Goal: Task Accomplishment & Management: Manage account settings

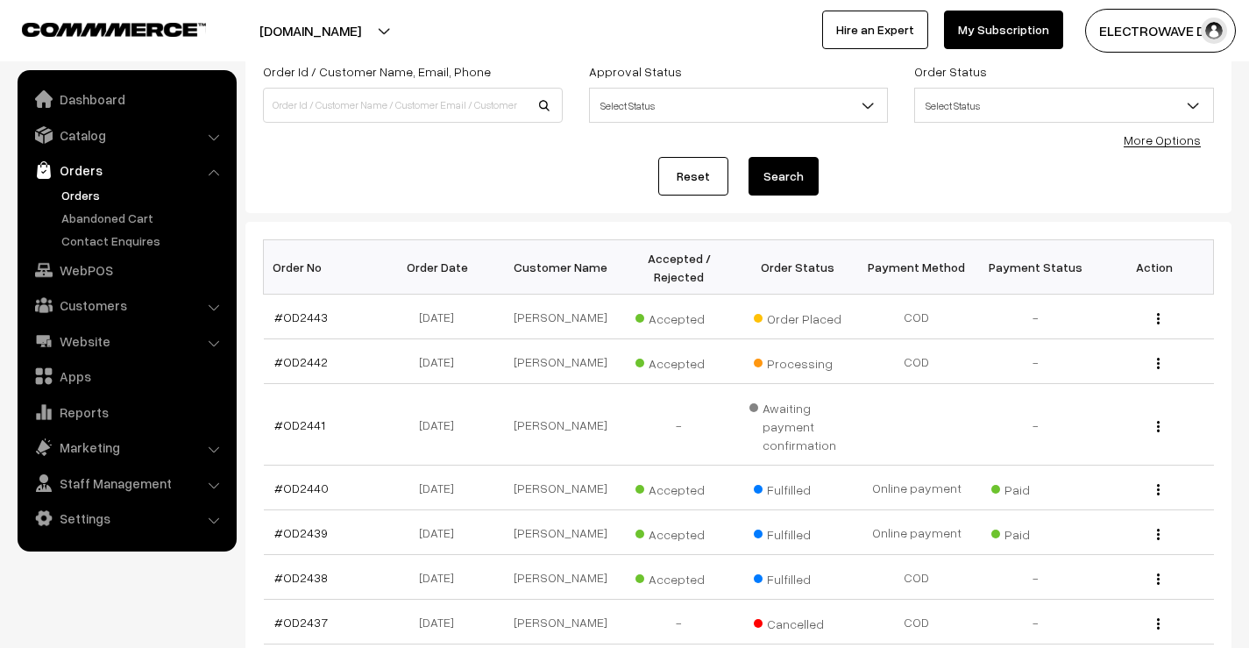
scroll to position [117, 0]
click at [75, 198] on link "Orders" at bounding box center [144, 195] width 174 height 18
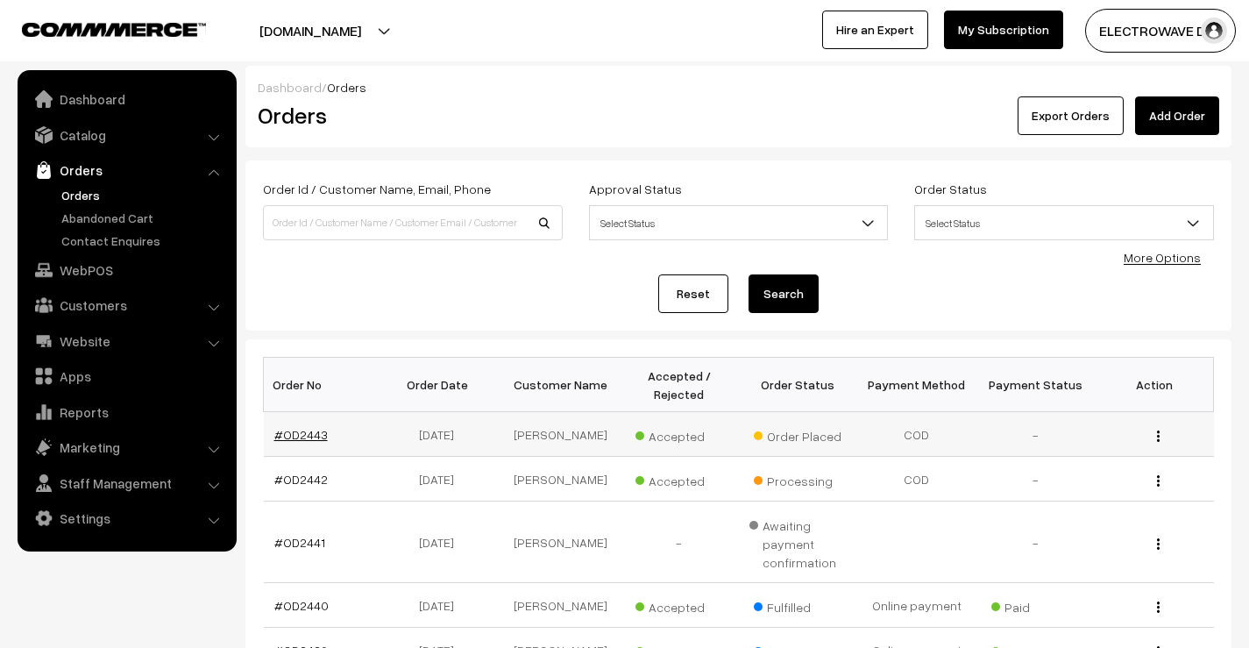
click at [302, 432] on link "#OD2443" at bounding box center [300, 434] width 53 height 15
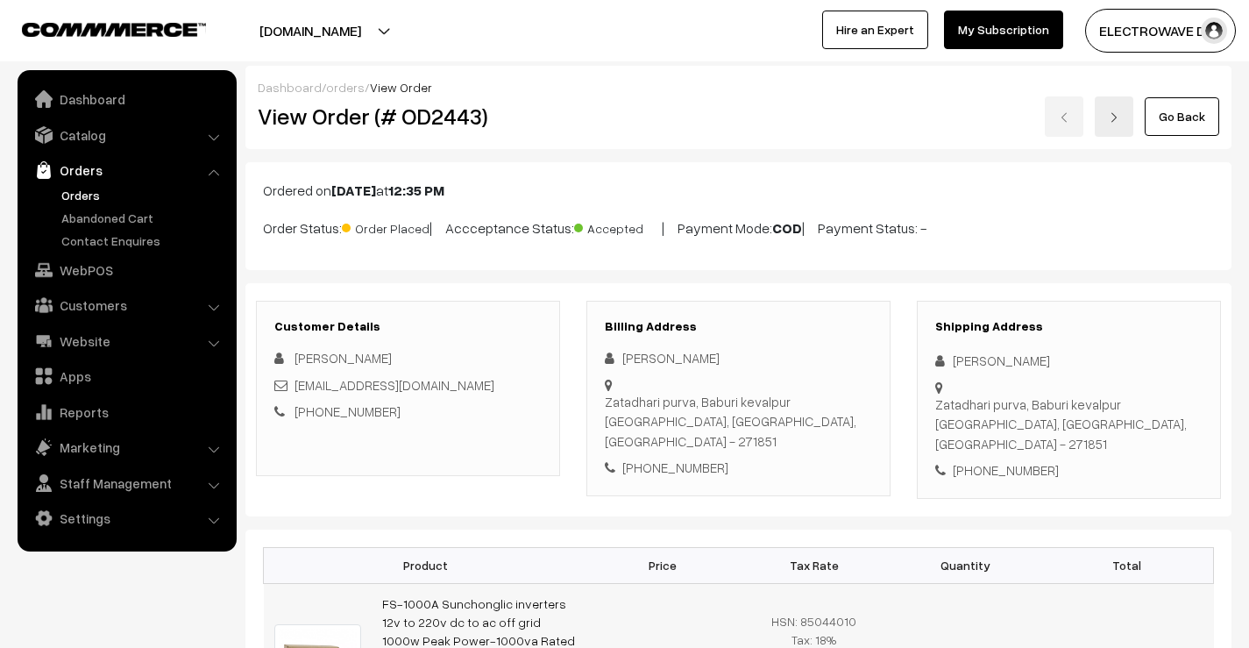
scroll to position [263, 0]
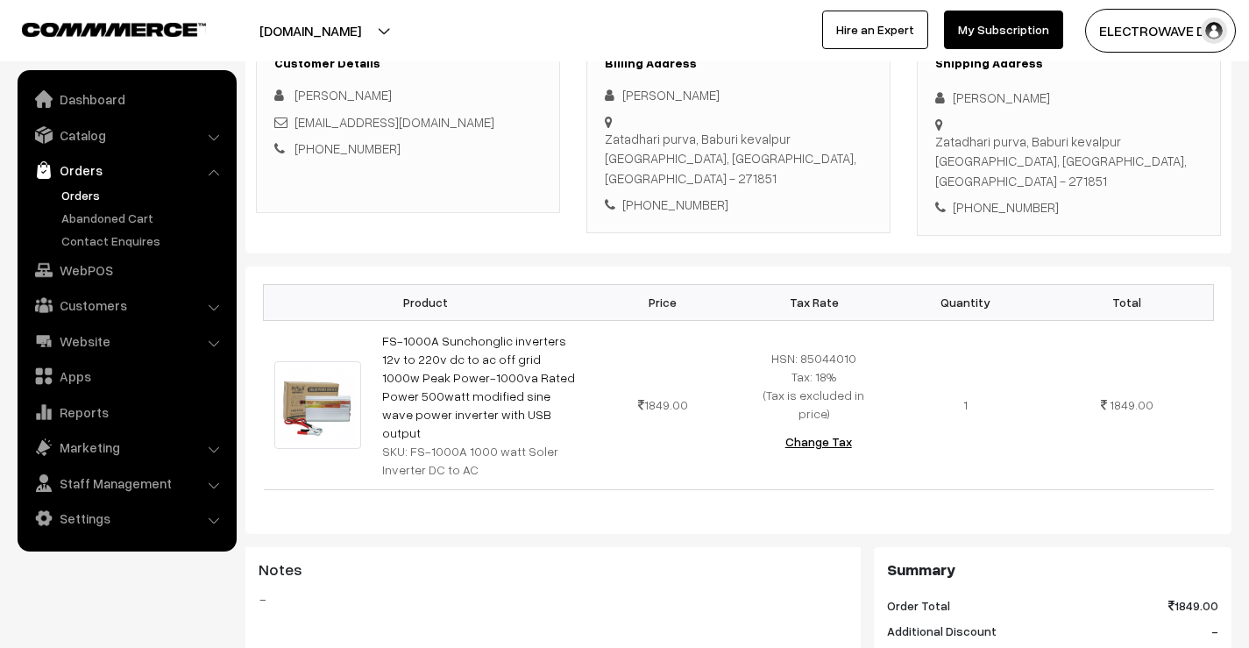
click at [998, 185] on div "Shipping Address Anup Yadav Zatadhari purva, Baburi kevalpur Bahraich, Uttar Pr…" at bounding box center [1069, 137] width 304 height 198
copy div "8601750997"
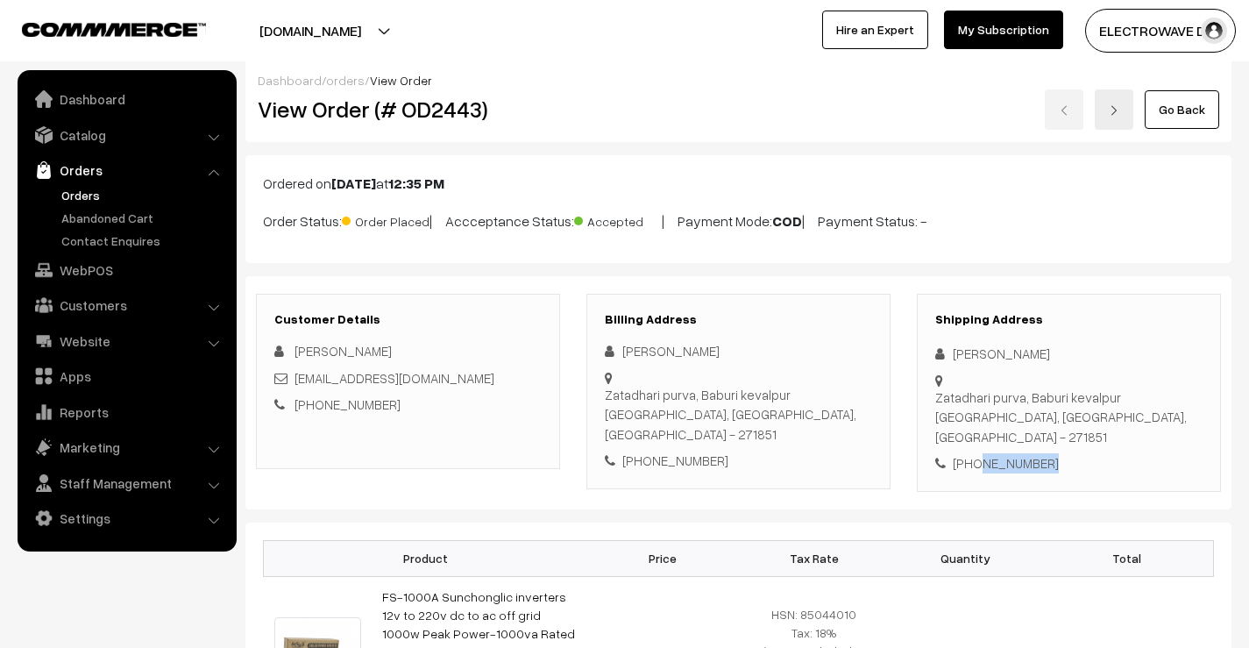
scroll to position [0, 0]
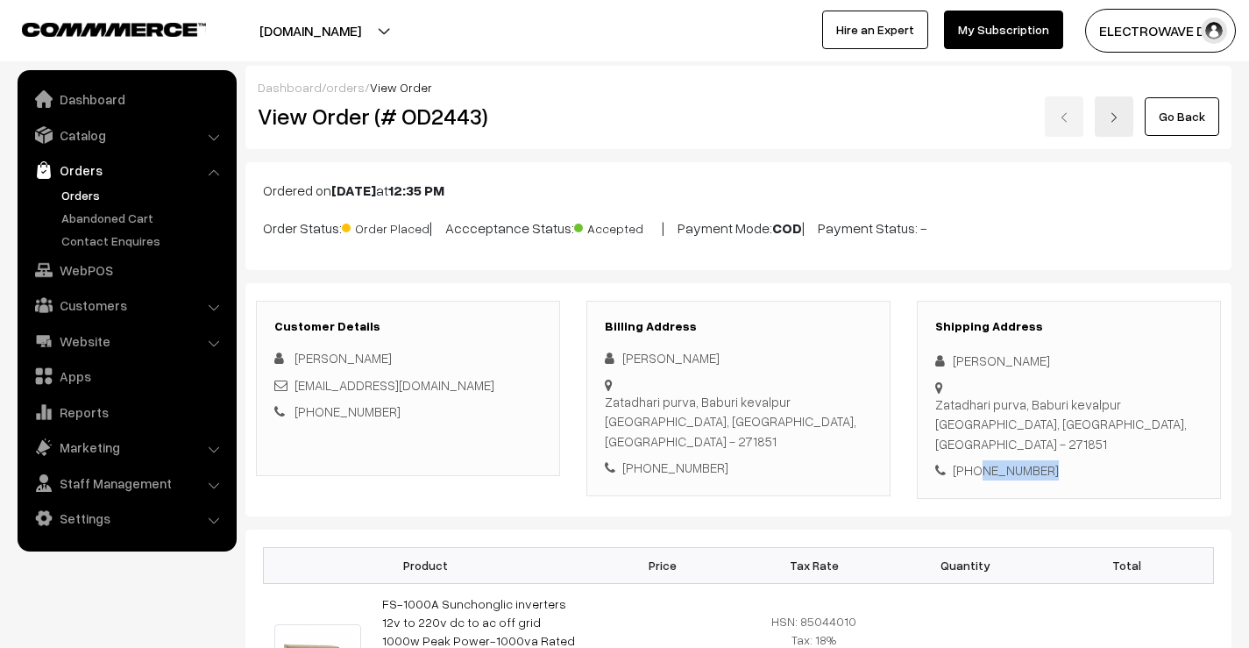
drag, startPoint x: 102, startPoint y: 192, endPoint x: 118, endPoint y: 188, distance: 17.2
click at [101, 192] on link "Orders" at bounding box center [144, 195] width 174 height 18
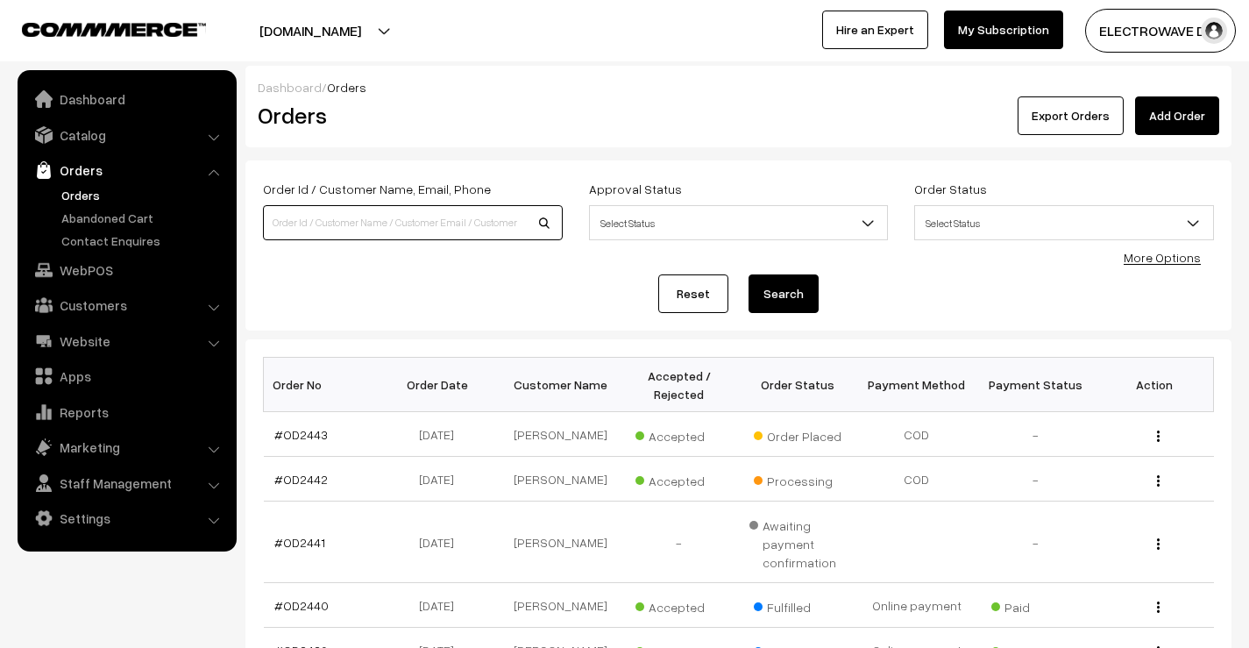
click at [470, 228] on input at bounding box center [413, 222] width 300 height 35
type input "2426"
click at [749, 274] on button "Search" at bounding box center [784, 293] width 70 height 39
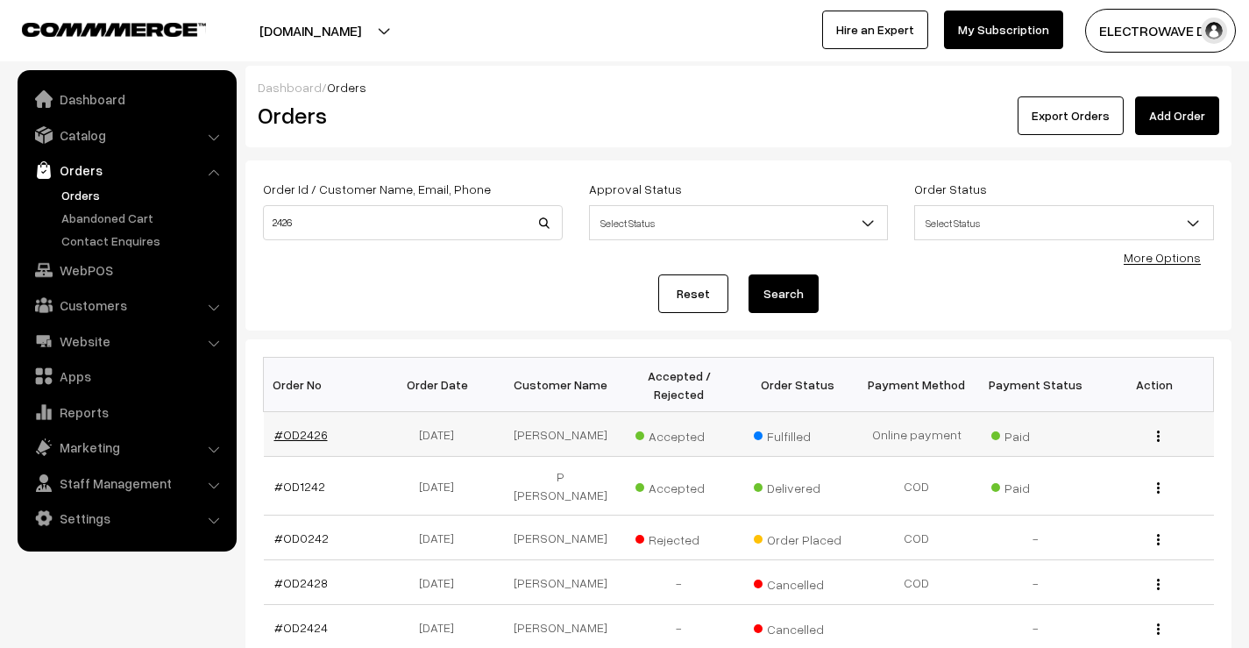
click at [301, 430] on link "#OD2426" at bounding box center [300, 434] width 53 height 15
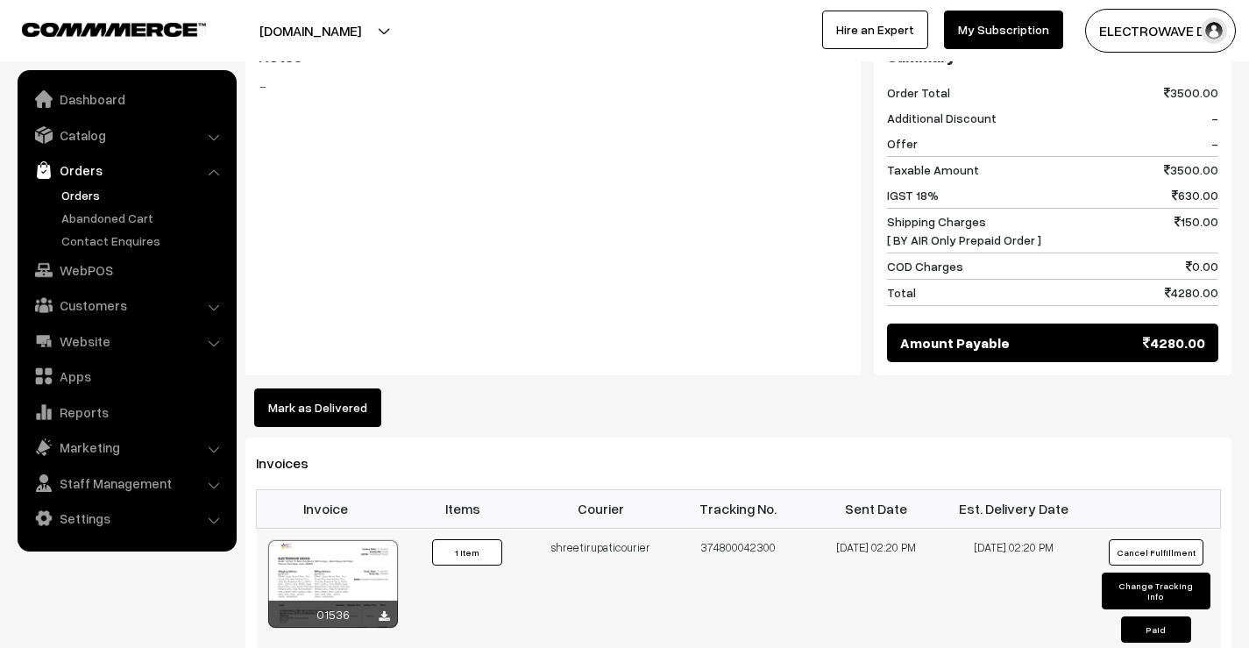
scroll to position [964, 0]
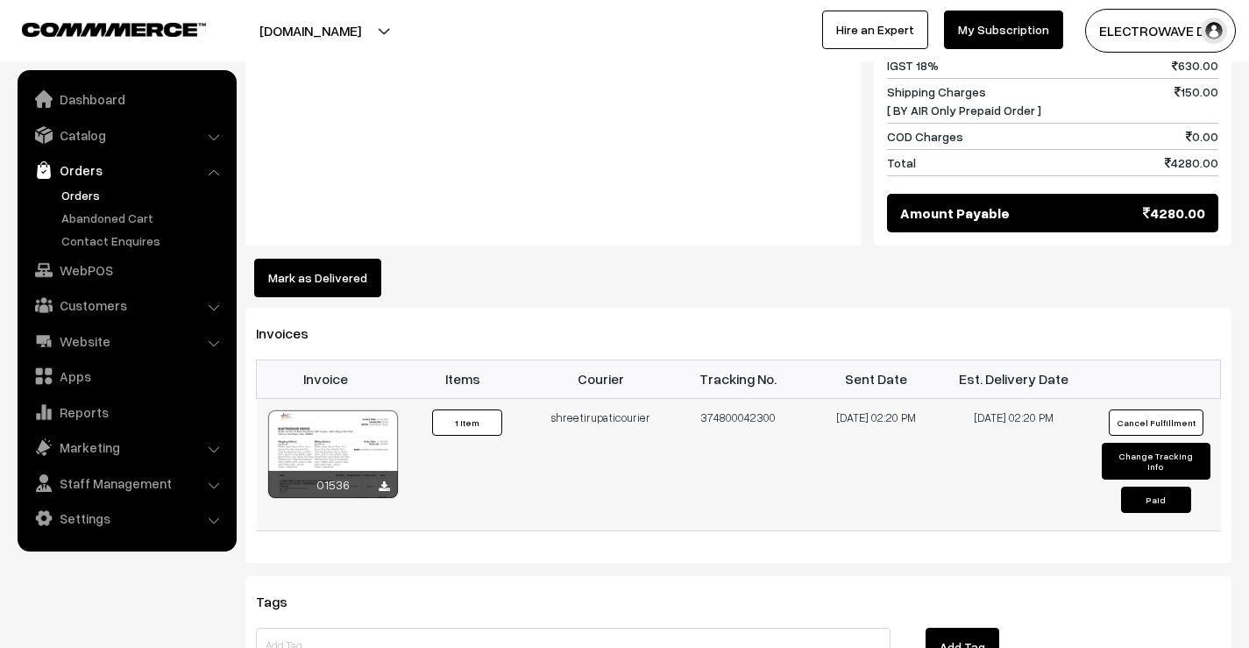
click at [726, 398] on td "374800042300" at bounding box center [739, 464] width 138 height 132
copy td "374800042300"
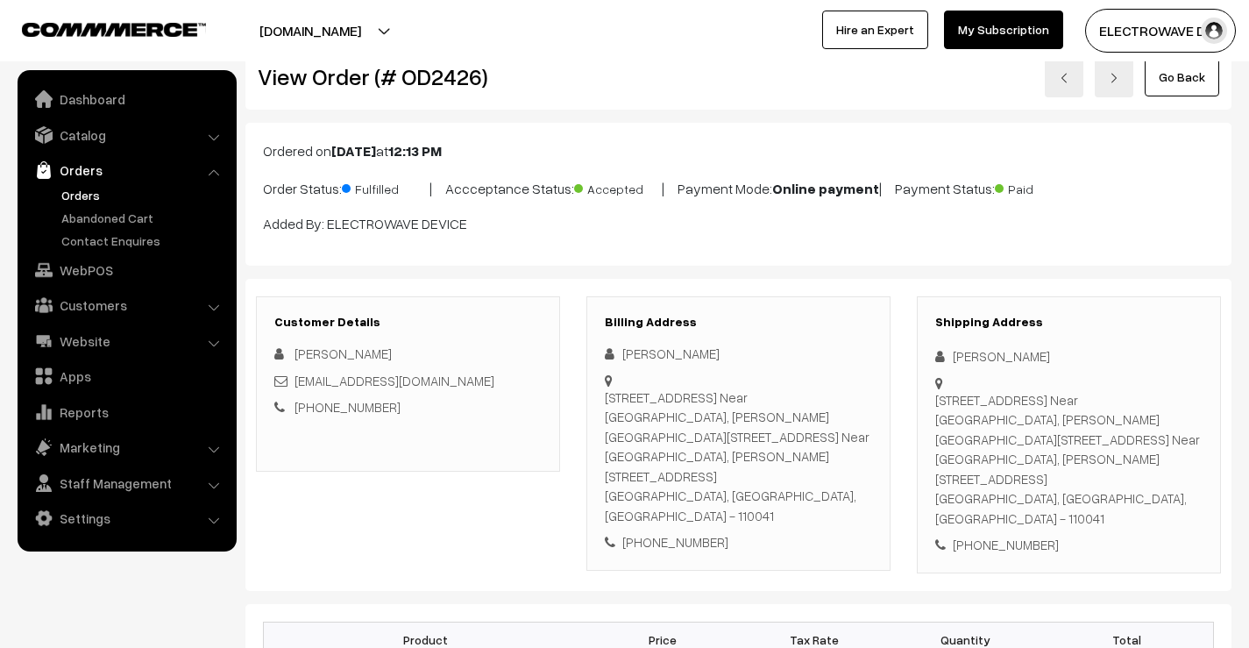
scroll to position [88, 0]
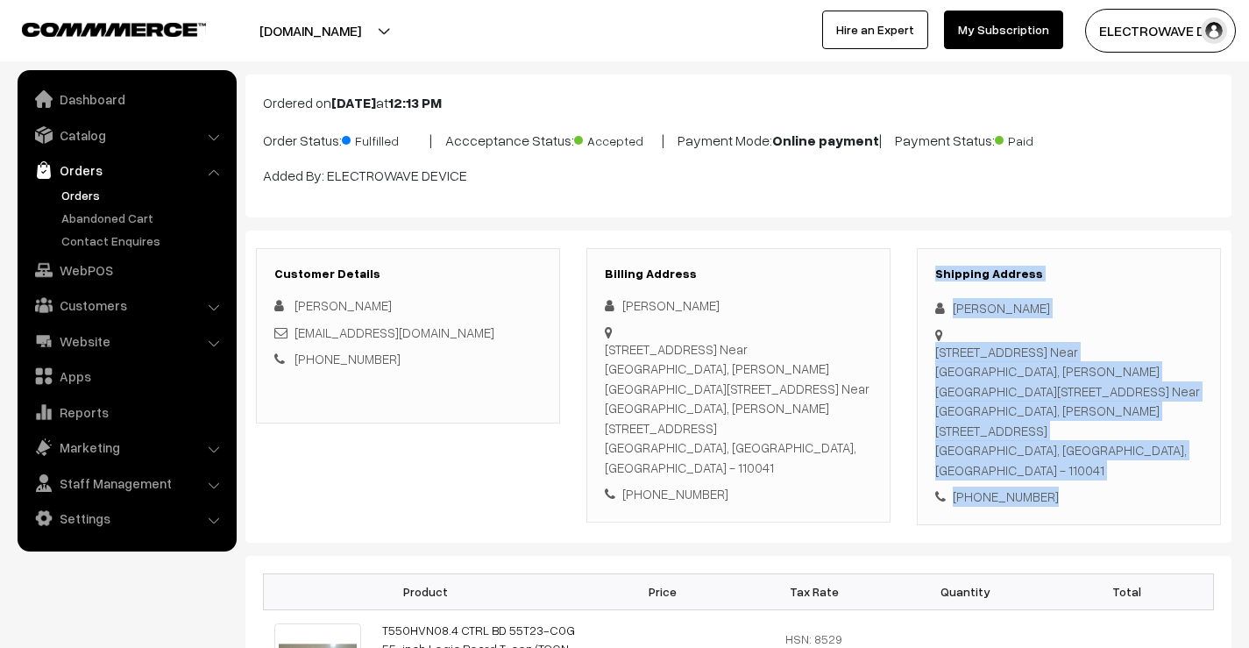
drag, startPoint x: 936, startPoint y: 266, endPoint x: 1061, endPoint y: 482, distance: 250.2
click at [1062, 483] on div "Shipping Address Jiya Kumar 63&64, Upper Second Floor, Guru Nanak Vihar Near Mo…" at bounding box center [1069, 386] width 304 height 277
copy div "Shipping Address Jiya Kumar 63&64, Upper Second Floor, Guru Nanak Vihar Near Mo…"
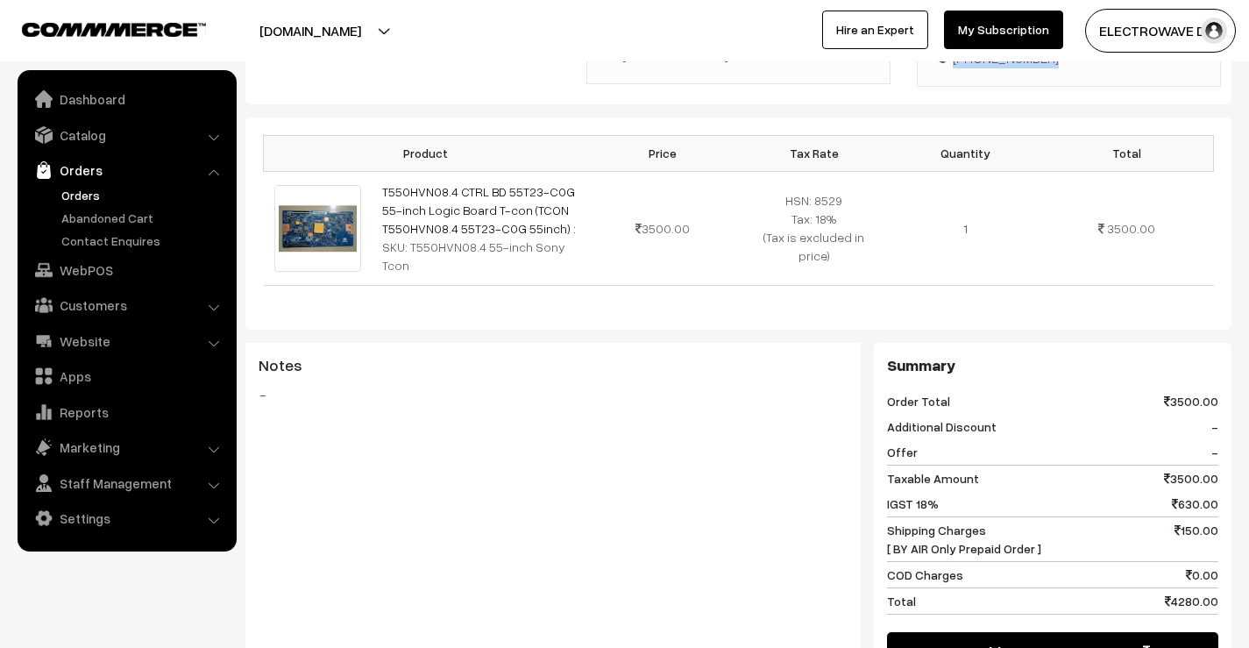
scroll to position [877, 0]
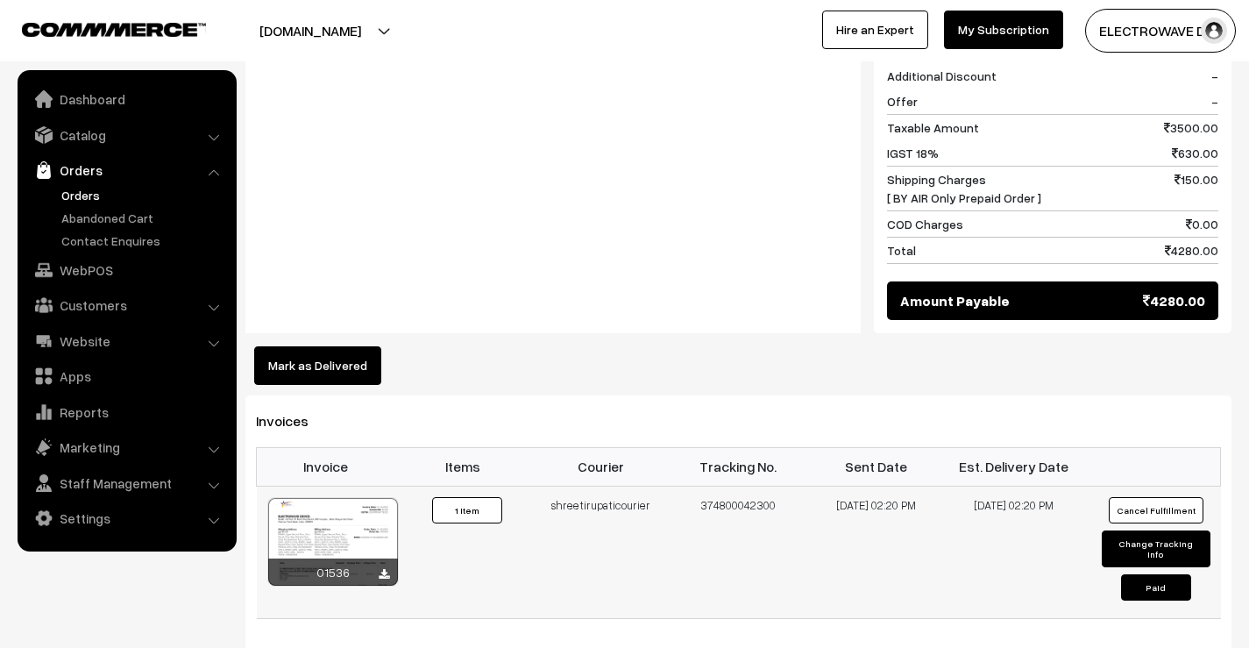
drag, startPoint x: 539, startPoint y: 478, endPoint x: 784, endPoint y: 479, distance: 245.4
click at [784, 486] on tr "01536 Invoice #01536 ×" at bounding box center [739, 552] width 964 height 132
copy tr "shreetirupaticourier 374800042300"
click at [85, 193] on link "Orders" at bounding box center [144, 195] width 174 height 18
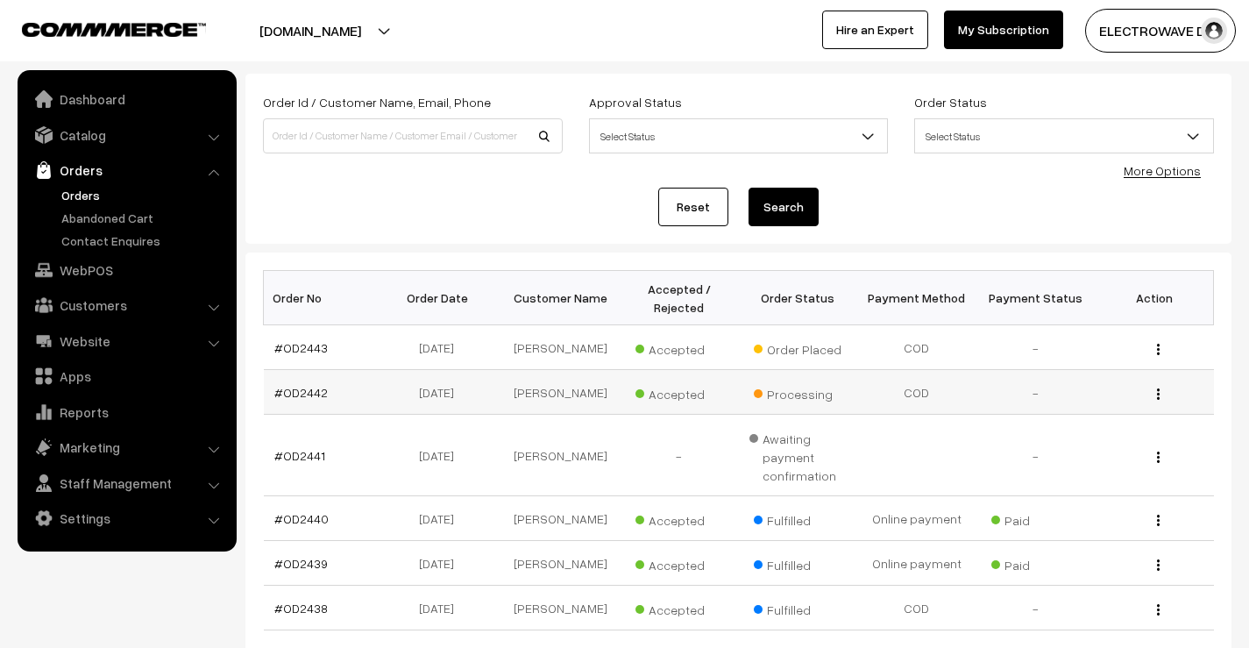
scroll to position [175, 0]
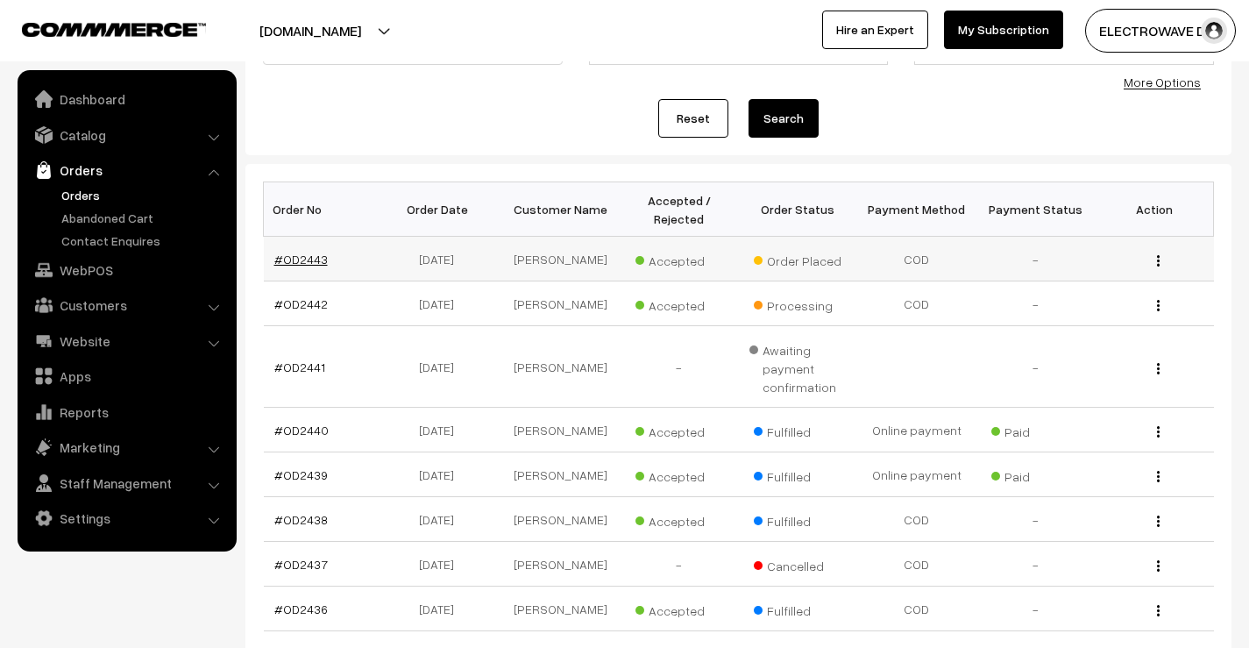
click at [299, 266] on link "#OD2443" at bounding box center [300, 259] width 53 height 15
click at [301, 262] on link "#OD2443" at bounding box center [300, 259] width 53 height 15
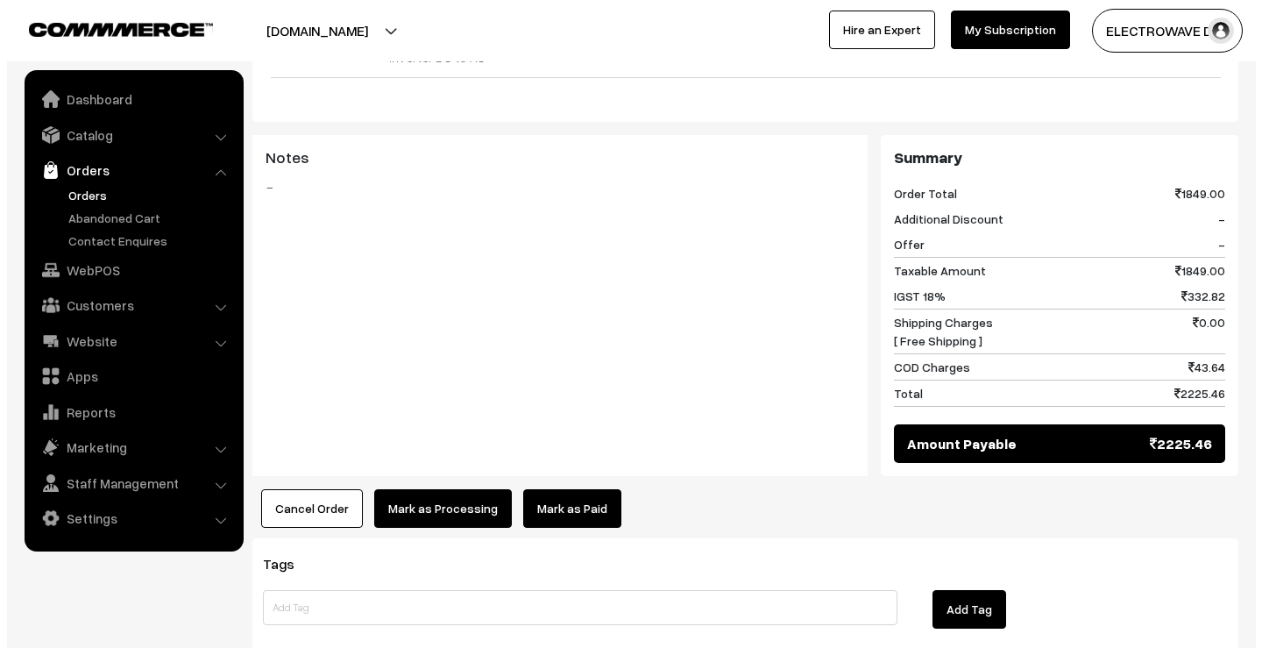
scroll to position [701, 0]
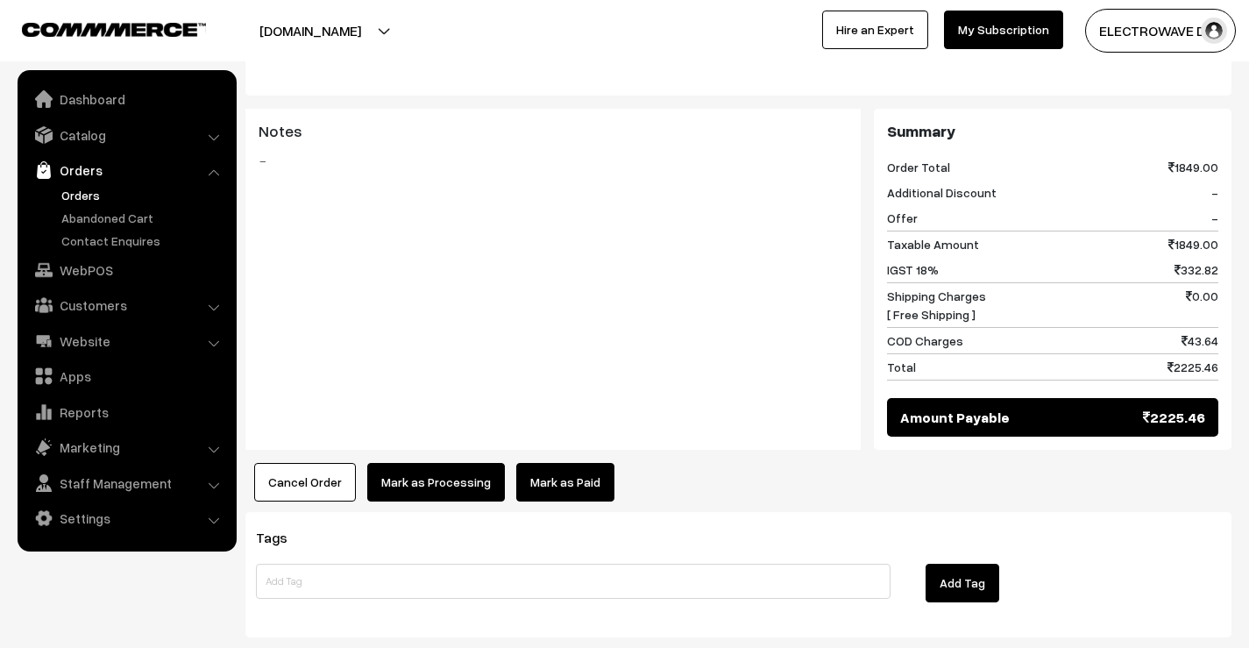
click at [448, 463] on button "Mark as Processing" at bounding box center [436, 482] width 138 height 39
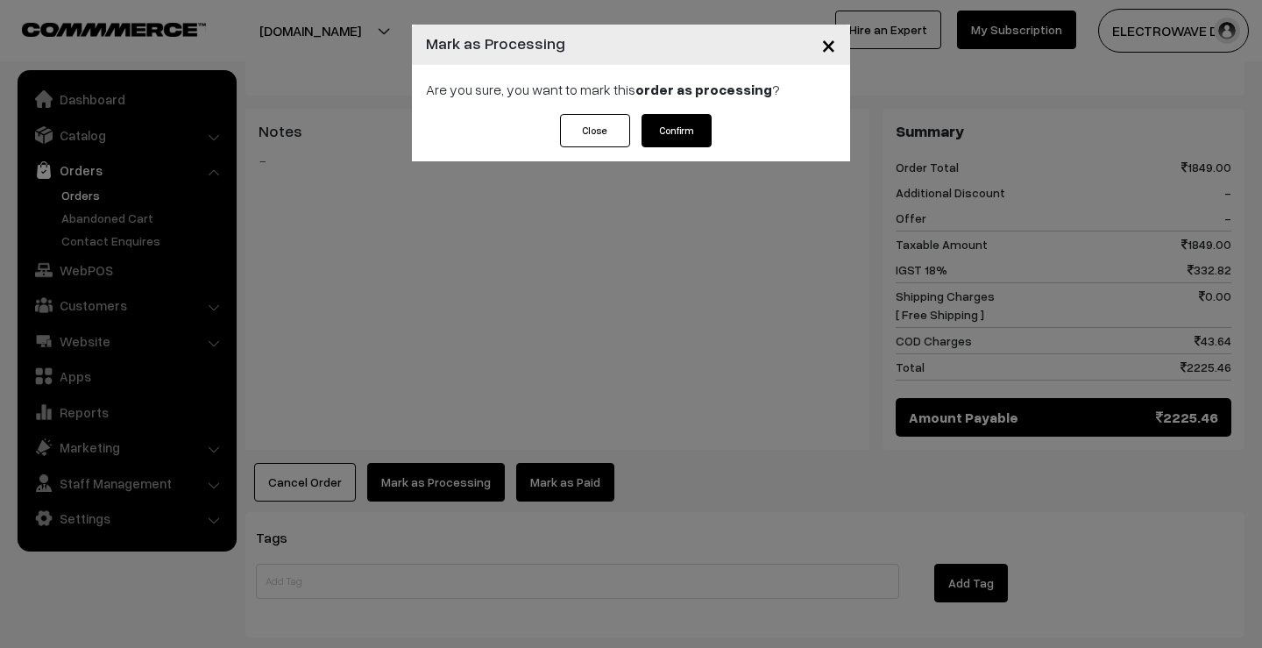
click at [685, 120] on button "Confirm" at bounding box center [677, 130] width 70 height 33
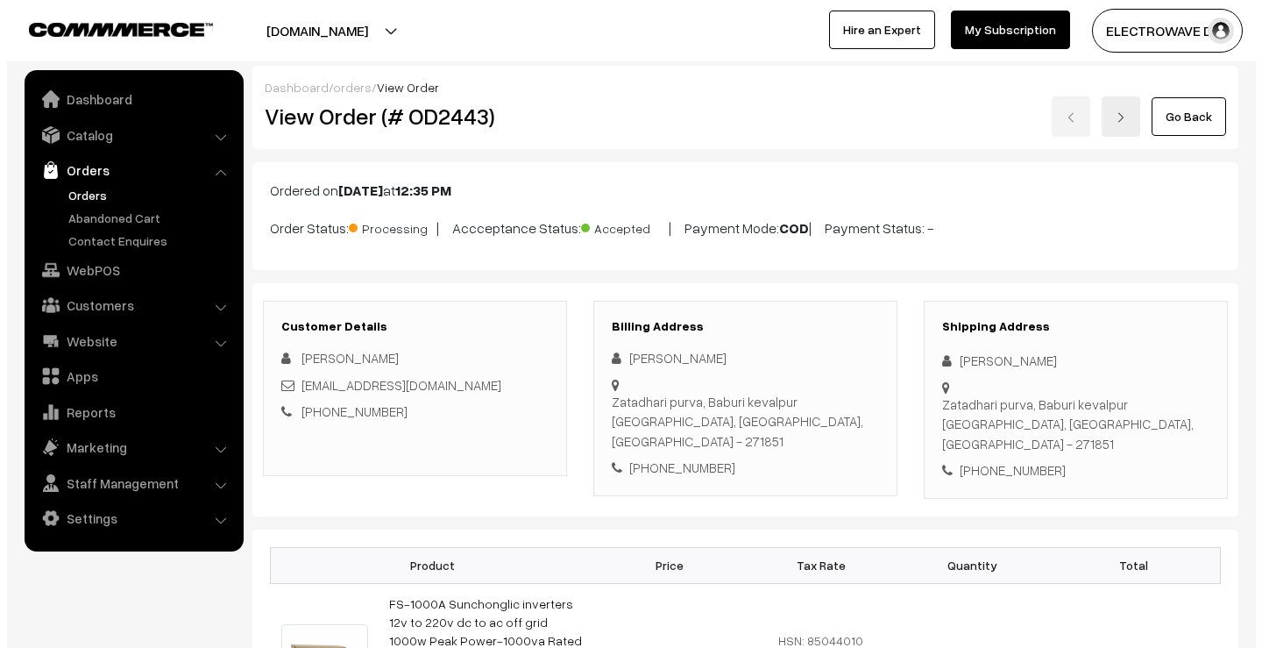
scroll to position [761, 0]
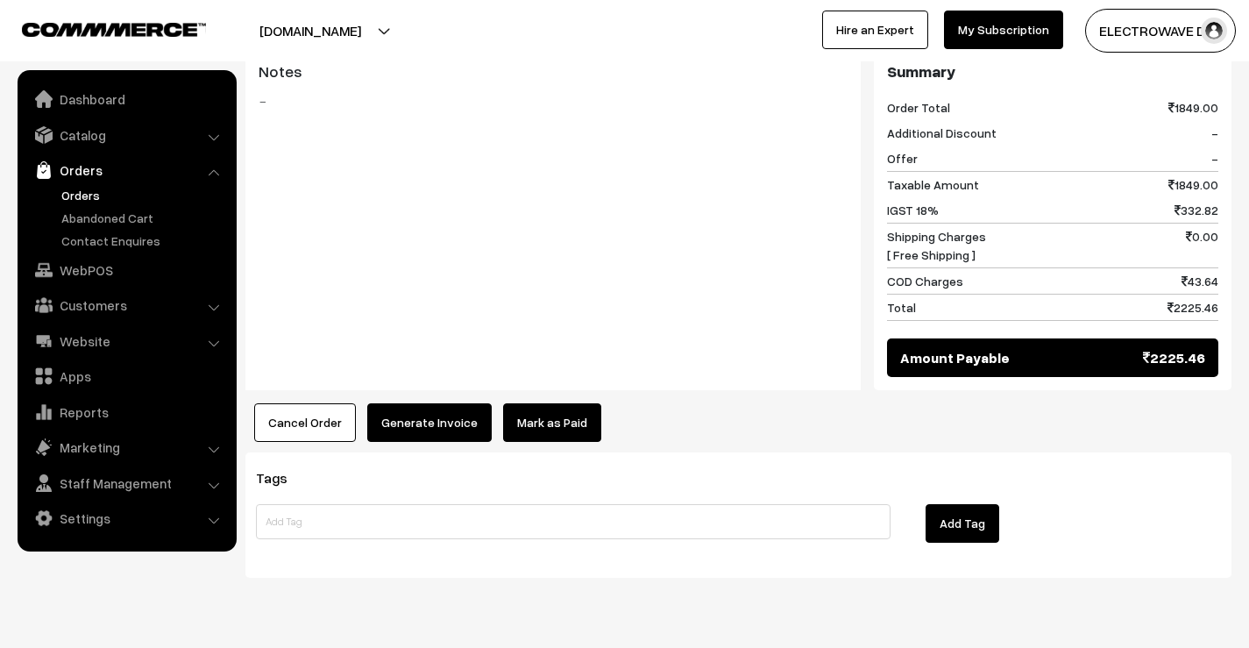
click at [428, 403] on button "Generate Invoice" at bounding box center [429, 422] width 124 height 39
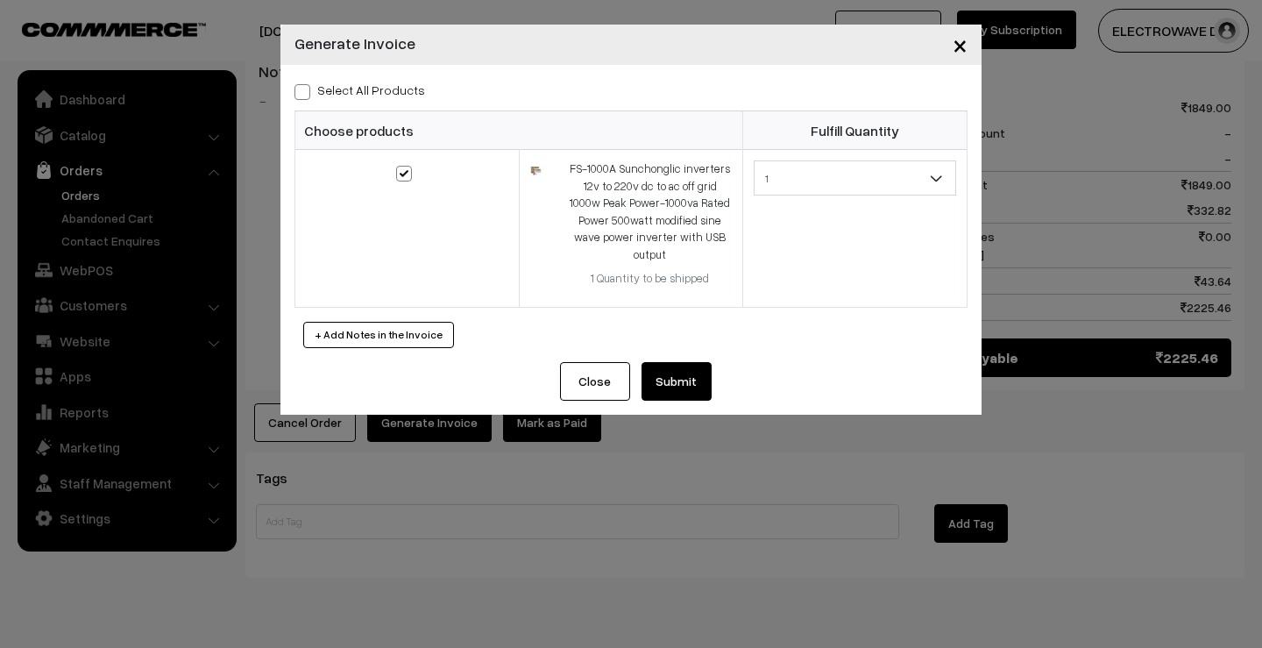
click at [670, 391] on button "Submit" at bounding box center [677, 381] width 70 height 39
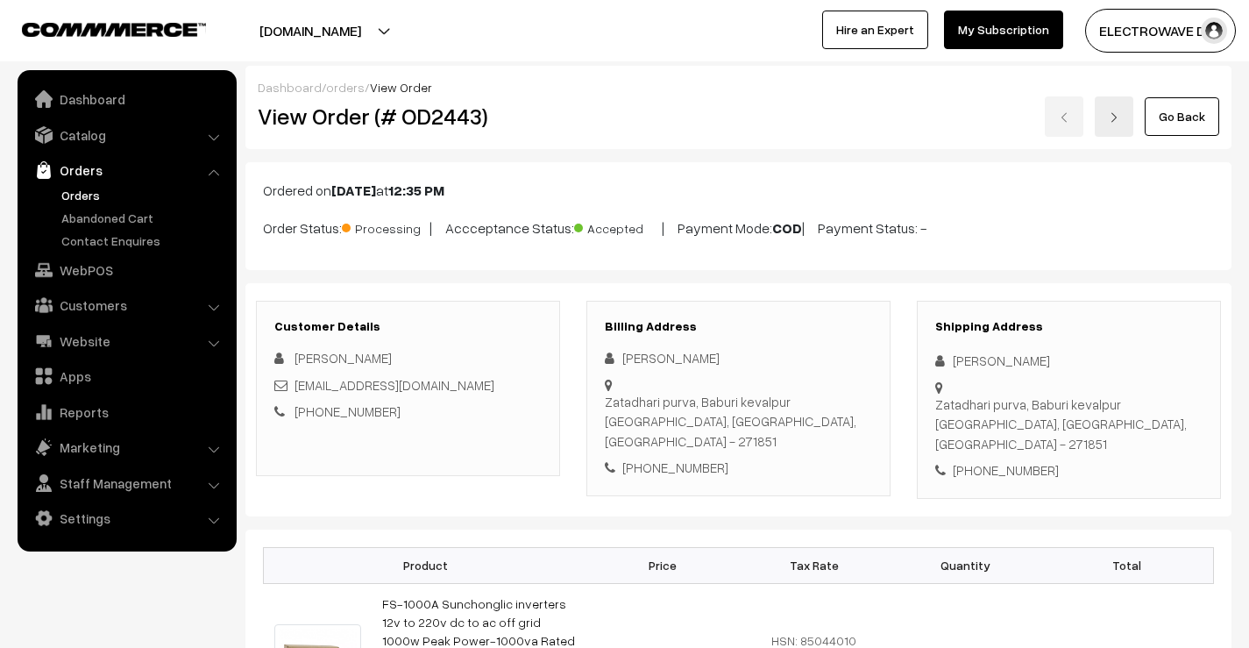
click at [961, 355] on div "Anup Yadav" at bounding box center [1068, 361] width 267 height 20
copy div "Anup"
click at [1004, 355] on div "Anup Yadav" at bounding box center [1068, 361] width 267 height 20
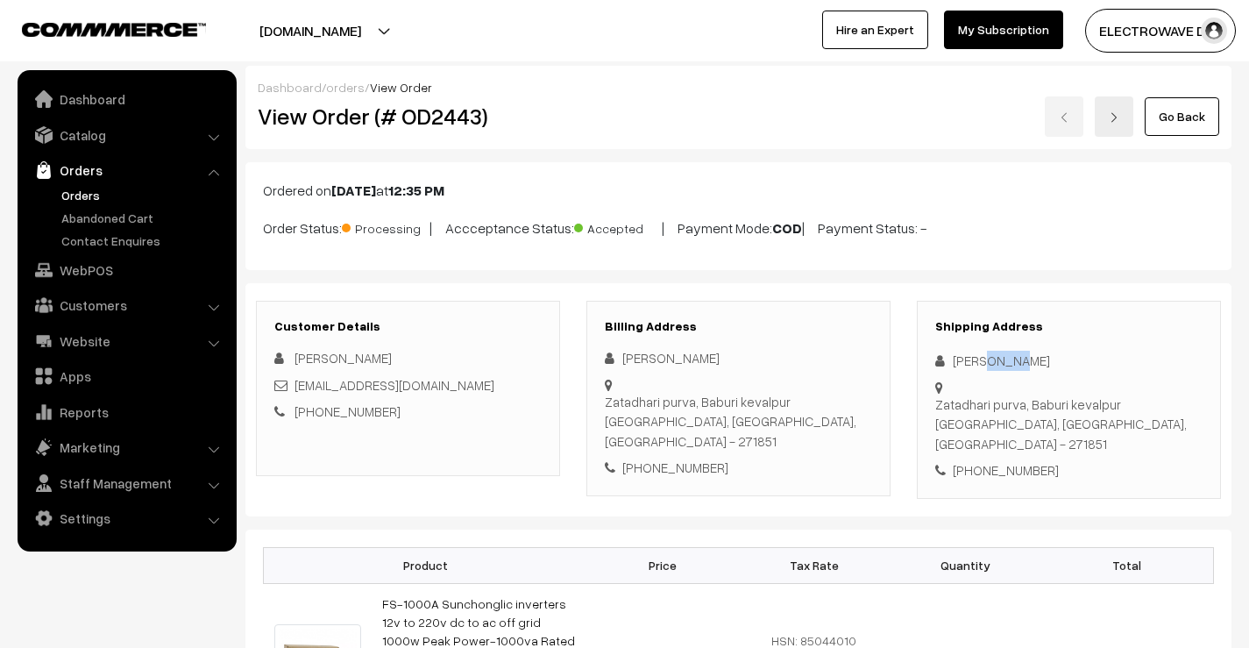
copy div "Yadav"
drag, startPoint x: 479, startPoint y: 388, endPoint x: 295, endPoint y: 380, distance: 184.2
click at [295, 380] on div "yadavanoopjiyadav@gmail.com" at bounding box center [407, 385] width 267 height 20
copy link "yadavanoopjiyadav@gmail.com"
click at [1021, 460] on div "+91 8601750997" at bounding box center [1068, 470] width 267 height 20
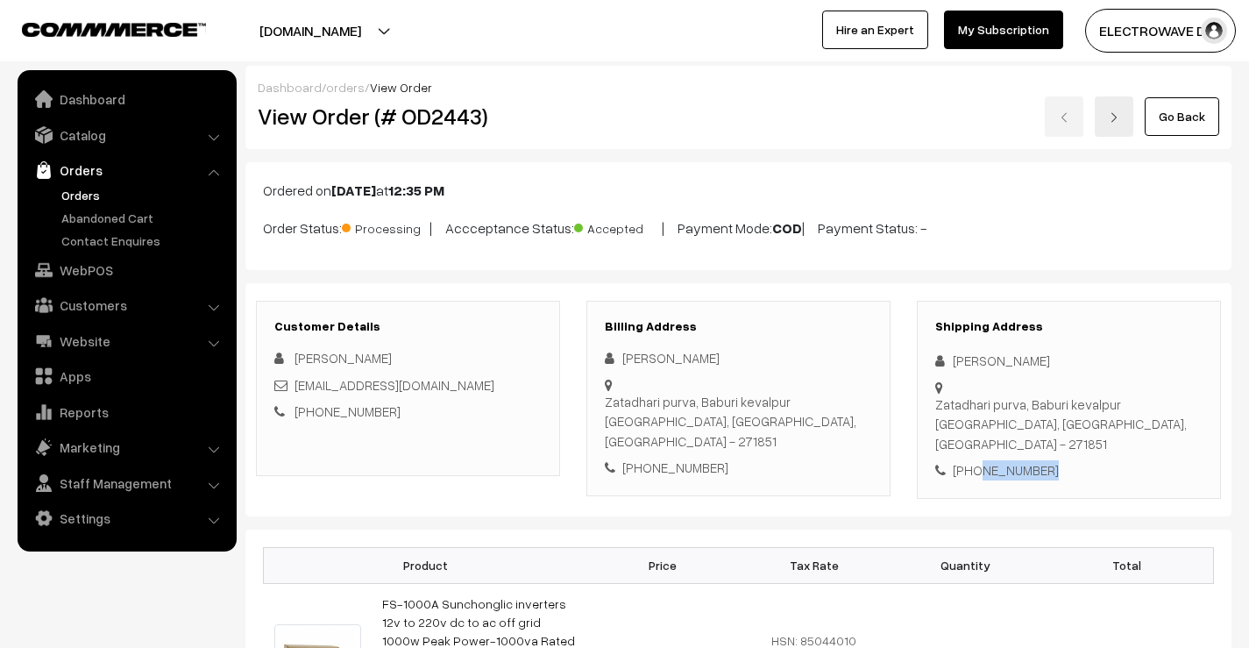
click at [1021, 460] on div "+91 8601750997" at bounding box center [1068, 470] width 267 height 20
copy div "8601750997"
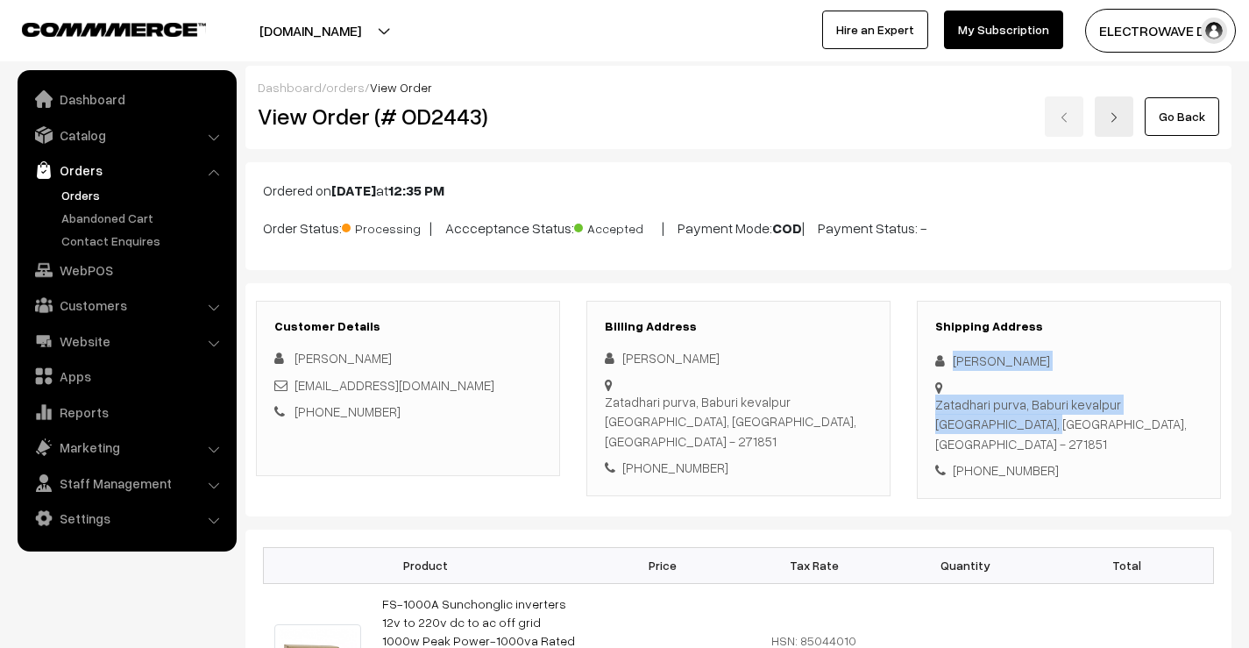
drag, startPoint x: 954, startPoint y: 353, endPoint x: 989, endPoint y: 401, distance: 59.6
click at [1002, 410] on div "Shipping Address Anup Yadav Zatadhari purva, Baburi kevalpur Bahraich, Uttar Pr…" at bounding box center [1069, 400] width 304 height 198
copy div "Anup Yadav Zatadhari purva, Baburi kevalpur Bahraich,"
drag, startPoint x: 1030, startPoint y: 434, endPoint x: 1022, endPoint y: 427, distance: 10.6
click at [1029, 460] on div "+91 8601750997" at bounding box center [1068, 470] width 267 height 20
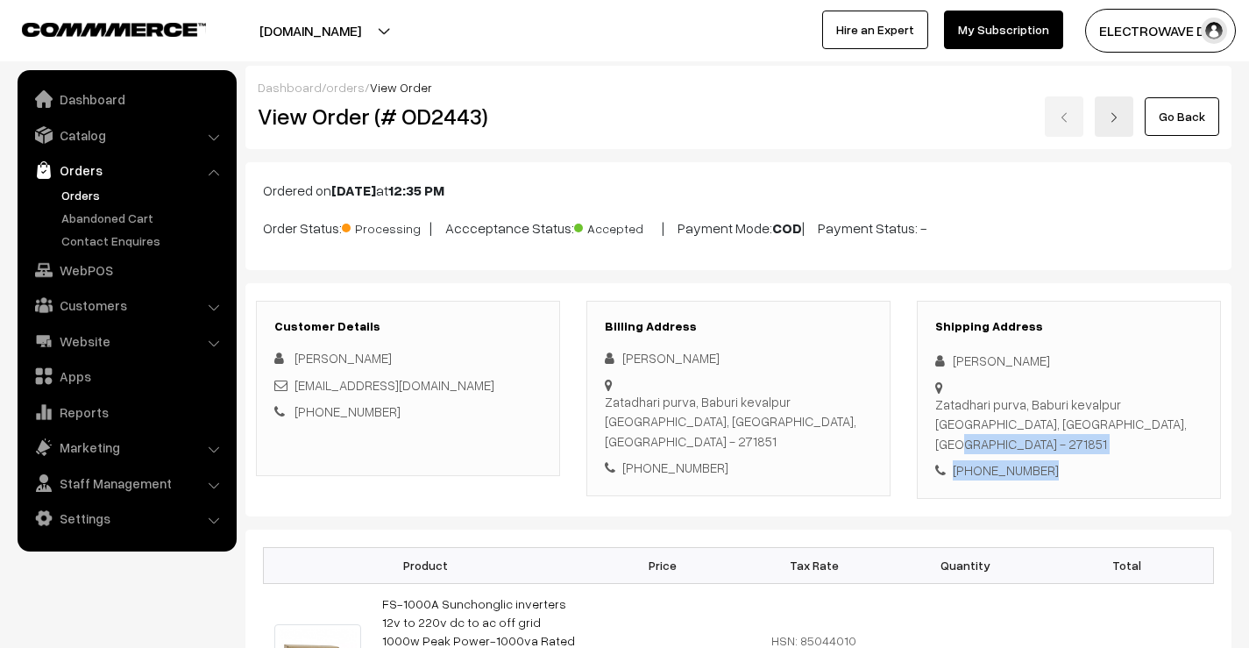
drag, startPoint x: 1006, startPoint y: 401, endPoint x: 1038, endPoint y: 445, distance: 54.0
click at [1052, 455] on div "Shipping Address Anup Yadav Zatadhari purva, Baburi kevalpur Bahraich, Uttar Pr…" at bounding box center [1069, 400] width 304 height 198
copy div "Uttar Pradesh, India - 271851 +91 8601750997"
click at [1124, 411] on div "Zatadhari purva, Baburi kevalpur Bahraich, Uttar Pradesh, India - 271851" at bounding box center [1068, 424] width 267 height 60
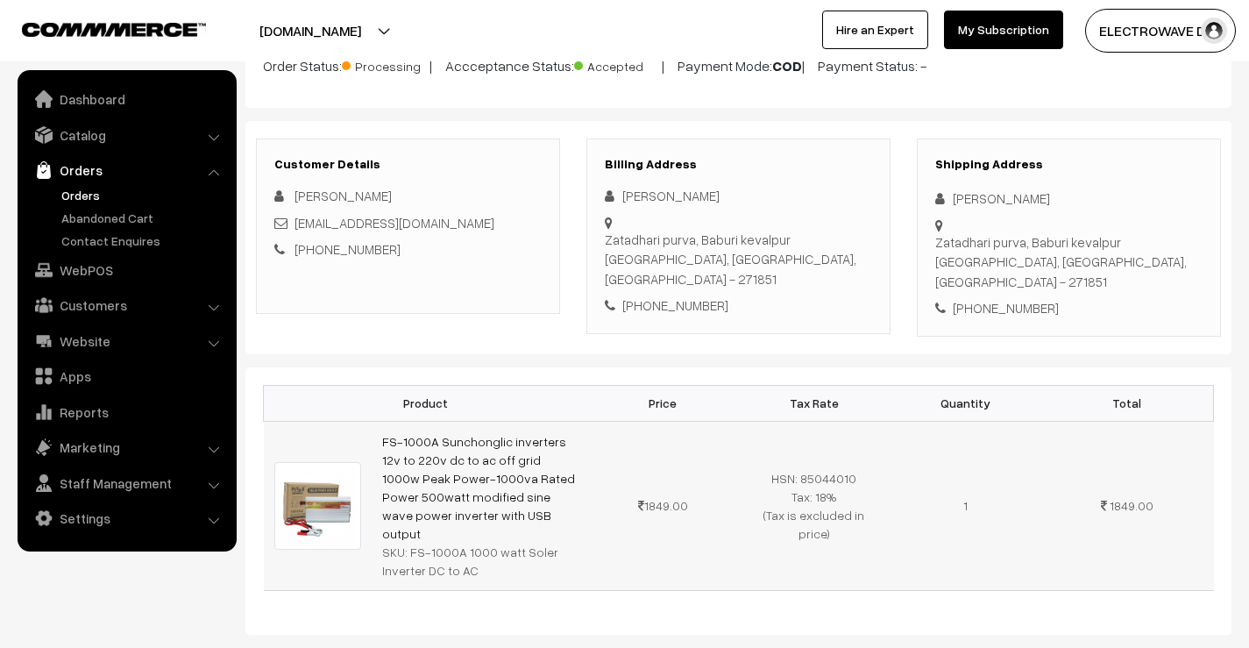
scroll to position [263, 0]
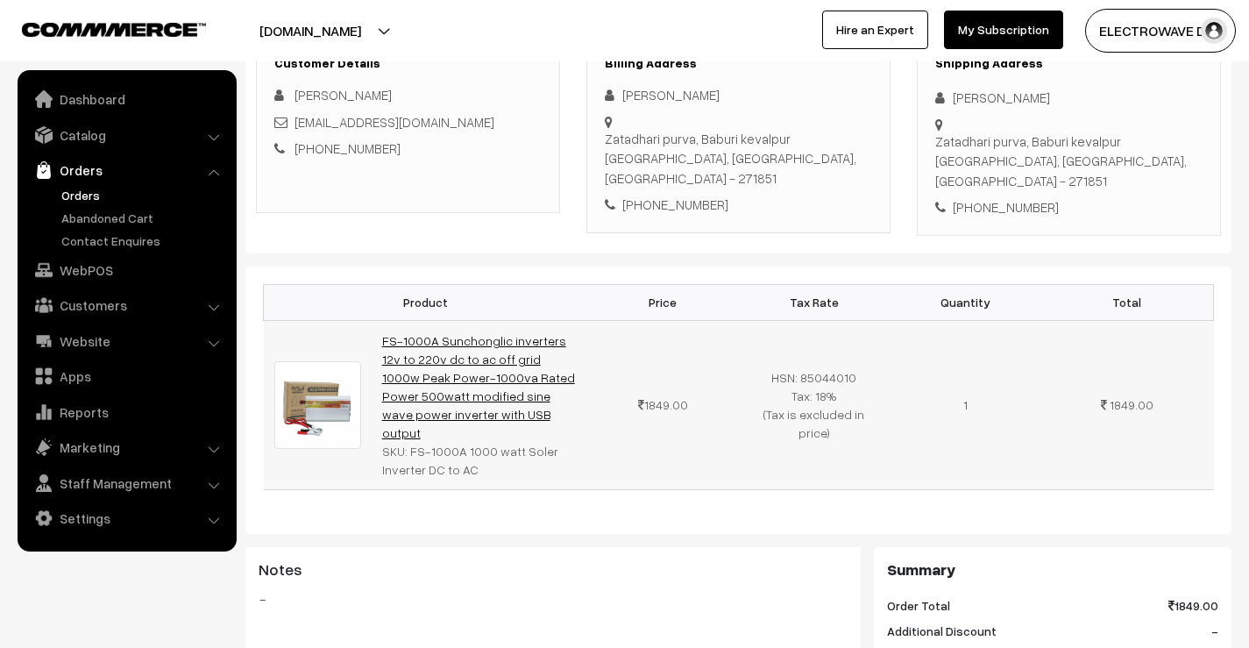
drag, startPoint x: 463, startPoint y: 390, endPoint x: 385, endPoint y: 314, distance: 109.1
click at [385, 320] on td "FS-1000A Sunchonglic inverters 12v to 220v dc to ac off grid 1000w Peak Power-1…" at bounding box center [480, 404] width 216 height 169
copy link "FS-1000A Sunchonglic inverters 12v to 220v dc to ac off grid 1000w Peak Power-1…"
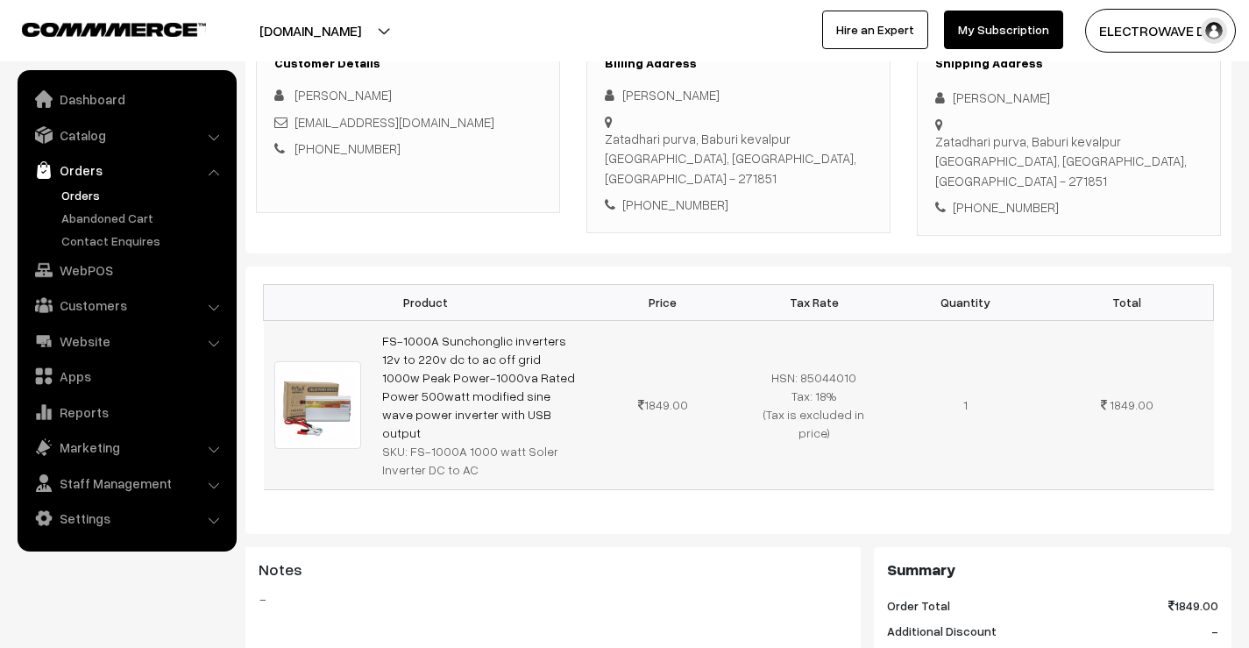
drag, startPoint x: 407, startPoint y: 415, endPoint x: 477, endPoint y: 439, distance: 74.3
click at [479, 438] on td "FS-1000A Sunchonglic inverters 12v to 220v dc to ac off grid 1000w Peak Power-1…" at bounding box center [480, 404] width 216 height 169
copy div "FS-1000A 1000 watt Soler Inverter DC to AC"
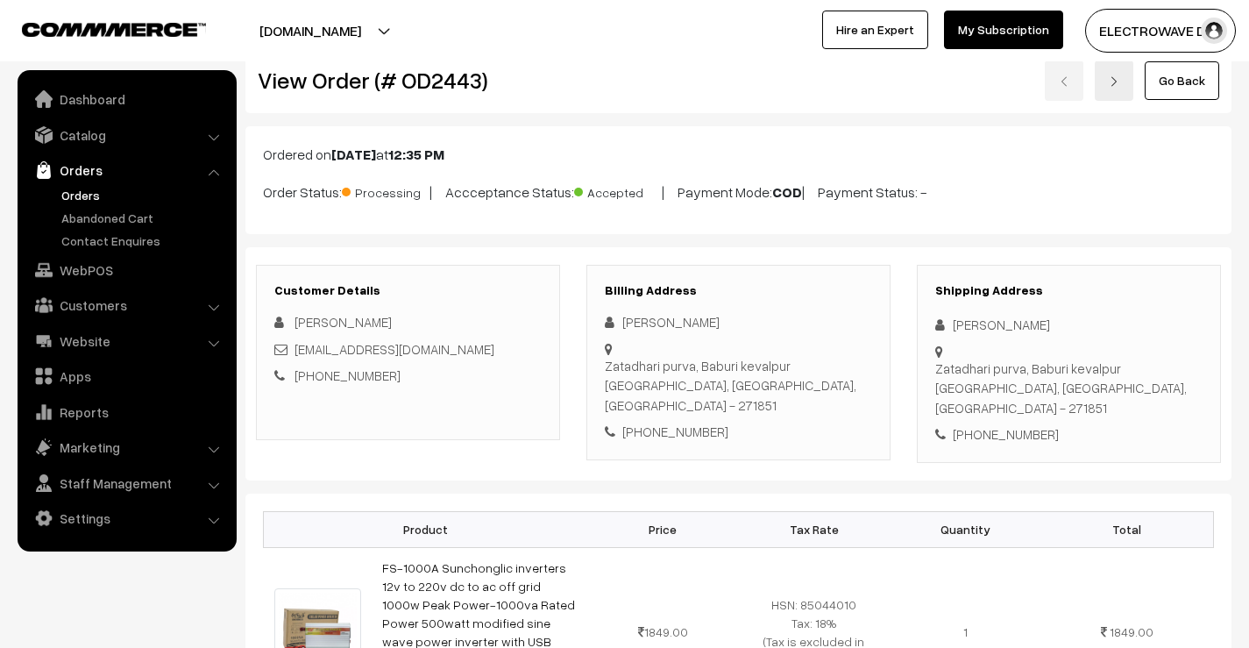
scroll to position [0, 0]
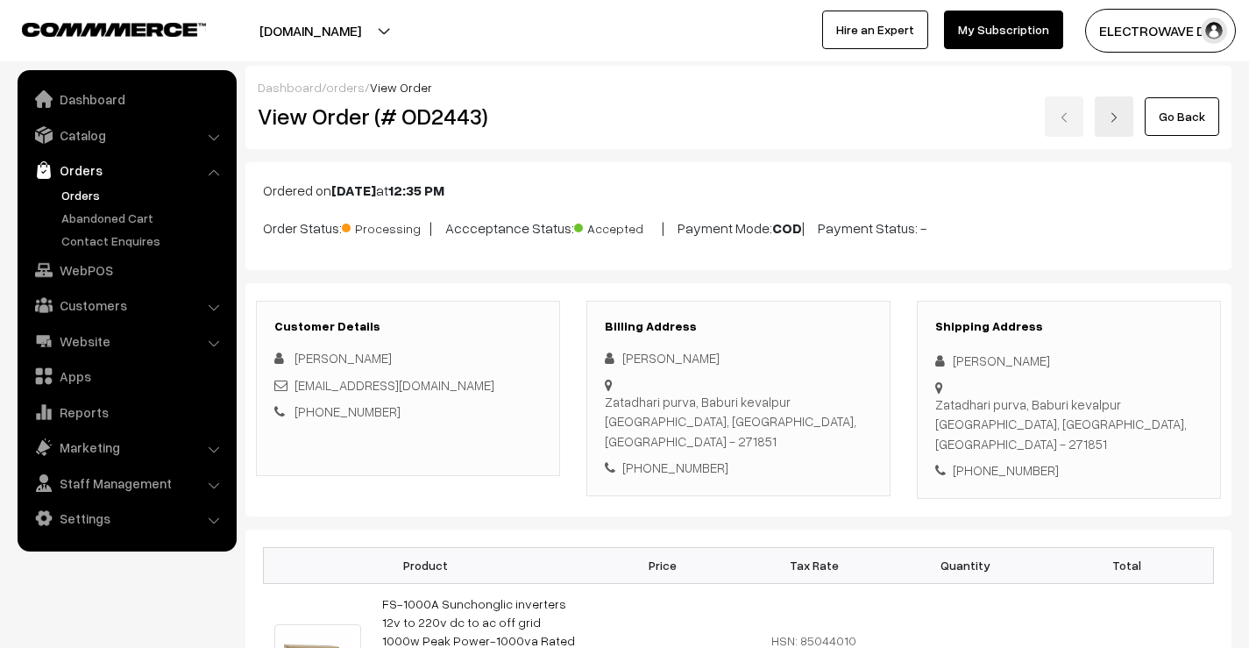
click at [467, 105] on h2 "View Order (# OD2443)" at bounding box center [409, 116] width 303 height 27
copy h2 "OD2443"
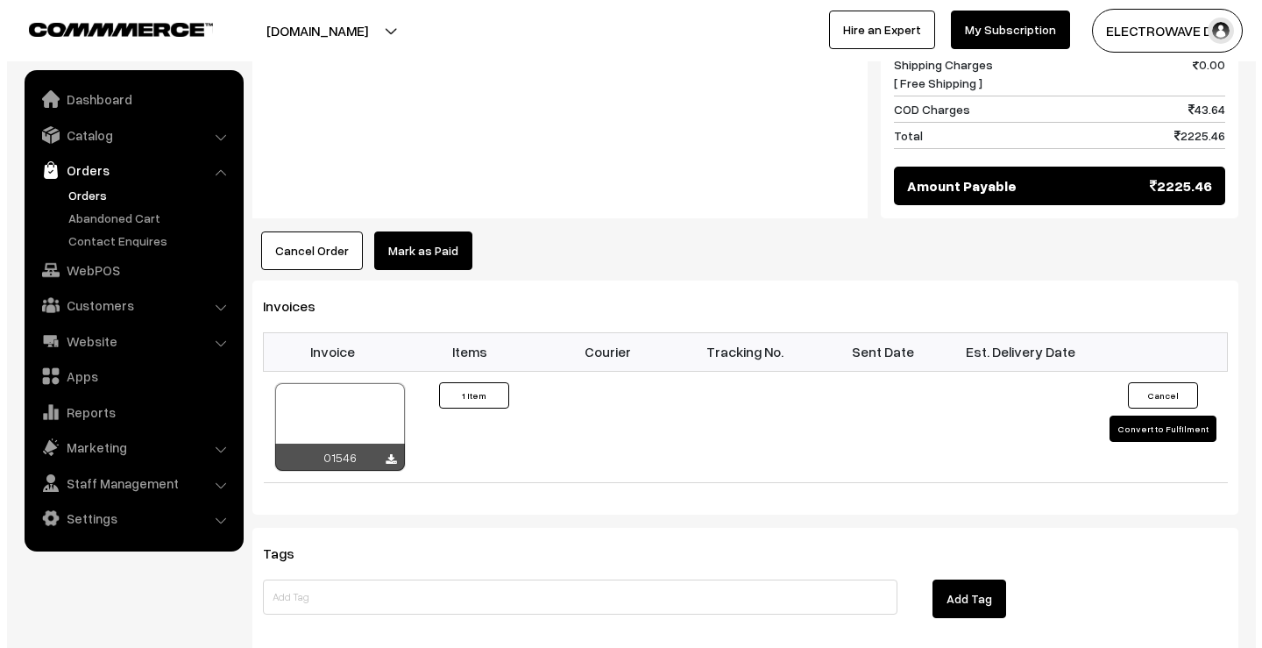
scroll to position [1139, 0]
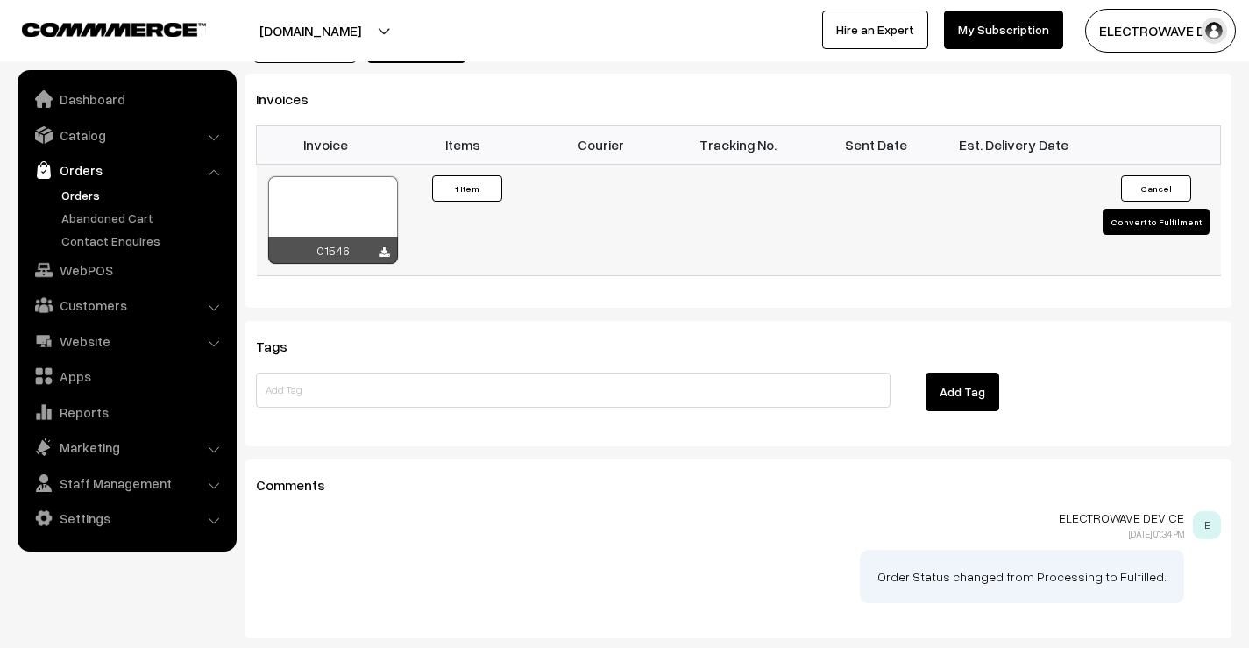
click at [1146, 209] on button "Convert to Fulfilment" at bounding box center [1156, 222] width 107 height 26
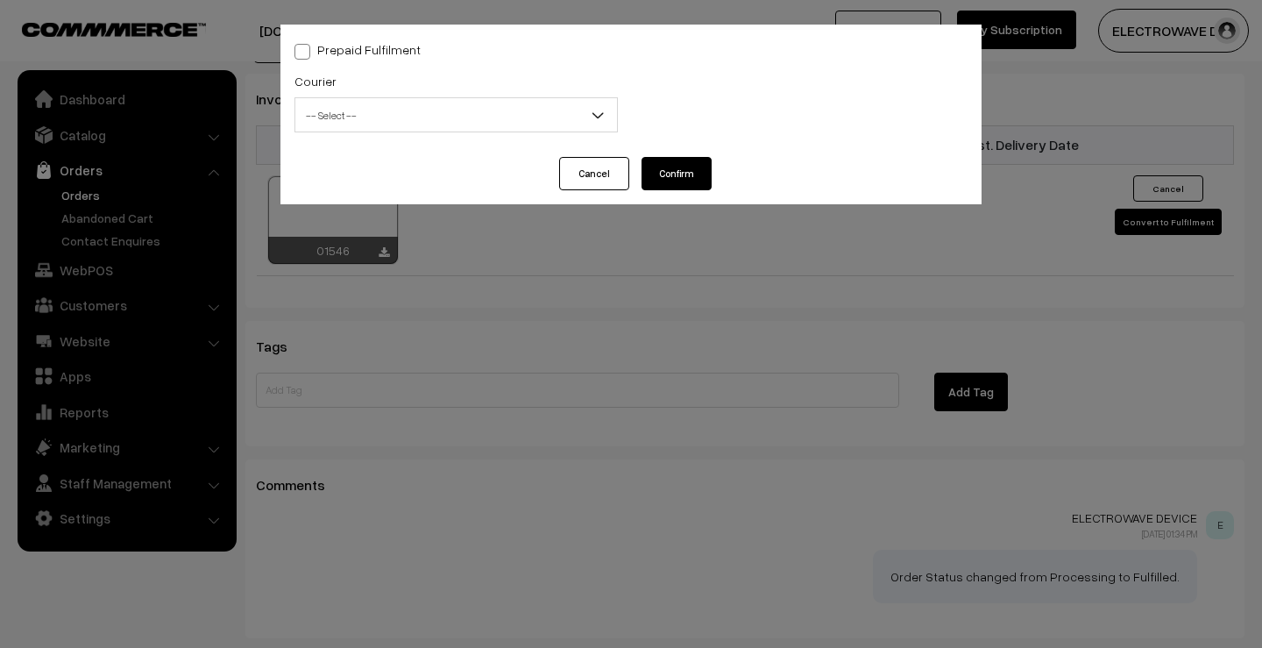
click at [400, 114] on span "-- Select --" at bounding box center [456, 115] width 322 height 31
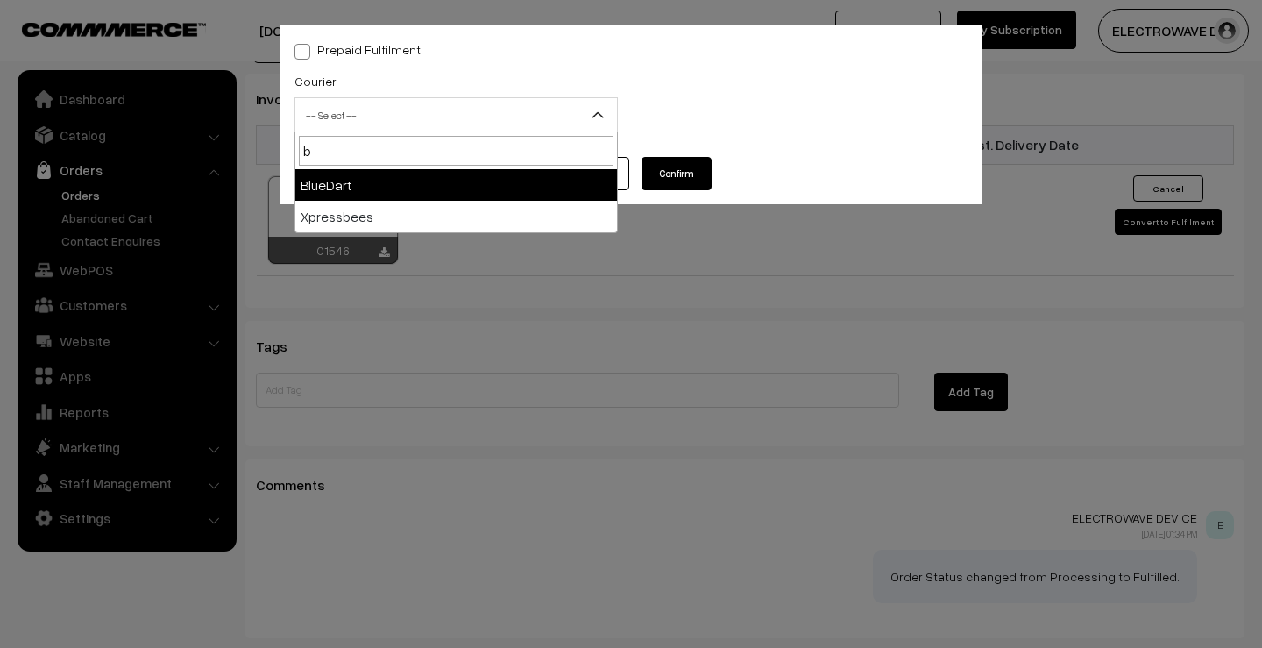
type input "b"
select select "2"
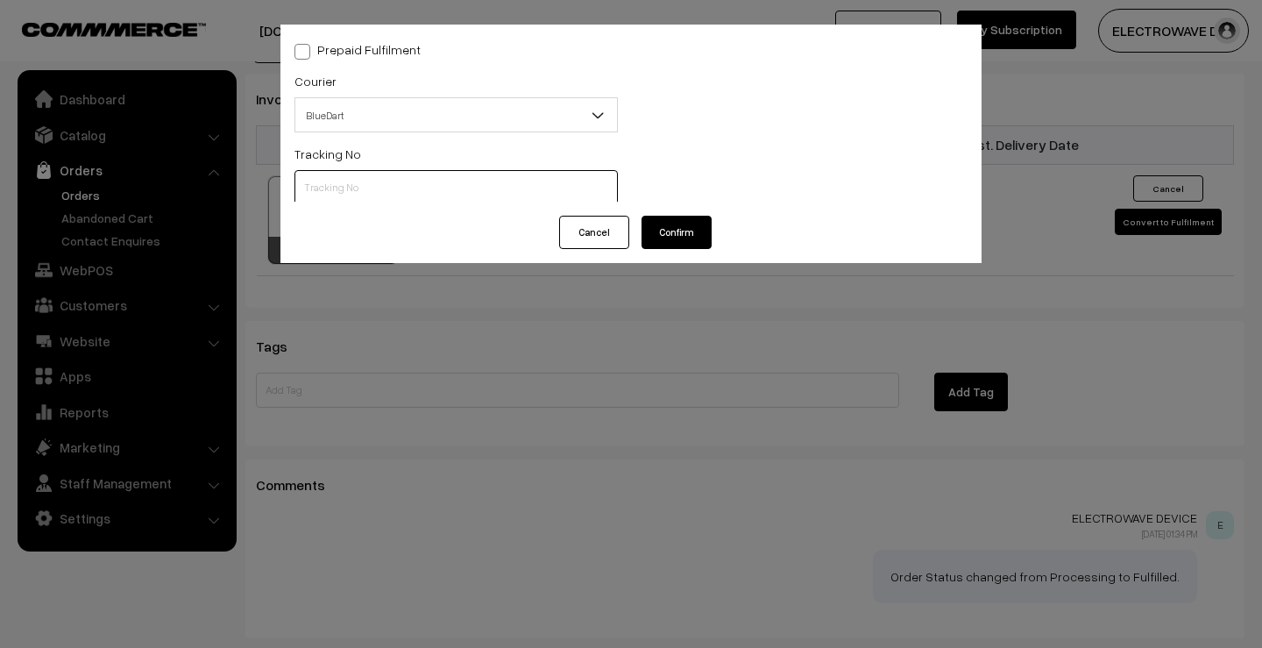
click at [373, 187] on input "text" at bounding box center [456, 187] width 323 height 35
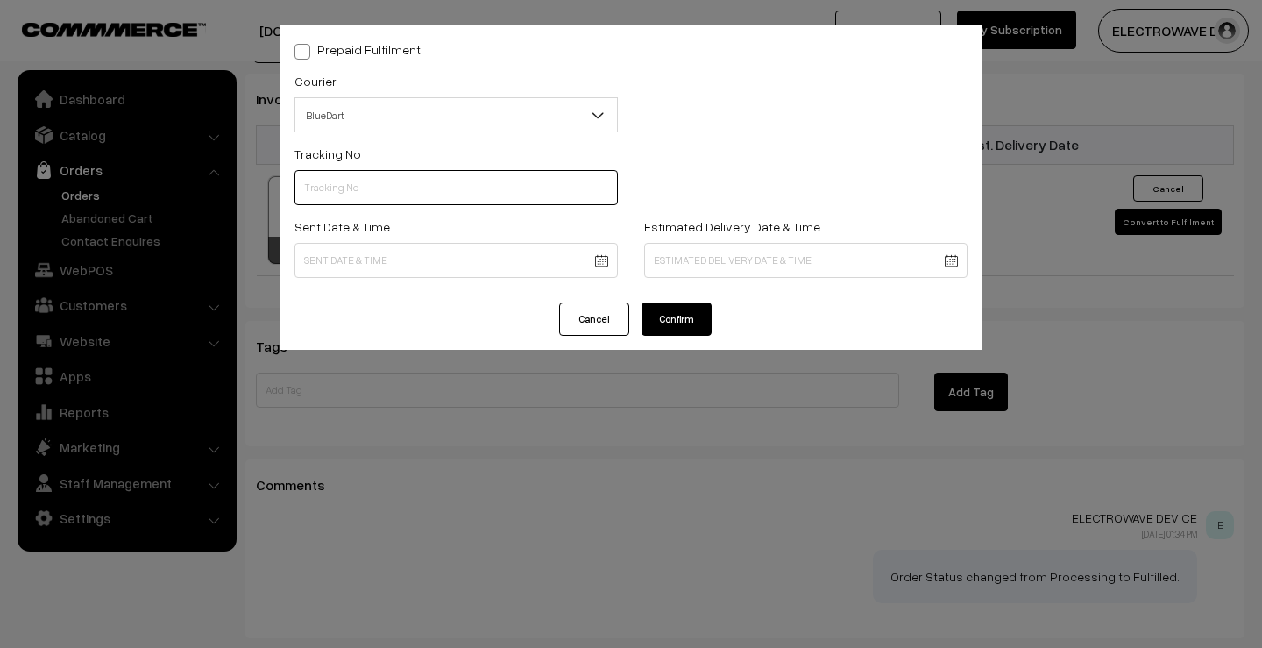
paste input "78050541973"
type input "78050541973"
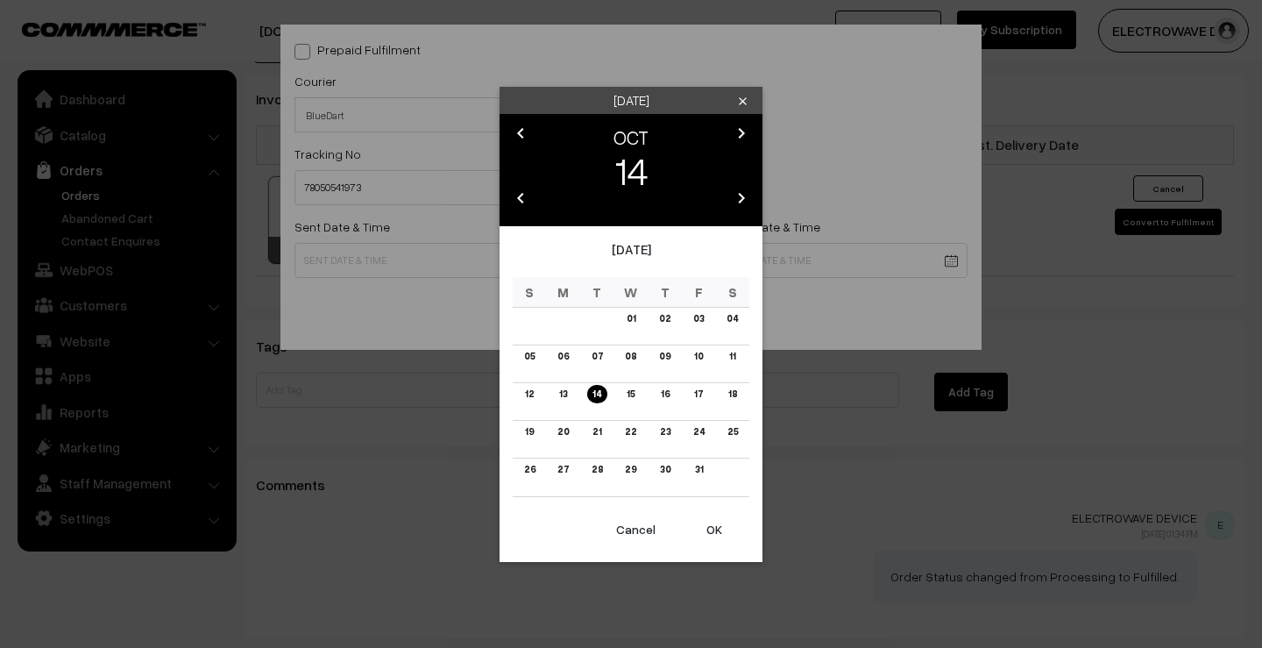
drag, startPoint x: 366, startPoint y: 256, endPoint x: 440, endPoint y: 442, distance: 200.2
click at [716, 534] on button "OK" at bounding box center [714, 529] width 70 height 39
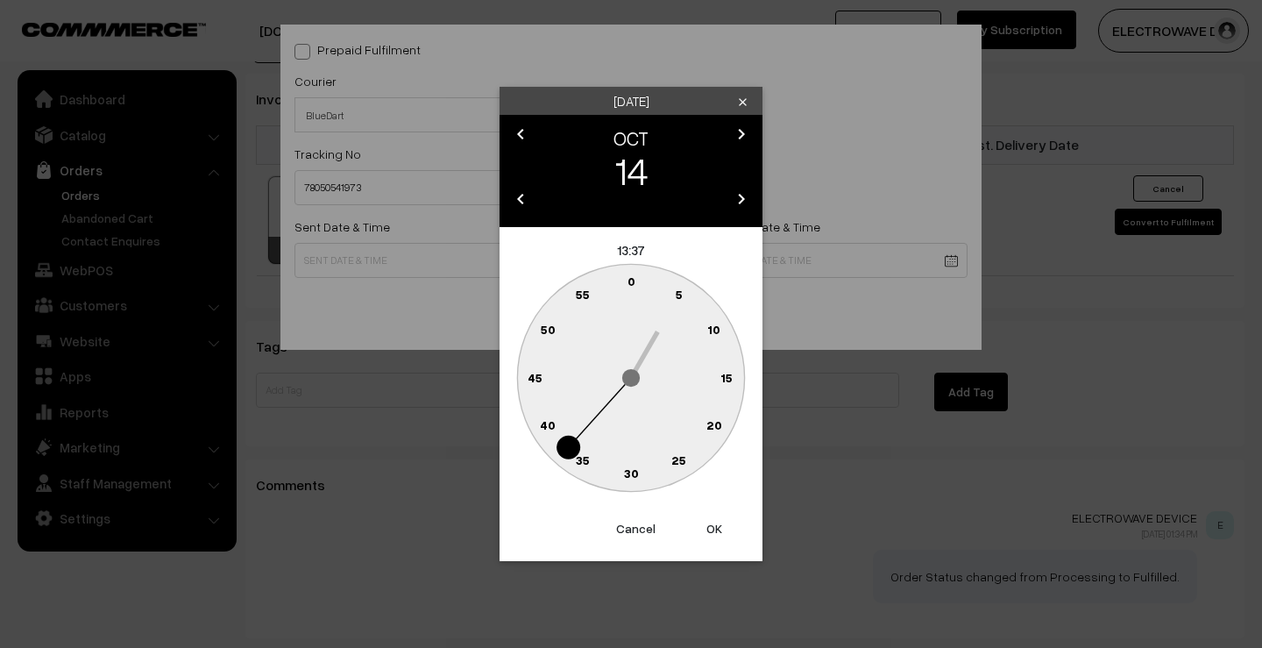
click at [716, 534] on button "OK" at bounding box center [714, 528] width 70 height 39
type input "14-10-2025 13:37"
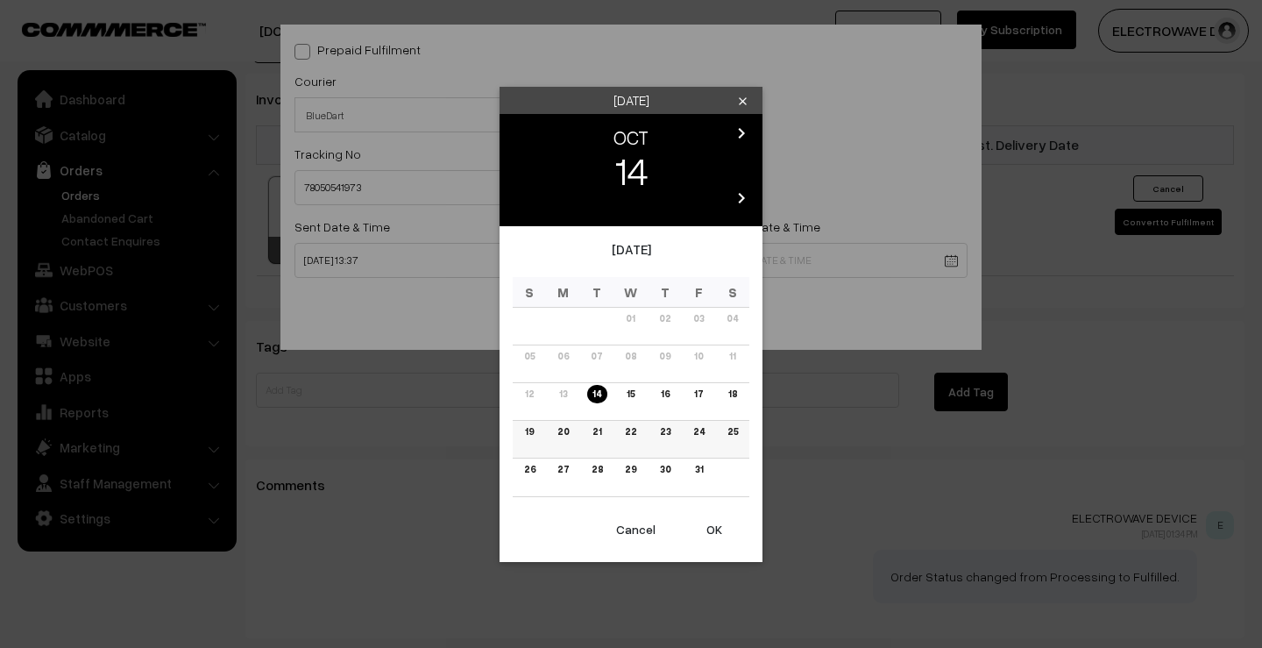
click at [563, 430] on link "20" at bounding box center [563, 431] width 22 height 18
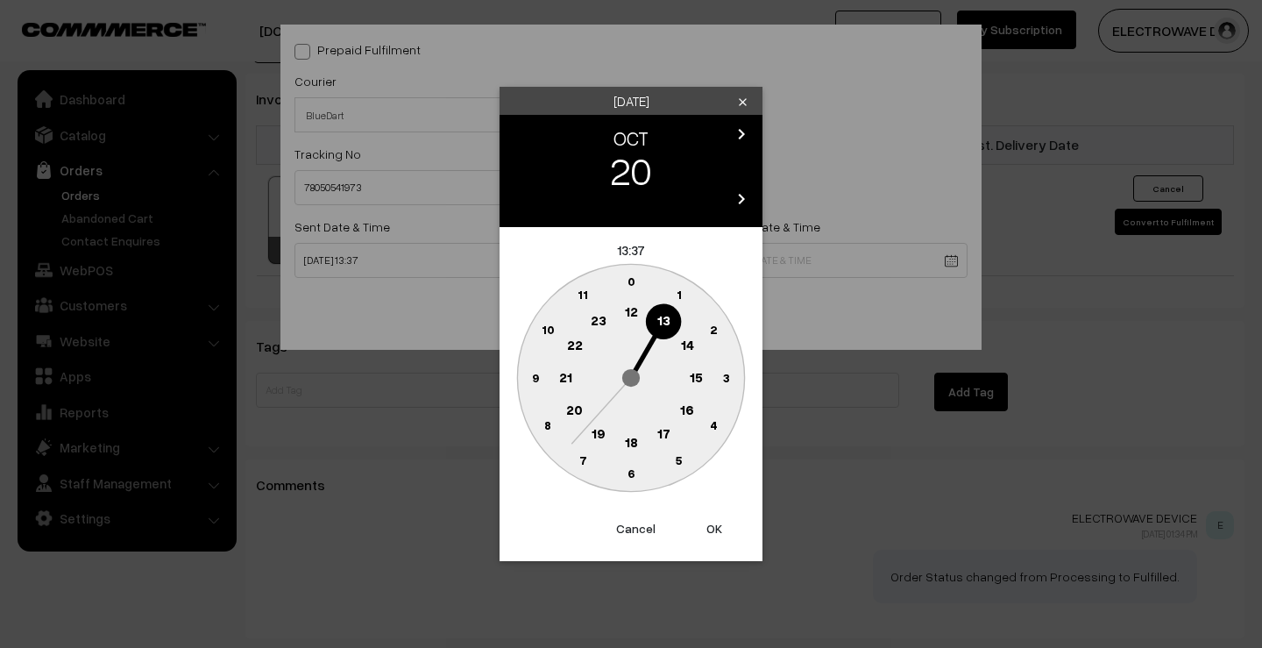
click at [715, 532] on button "OK" at bounding box center [714, 528] width 70 height 39
type input "20-10-2025 13:37"
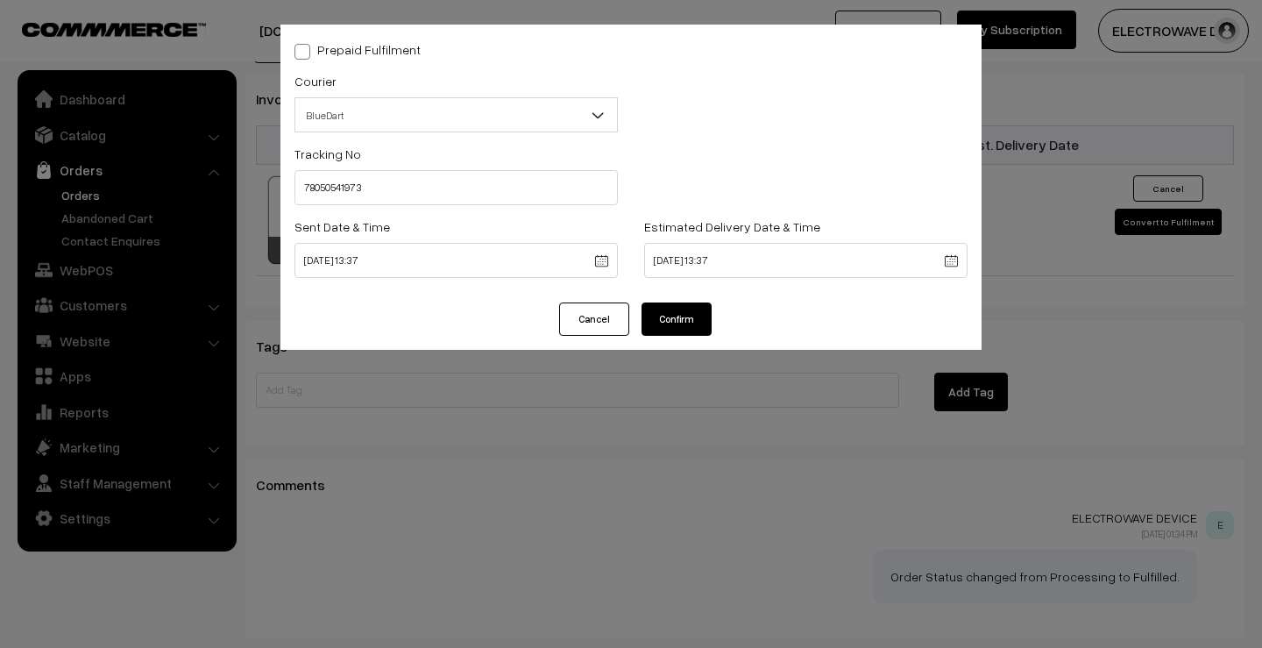
click at [690, 315] on button "Confirm" at bounding box center [677, 318] width 70 height 33
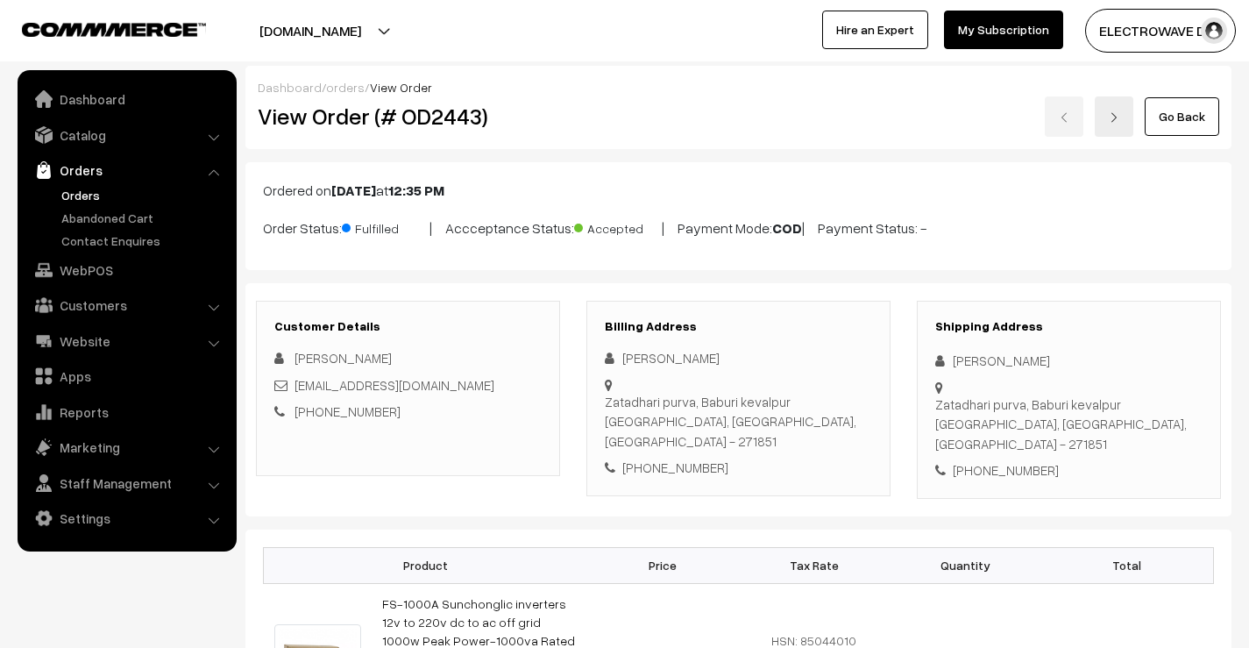
scroll to position [1127, 0]
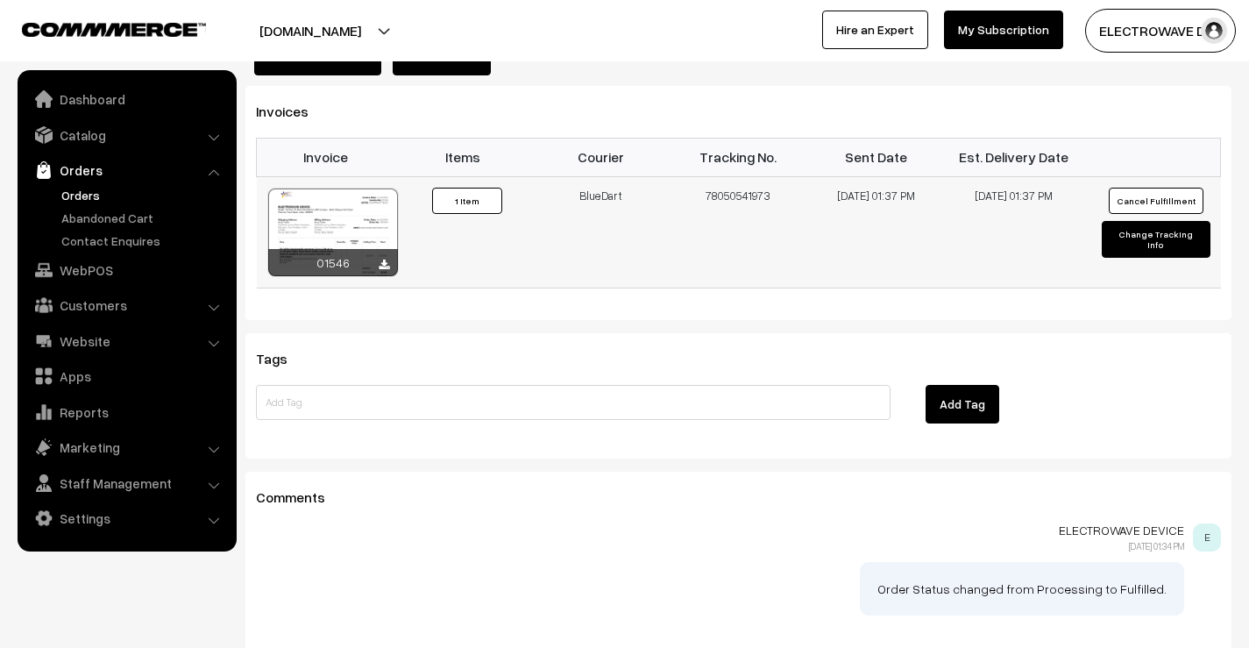
click at [354, 188] on div at bounding box center [333, 232] width 130 height 88
click at [67, 183] on link "Orders" at bounding box center [126, 170] width 209 height 32
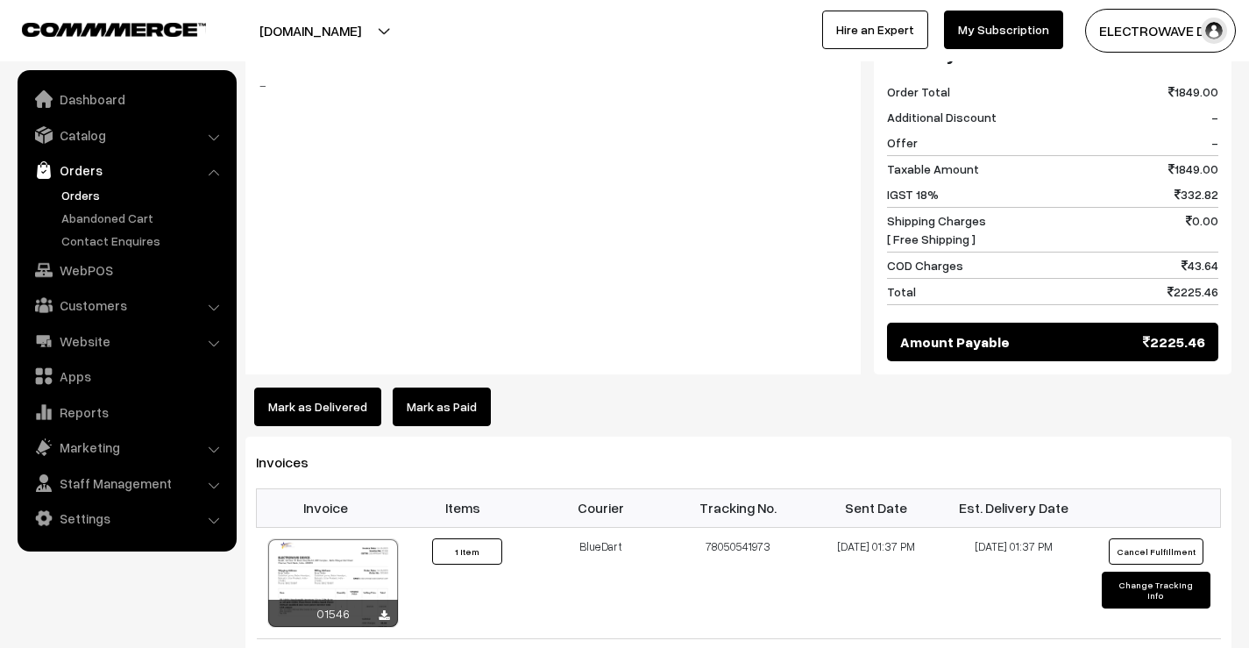
click at [84, 191] on link "Orders" at bounding box center [144, 195] width 174 height 18
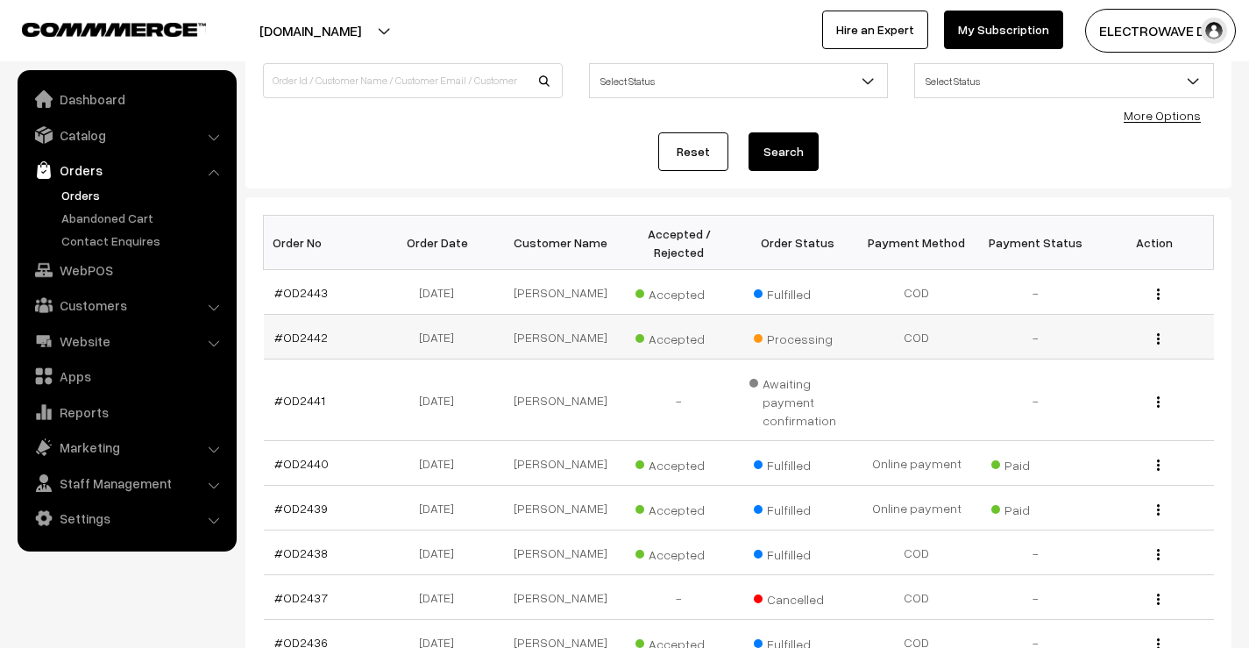
scroll to position [175, 0]
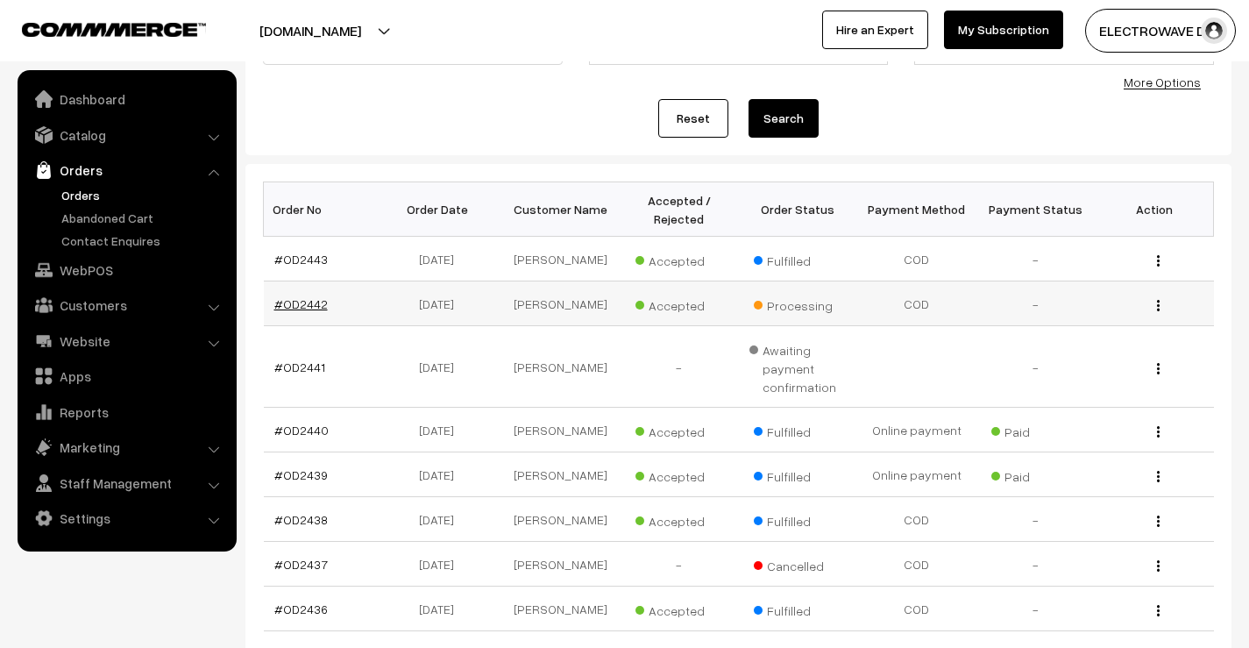
click at [312, 301] on link "#OD2442" at bounding box center [300, 303] width 53 height 15
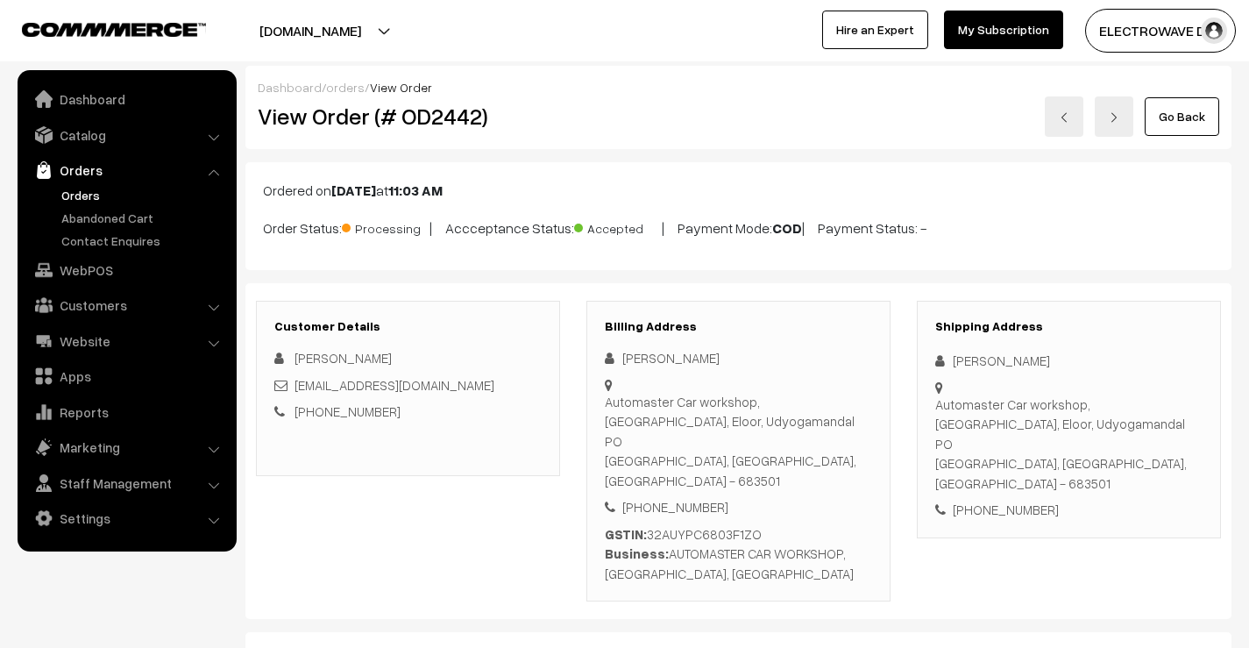
click at [448, 123] on h2 "View Order (# OD2442)" at bounding box center [409, 116] width 303 height 27
click at [968, 358] on div "[PERSON_NAME]" at bounding box center [1068, 361] width 267 height 20
click at [968, 358] on div "Prasad vc" at bounding box center [1068, 361] width 267 height 20
copy div "Prasad"
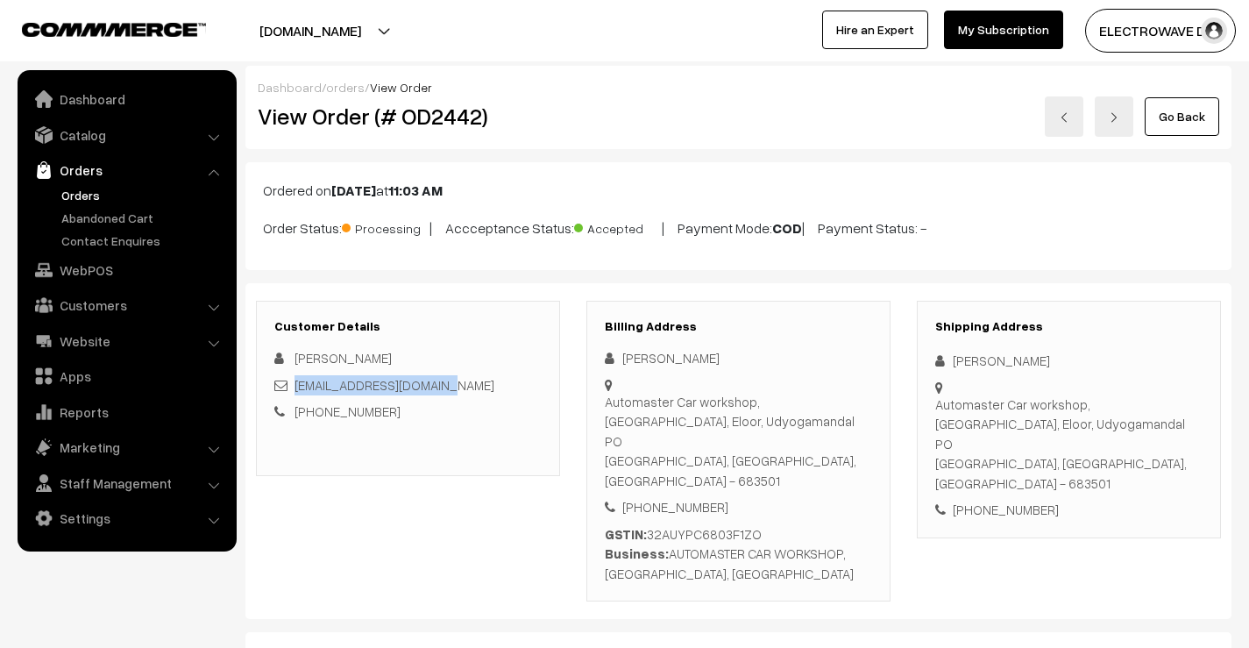
drag, startPoint x: 469, startPoint y: 386, endPoint x: 297, endPoint y: 393, distance: 171.9
click at [297, 393] on div "automasterekm@gmail.com" at bounding box center [407, 385] width 267 height 20
copy link "automasterekm@gmail.com"
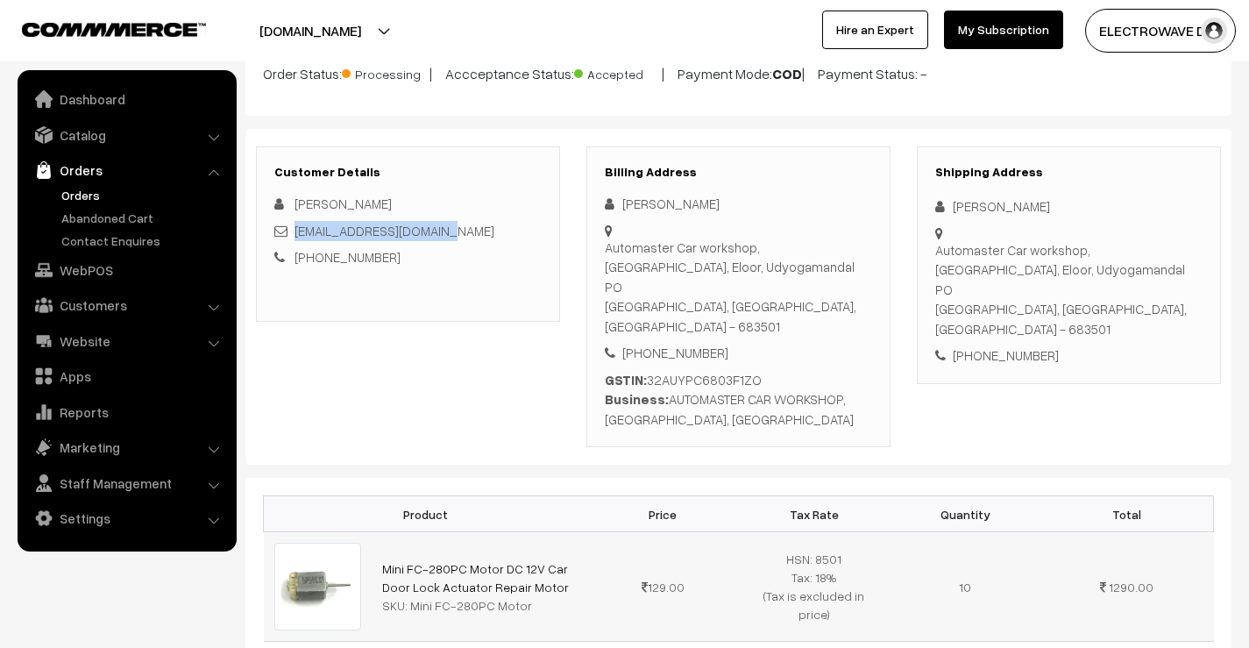
scroll to position [263, 0]
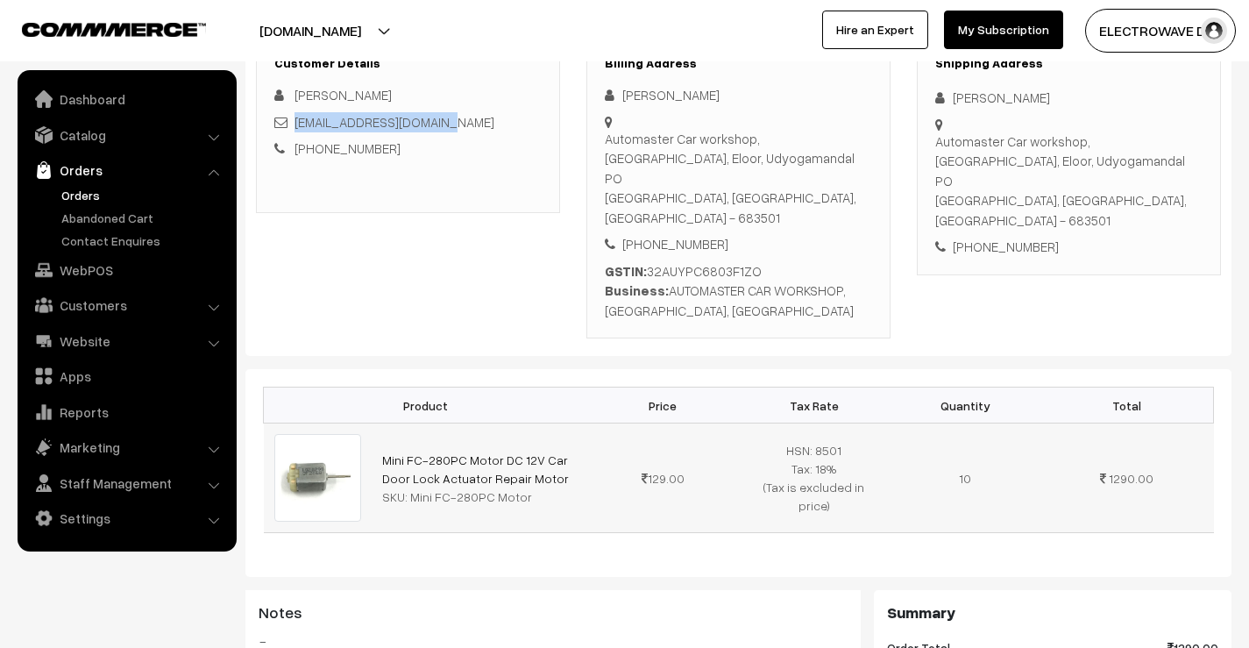
drag, startPoint x: 528, startPoint y: 441, endPoint x: 380, endPoint y: 427, distance: 148.8
click at [380, 427] on td "Mini FC-280PC Motor DC 12V Car Door Lock Actuator Repair Motor SKU: Mini FC-280…" at bounding box center [480, 477] width 216 height 109
copy link "Mini FC-280PC Motor DC 12V Car Door Lock Actuator Repair Motor"
click at [1010, 237] on div "[PHONE_NUMBER]" at bounding box center [1068, 247] width 267 height 20
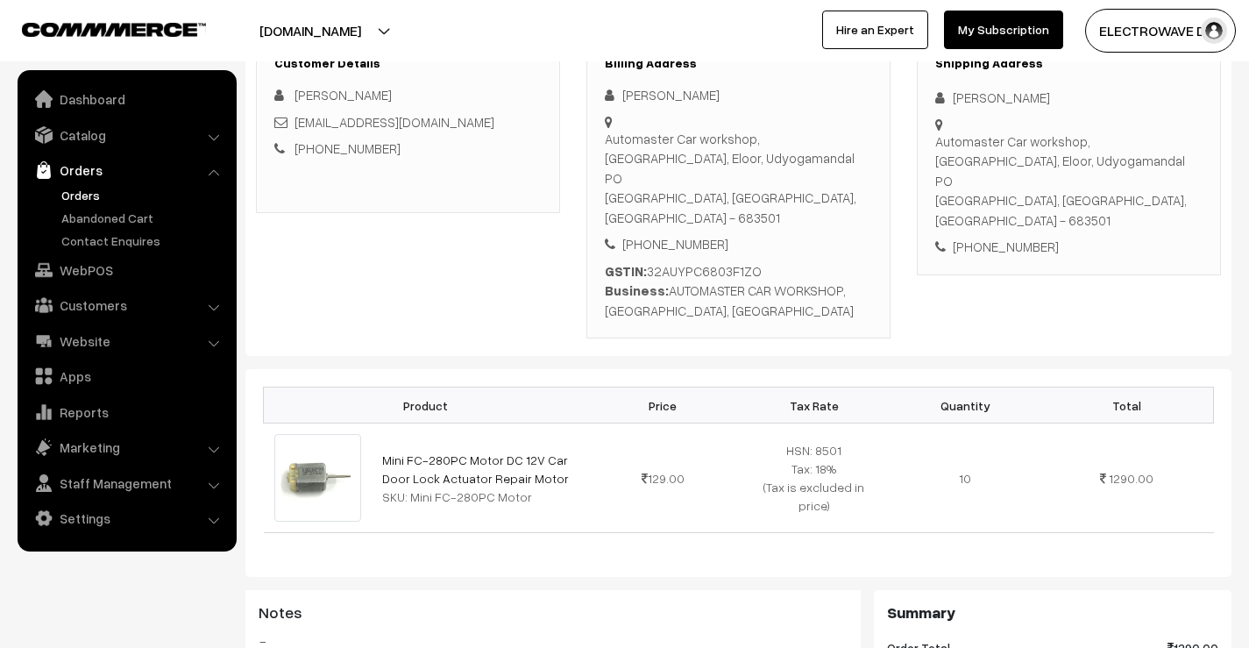
click at [1011, 237] on div "+91 9995533476" at bounding box center [1068, 247] width 267 height 20
copy div "9995533476"
drag, startPoint x: 955, startPoint y: 94, endPoint x: 1062, endPoint y: 158, distance: 125.4
click at [1062, 158] on div "Shipping Address Prasad vc Automaster Car workshop, Manjummel, Eloor, Udyogaman…" at bounding box center [1069, 157] width 304 height 238
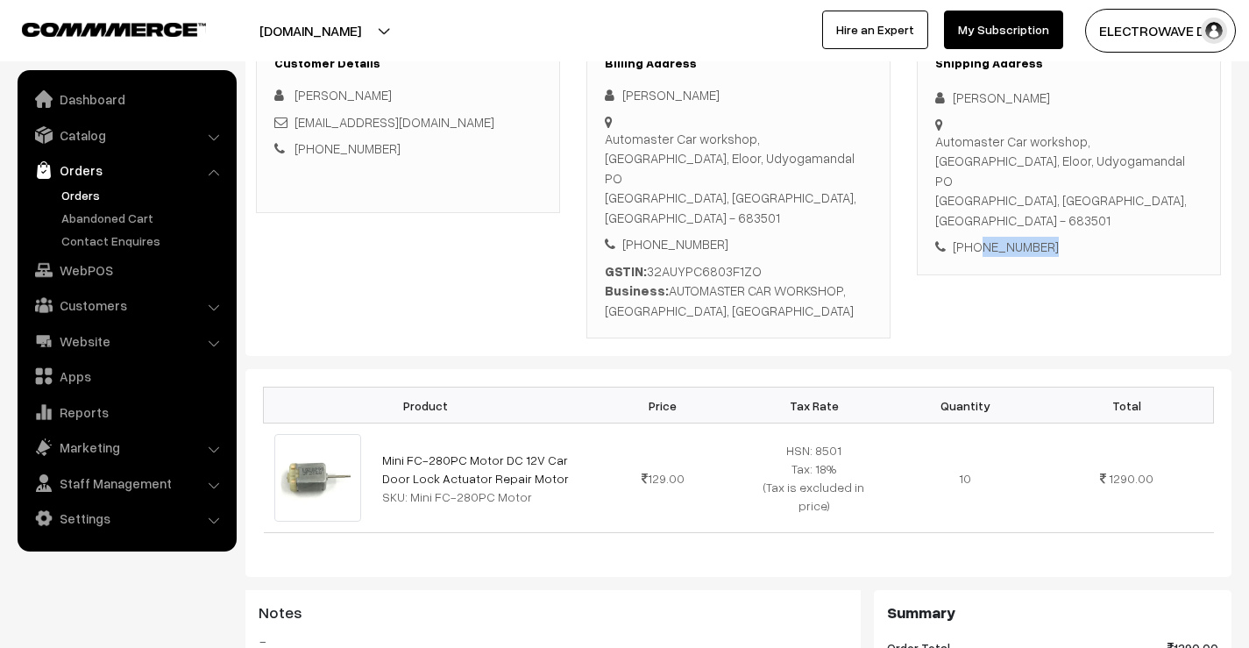
copy div "Prasad vc Automaster Car workshop, Manjummel, Eloor, Udyogamandal PO"
drag, startPoint x: 935, startPoint y: 182, endPoint x: 1112, endPoint y: 202, distance: 178.2
click at [1112, 202] on div "Shipping Address Prasad vc Automaster Car workshop, Manjummel, Eloor, Udyogaman…" at bounding box center [1069, 157] width 304 height 238
copy div "Ernakulam, Kerala, India - 683501 +91 9995533476"
click at [1083, 184] on div "Automaster Car workshop, Manjummel, Eloor, Udyogamandal PO Ernakulam, Kerala, I…" at bounding box center [1068, 180] width 267 height 99
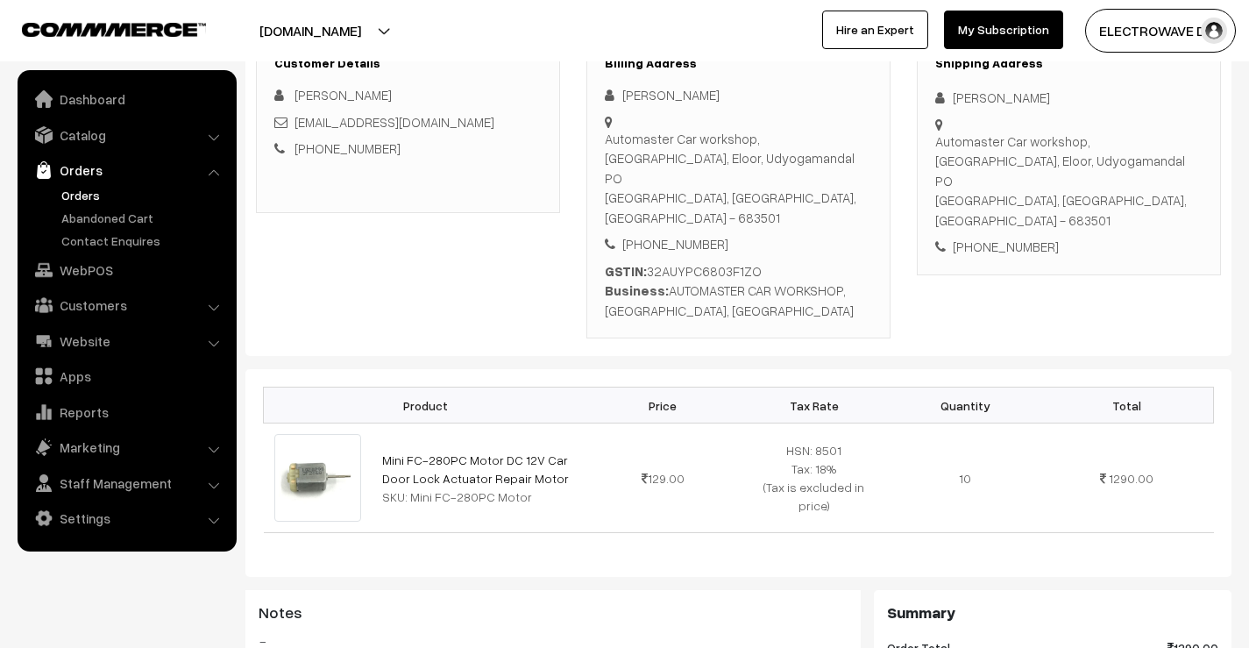
click at [1083, 184] on div "Automaster Car workshop, Manjummel, Eloor, Udyogamandal PO Ernakulam, Kerala, I…" at bounding box center [1068, 180] width 267 height 99
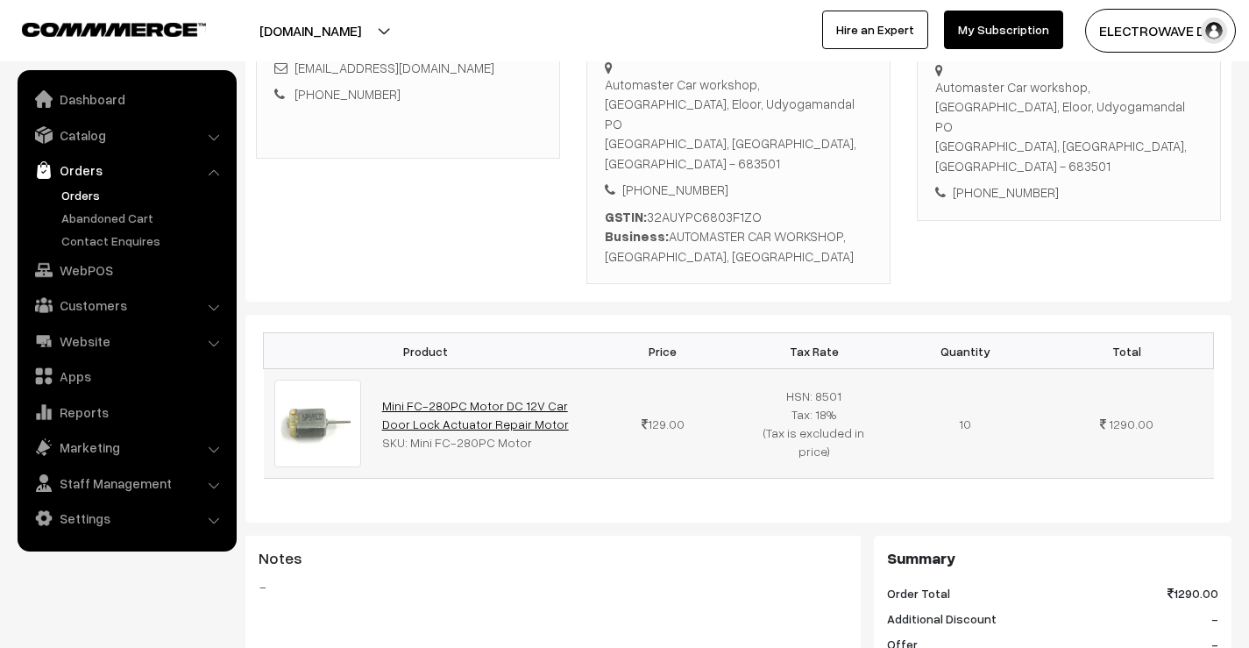
scroll to position [351, 0]
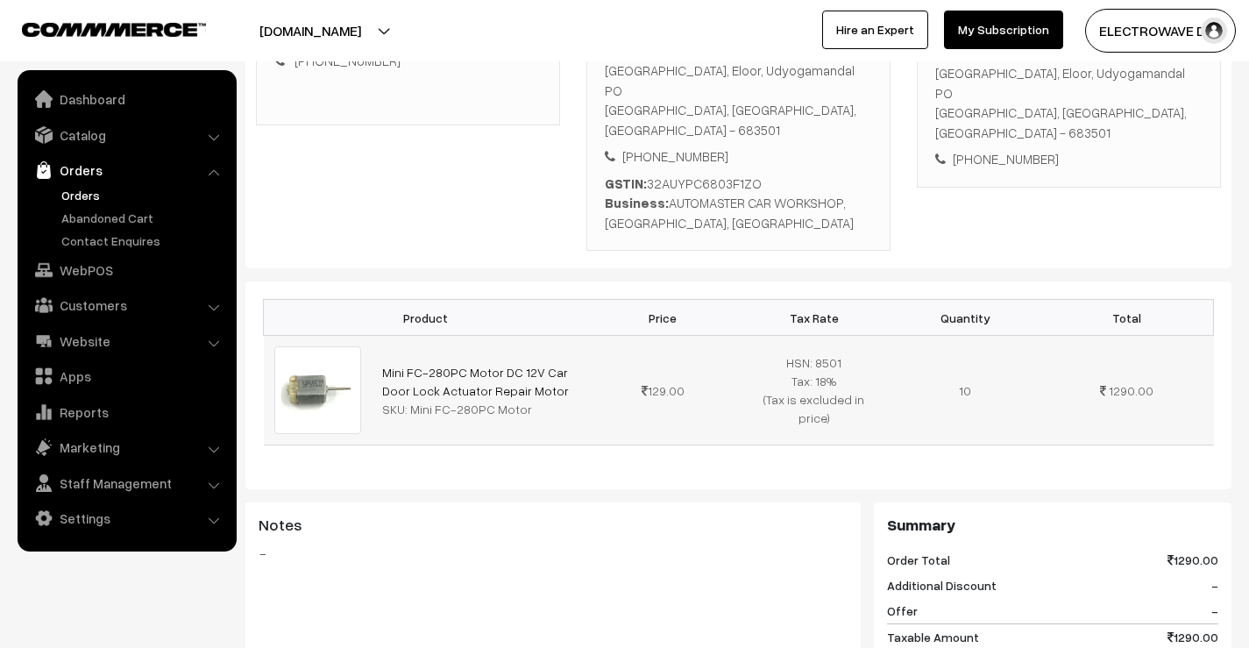
drag, startPoint x: 523, startPoint y: 347, endPoint x: 375, endPoint y: 323, distance: 150.0
click at [375, 336] on td "Mini FC-280PC Motor DC 12V Car Door Lock Actuator Repair Motor SKU: Mini FC-280…" at bounding box center [480, 390] width 216 height 109
copy link "Mini FC-280PC Motor DC 12V Car Door Lock Actuator Repair Motor"
drag, startPoint x: 409, startPoint y: 374, endPoint x: 514, endPoint y: 366, distance: 104.6
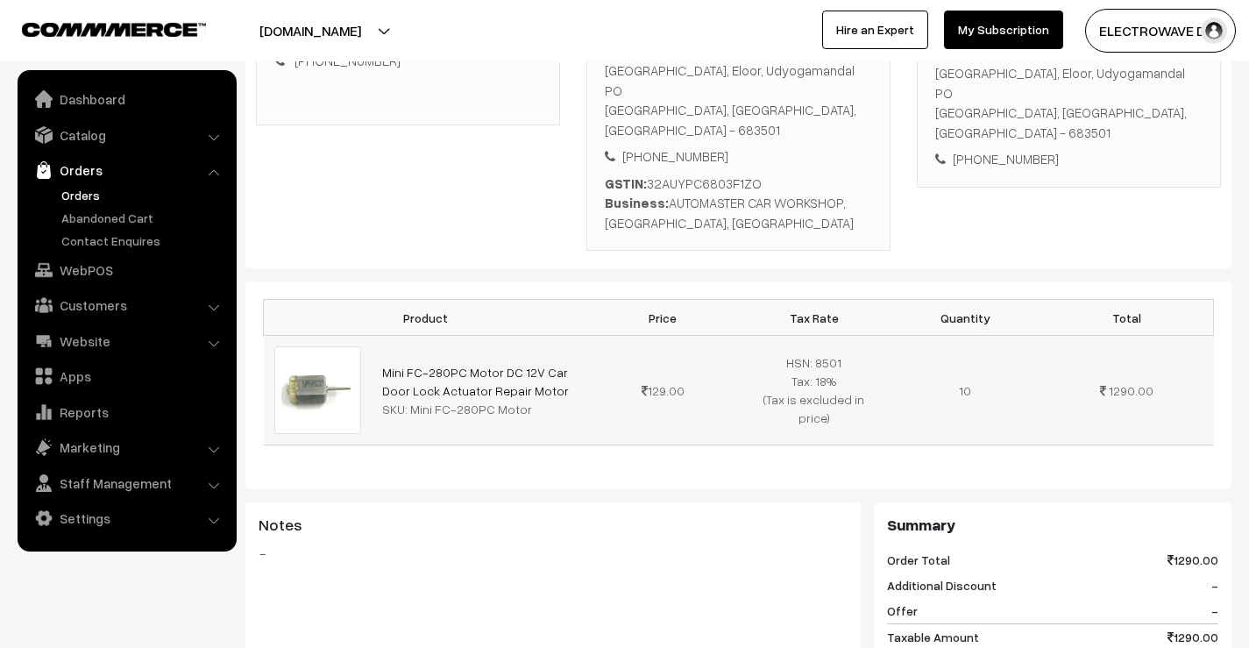
click at [544, 400] on div "SKU: Mini FC-280PC Motor" at bounding box center [479, 409] width 195 height 18
copy div "Mini FC-280PC Motor"
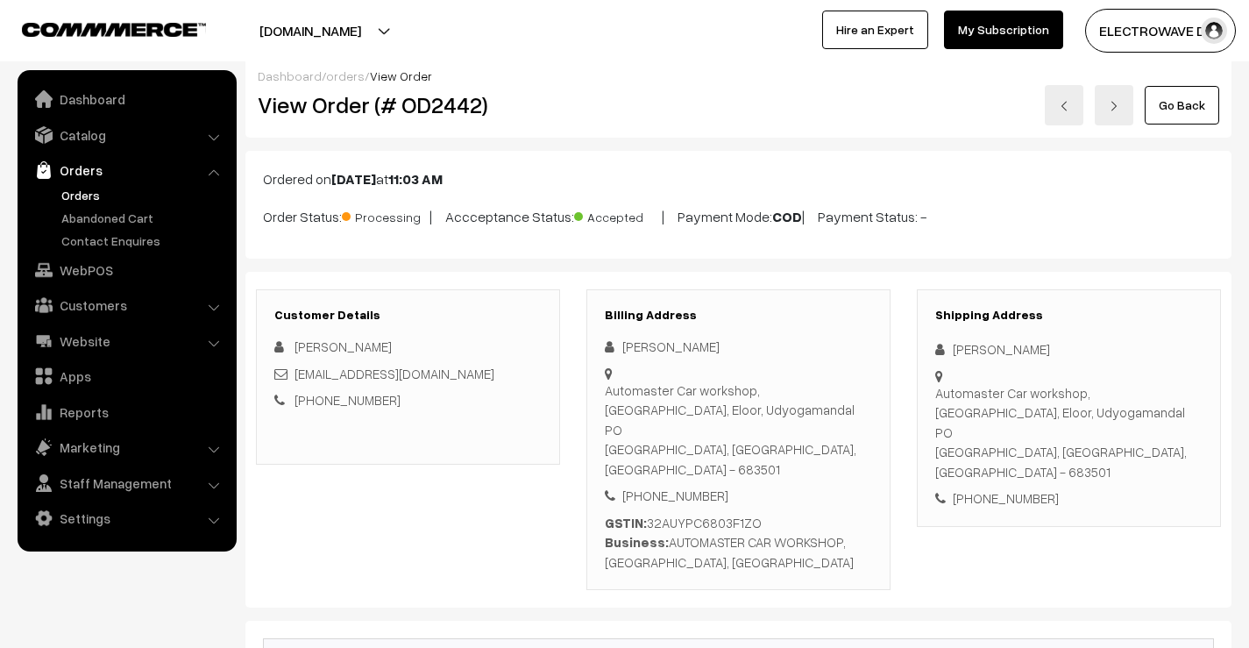
scroll to position [0, 0]
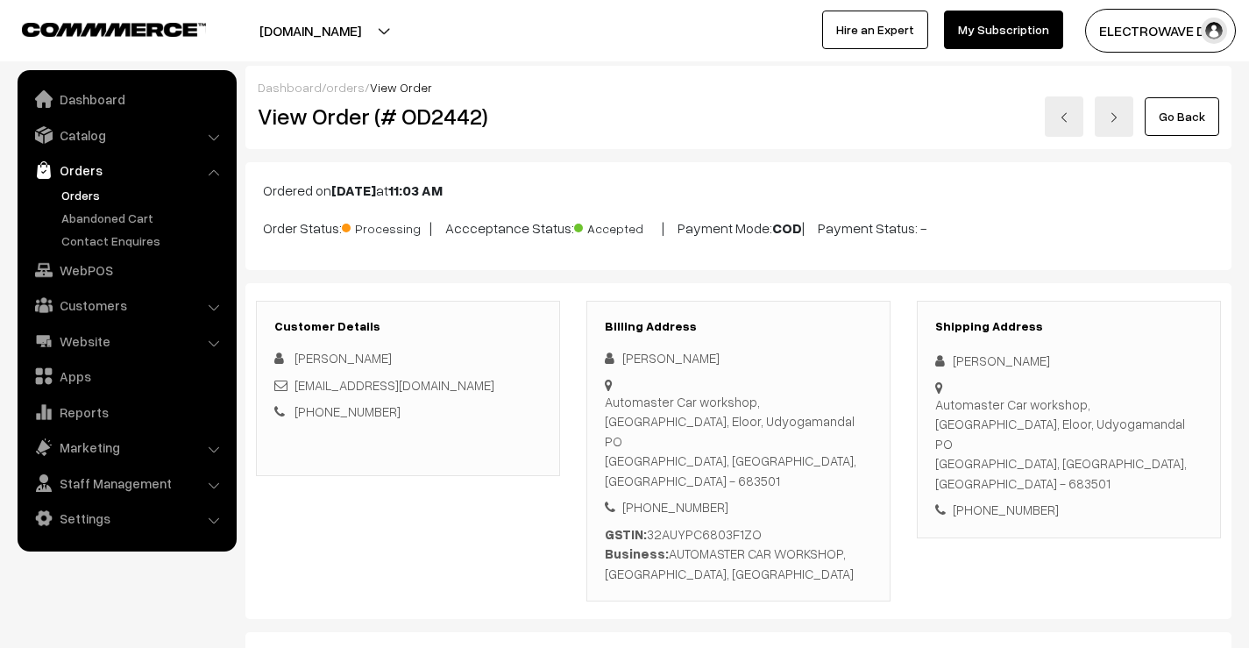
click at [456, 114] on h2 "View Order (# OD2442)" at bounding box center [409, 116] width 303 height 27
copy h2 "OD2442"
click at [1062, 111] on link at bounding box center [1064, 116] width 39 height 40
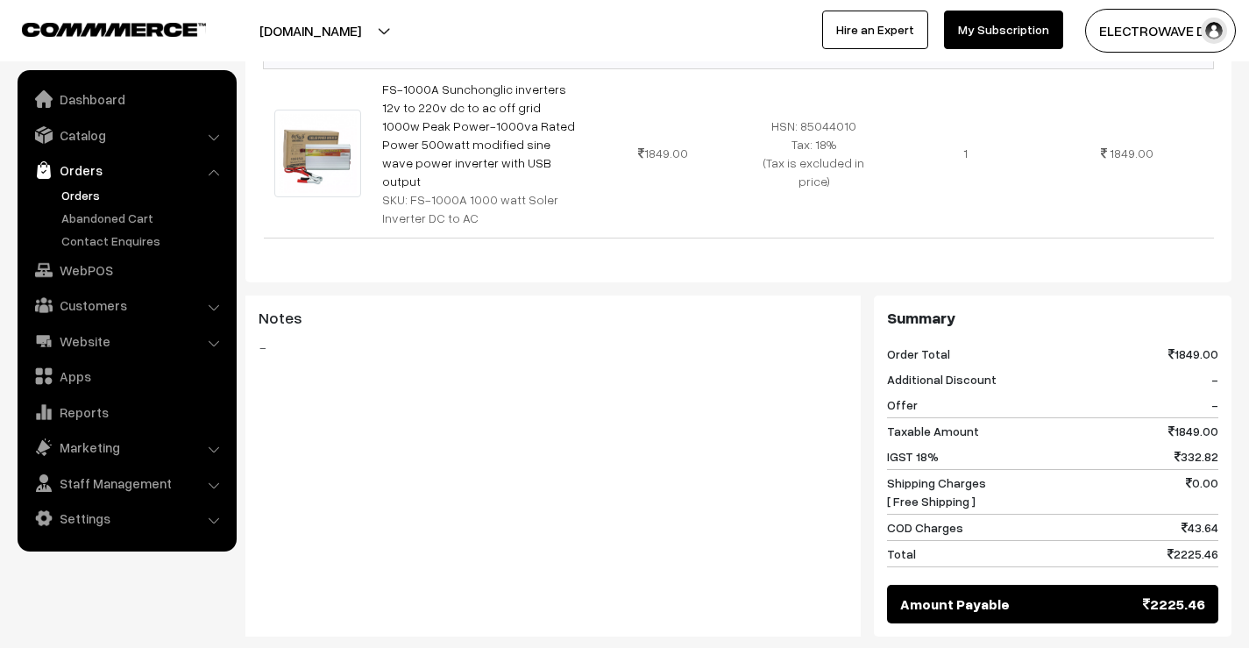
scroll to position [526, 0]
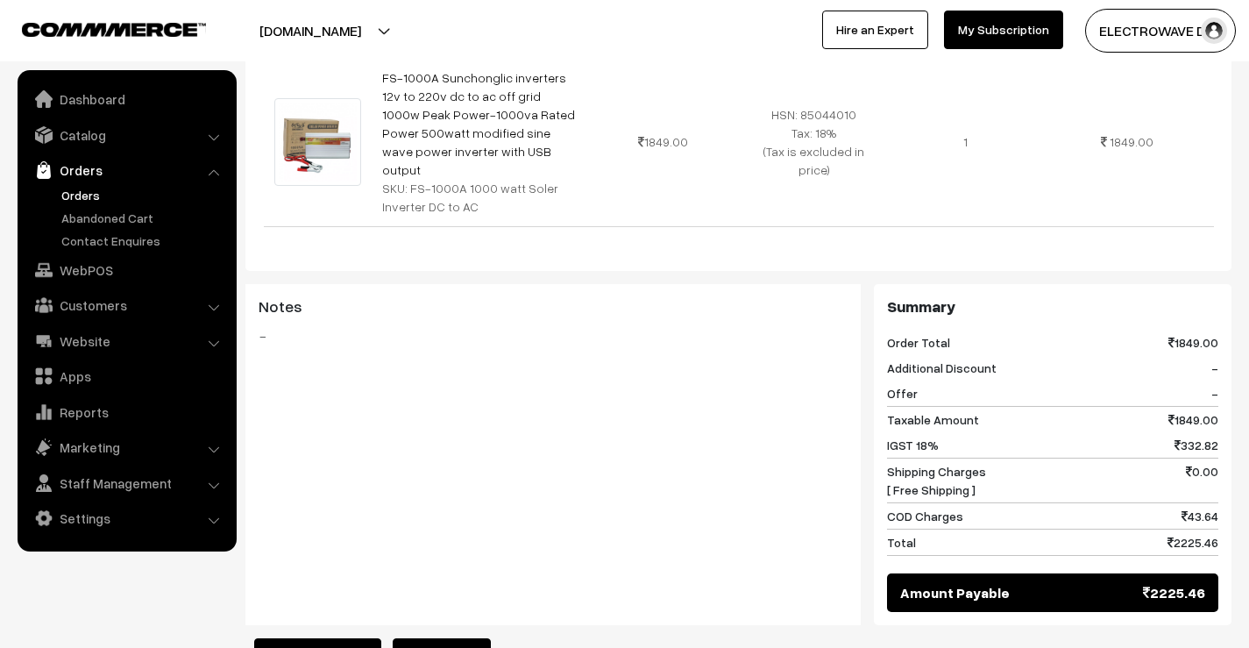
drag, startPoint x: 881, startPoint y: 252, endPoint x: 1234, endPoint y: 505, distance: 434.2
click at [1234, 505] on div "Dashboard / orders / View Order View Order (# OD2443) Go Back Ordered on Oct 14…" at bounding box center [624, 396] width 1249 height 1712
copy div "Summary Order Total 1849.00 Additional Discount - Offer - Taxable Amount 1849.0…"
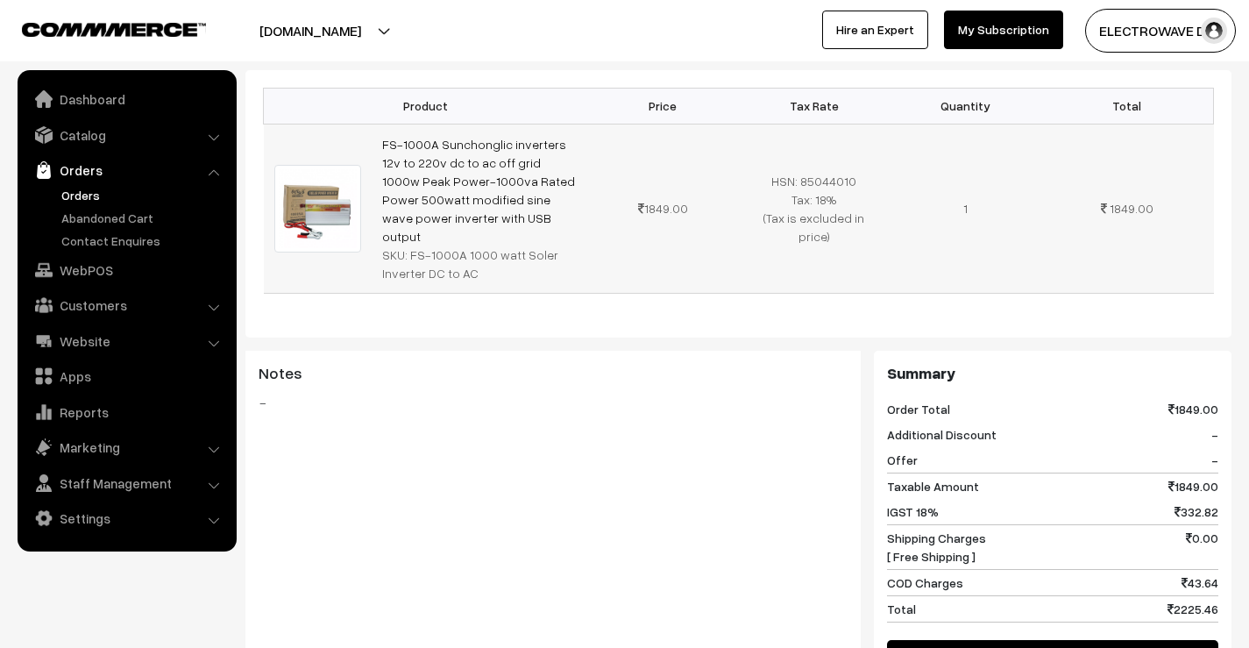
scroll to position [438, 0]
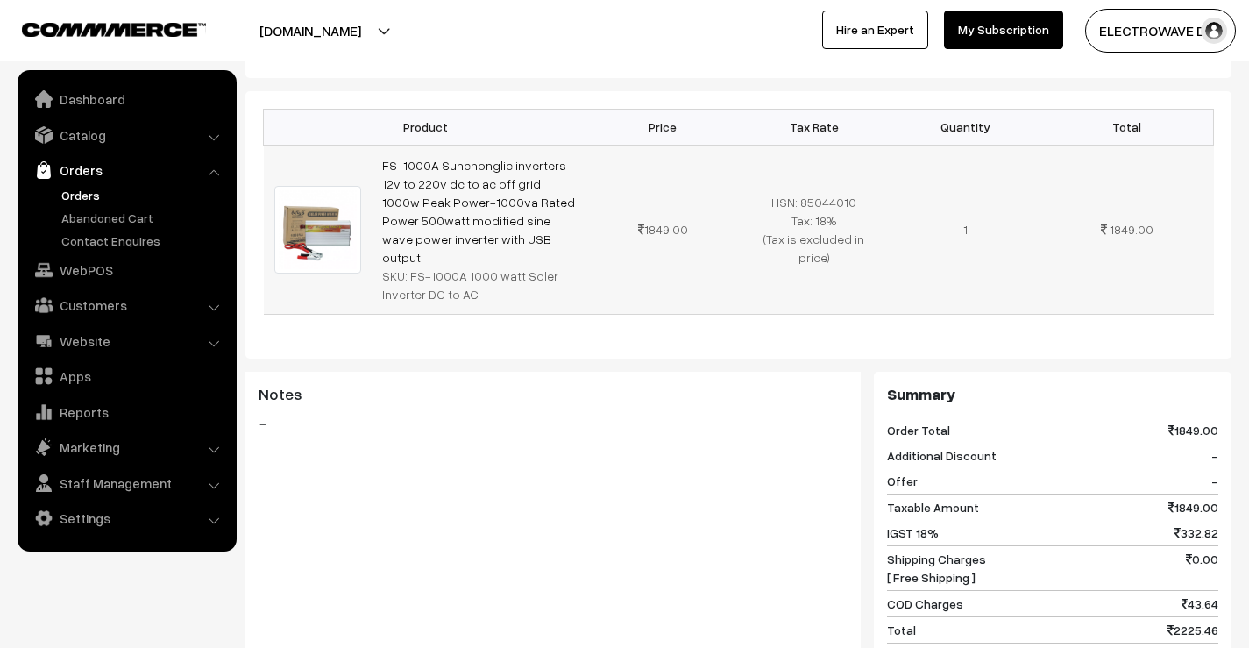
drag, startPoint x: 474, startPoint y: 215, endPoint x: 380, endPoint y: 149, distance: 115.3
click at [380, 149] on td "FS-1000A Sunchonglic inverters 12v to 220v dc to ac off grid 1000w Peak Power-1…" at bounding box center [480, 229] width 216 height 169
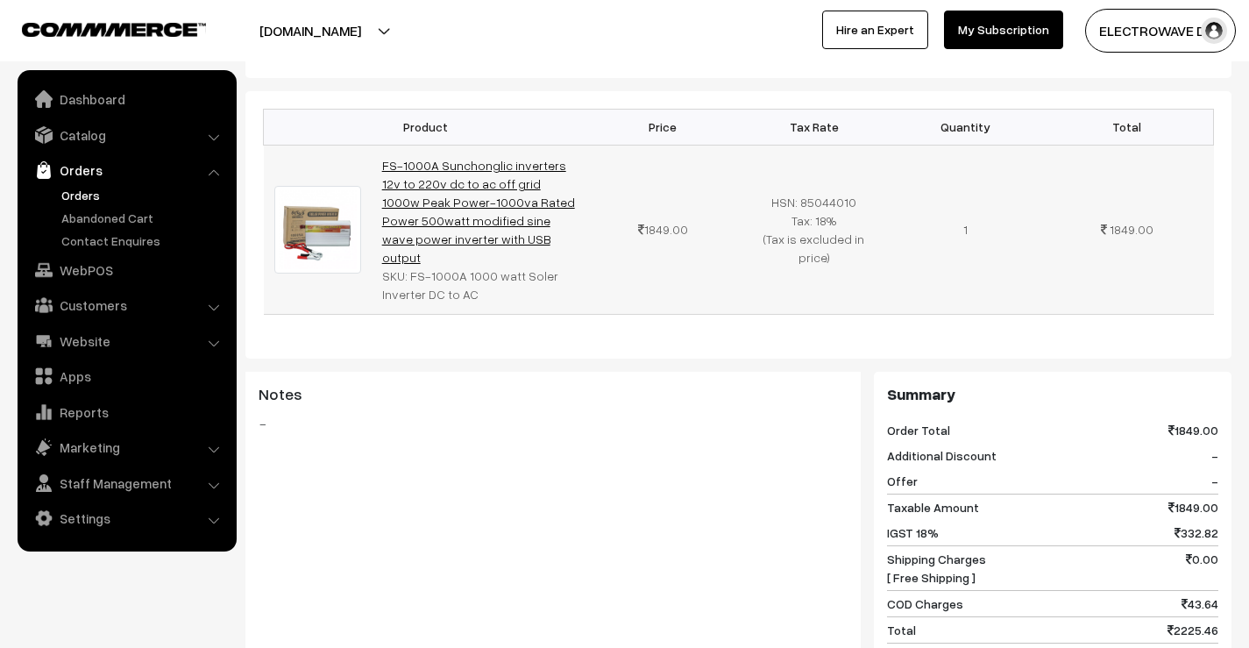
copy link "FS-1000A Sunchonglic inverters 12v to 220v dc to ac off grid 1000w Peak Power-1…"
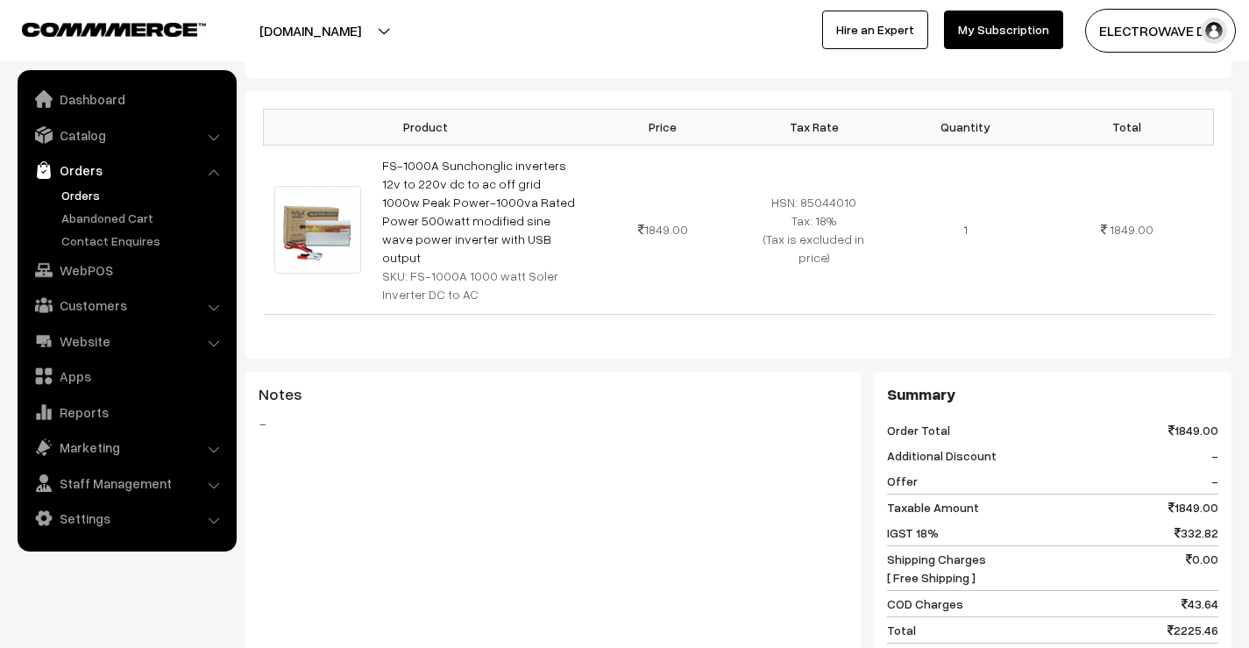
click at [99, 198] on link "Orders" at bounding box center [144, 195] width 174 height 18
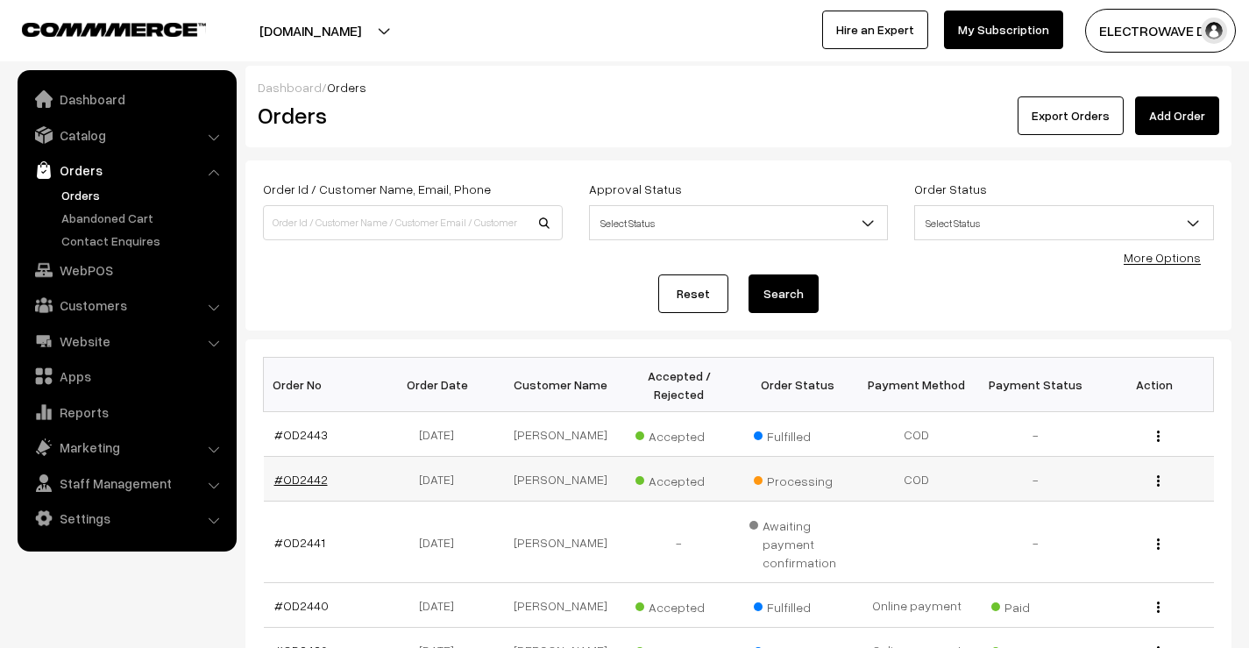
click at [304, 475] on link "#OD2442" at bounding box center [300, 479] width 53 height 15
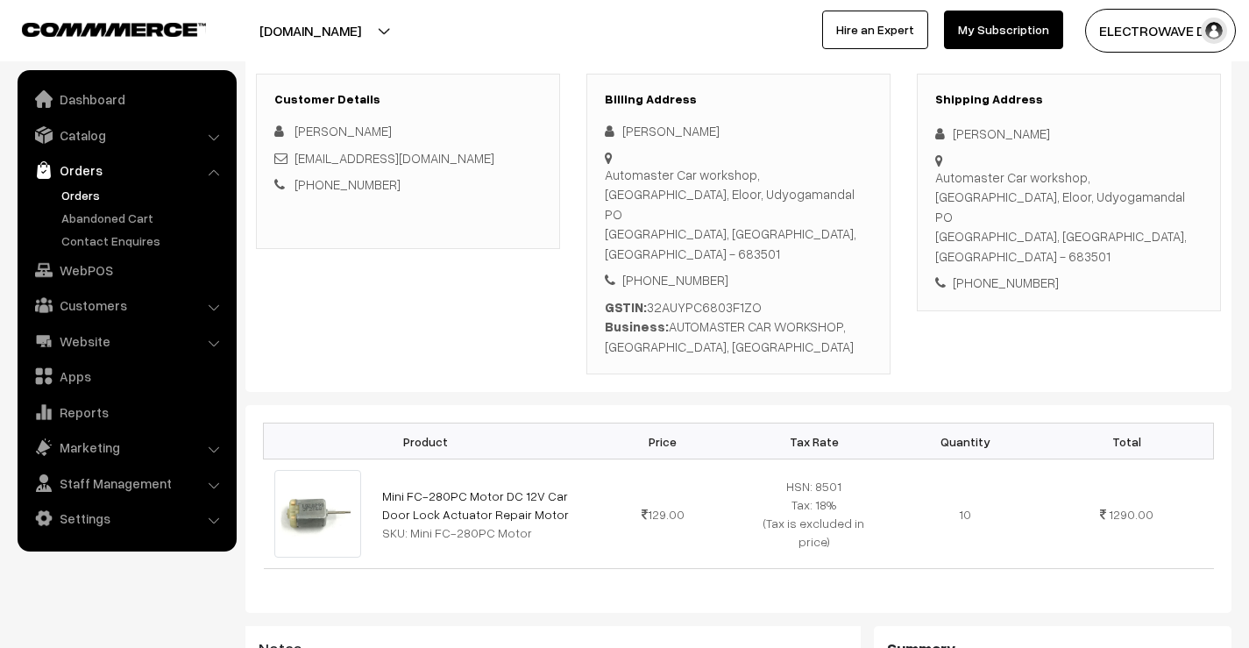
scroll to position [88, 0]
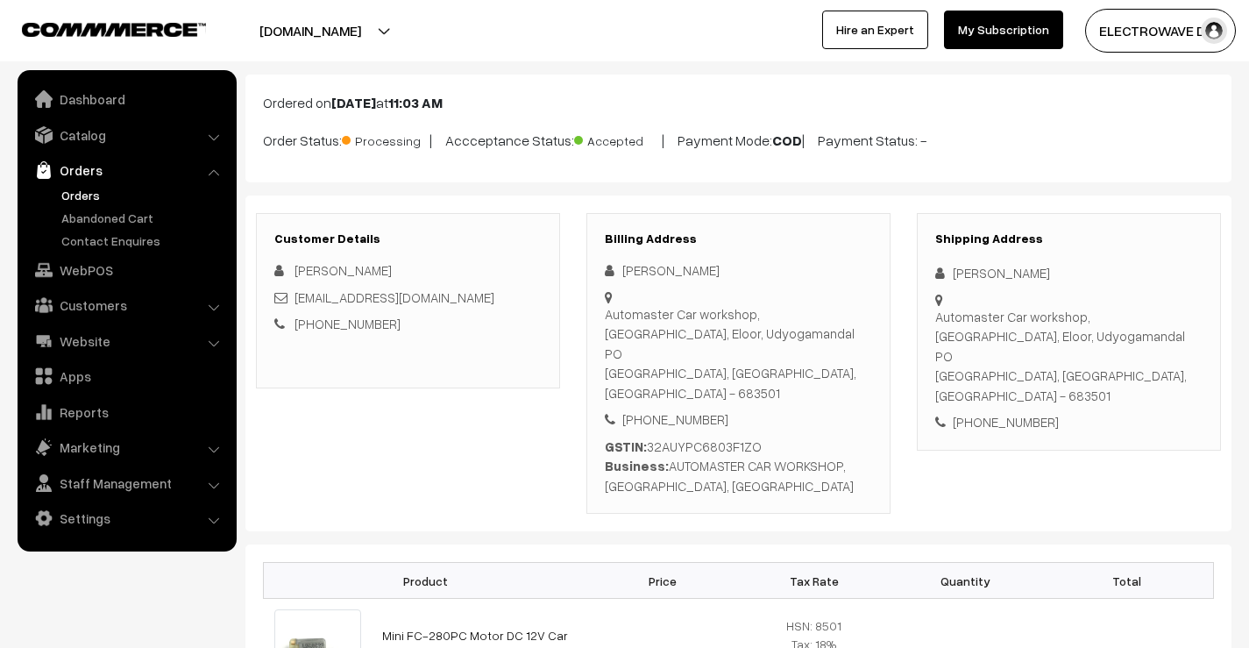
click at [330, 29] on button "[DOMAIN_NAME]" at bounding box center [310, 31] width 224 height 44
click at [323, 82] on link "Go to Website" at bounding box center [323, 85] width 140 height 39
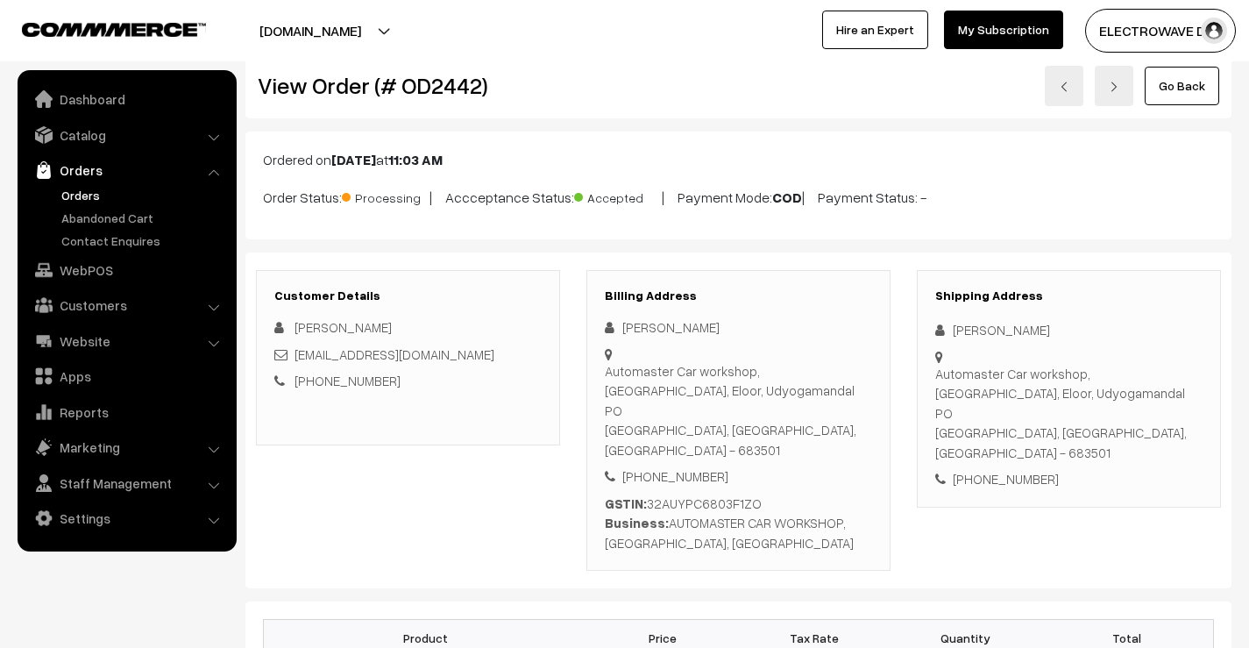
scroll to position [0, 0]
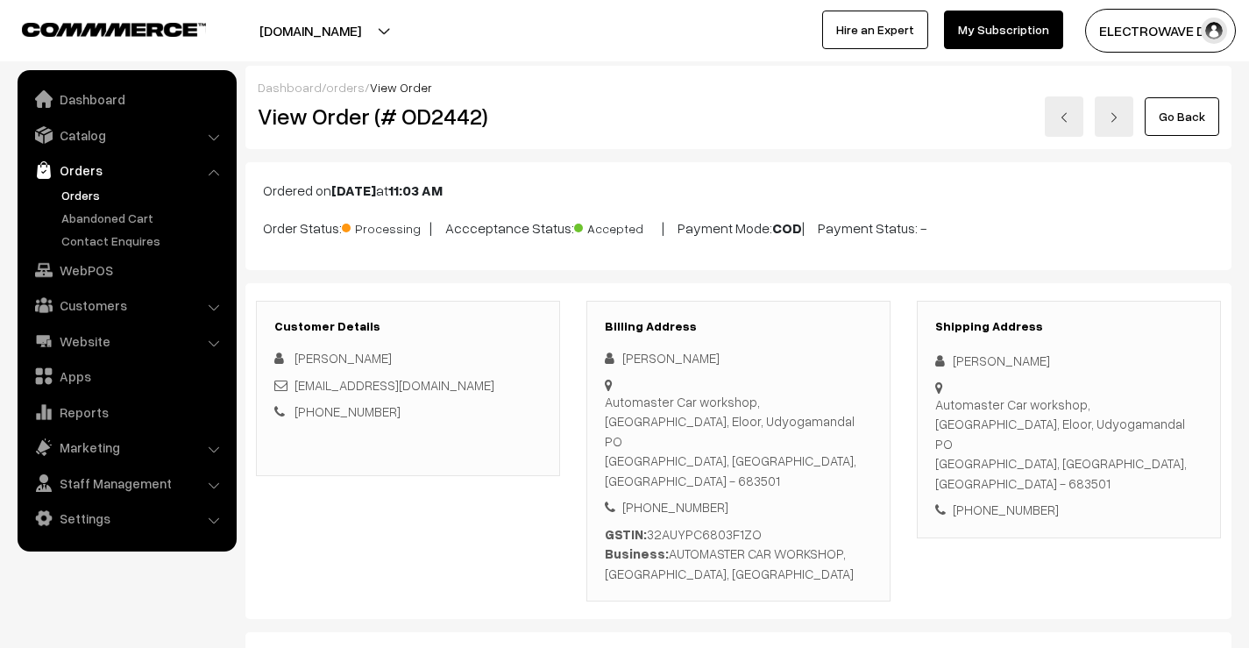
click at [88, 197] on link "Orders" at bounding box center [144, 195] width 174 height 18
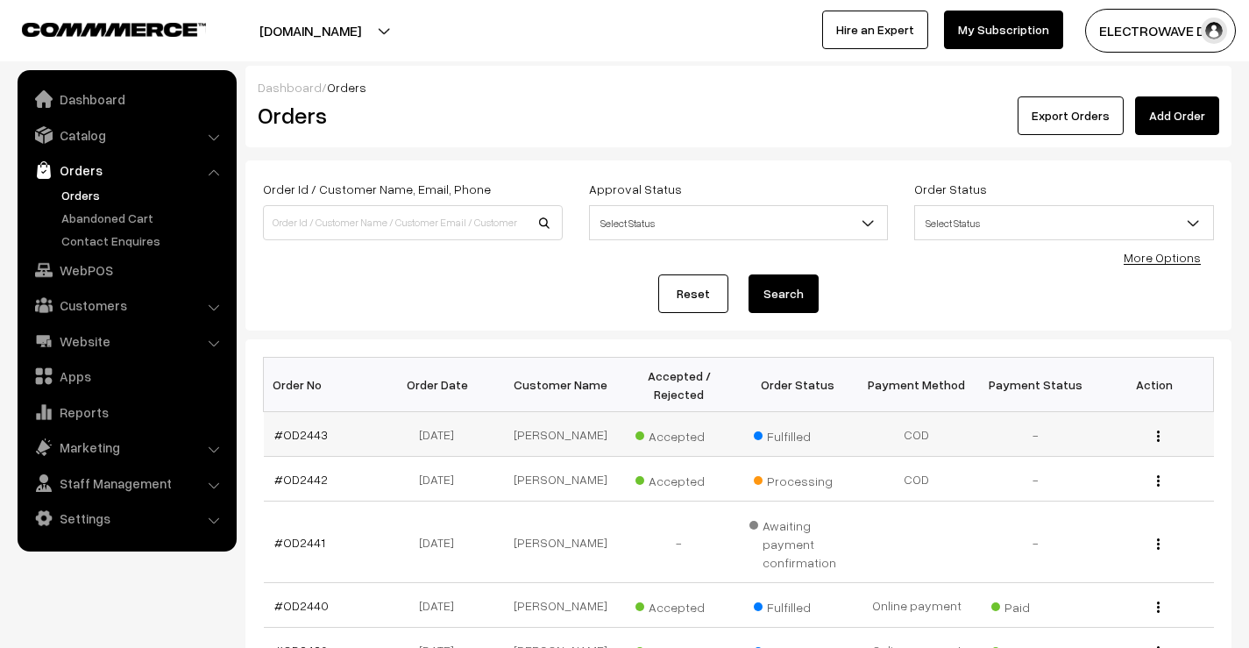
click at [312, 444] on td "#OD2443" at bounding box center [323, 434] width 119 height 45
click at [311, 434] on link "#OD2443" at bounding box center [300, 434] width 53 height 15
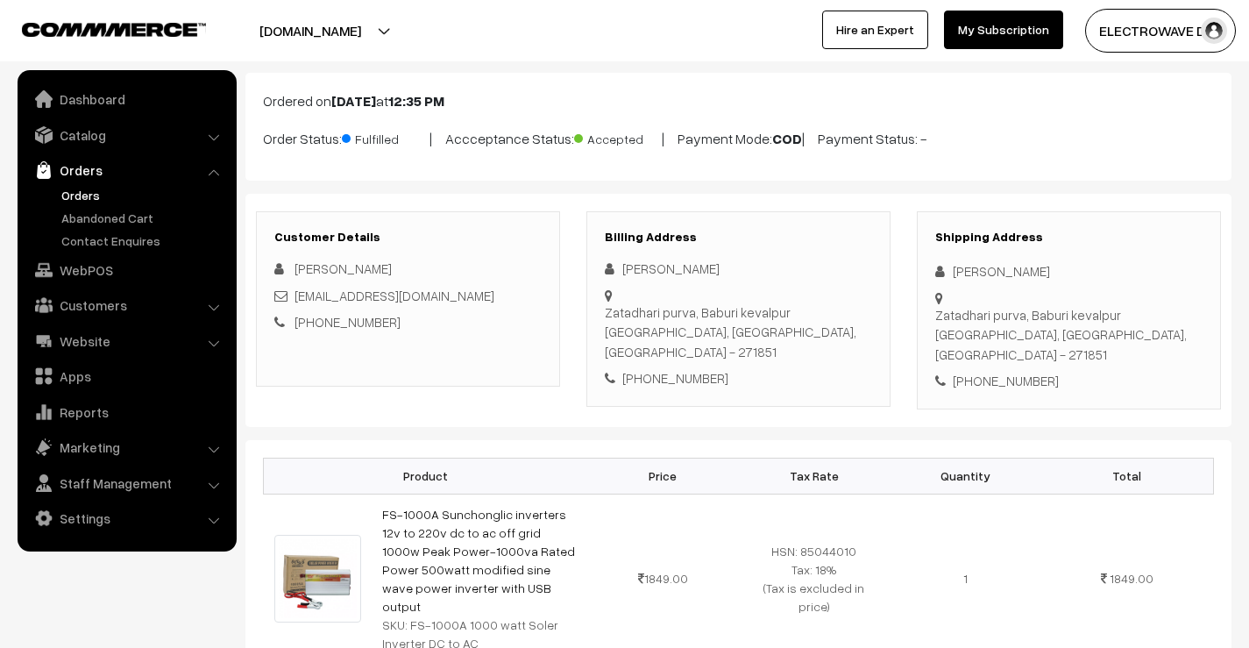
scroll to position [88, 0]
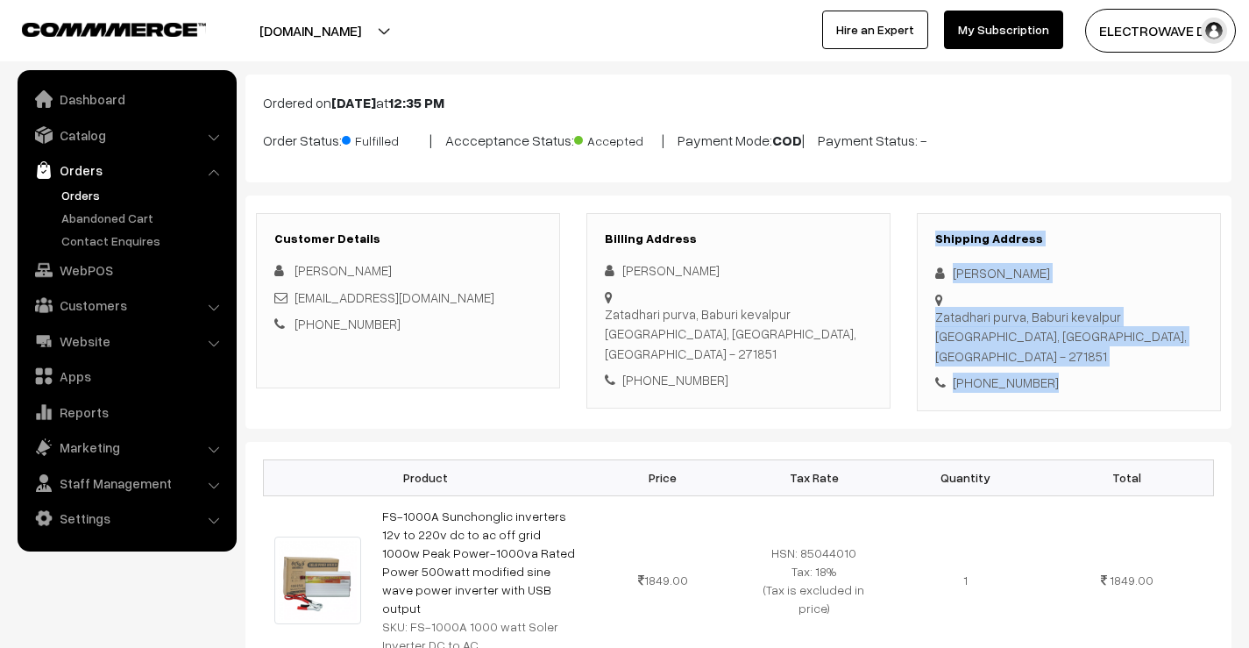
drag, startPoint x: 924, startPoint y: 230, endPoint x: 1048, endPoint y: 334, distance: 162.4
click at [1054, 340] on div "Shipping Address [PERSON_NAME] [GEOGRAPHIC_DATA], [GEOGRAPHIC_DATA] kevalpur [G…" at bounding box center [1069, 312] width 304 height 198
copy div "Shipping Address [PERSON_NAME][GEOGRAPHIC_DATA], [GEOGRAPHIC_DATA], [GEOGRAPHIC…"
click at [94, 191] on link "Orders" at bounding box center [144, 195] width 174 height 18
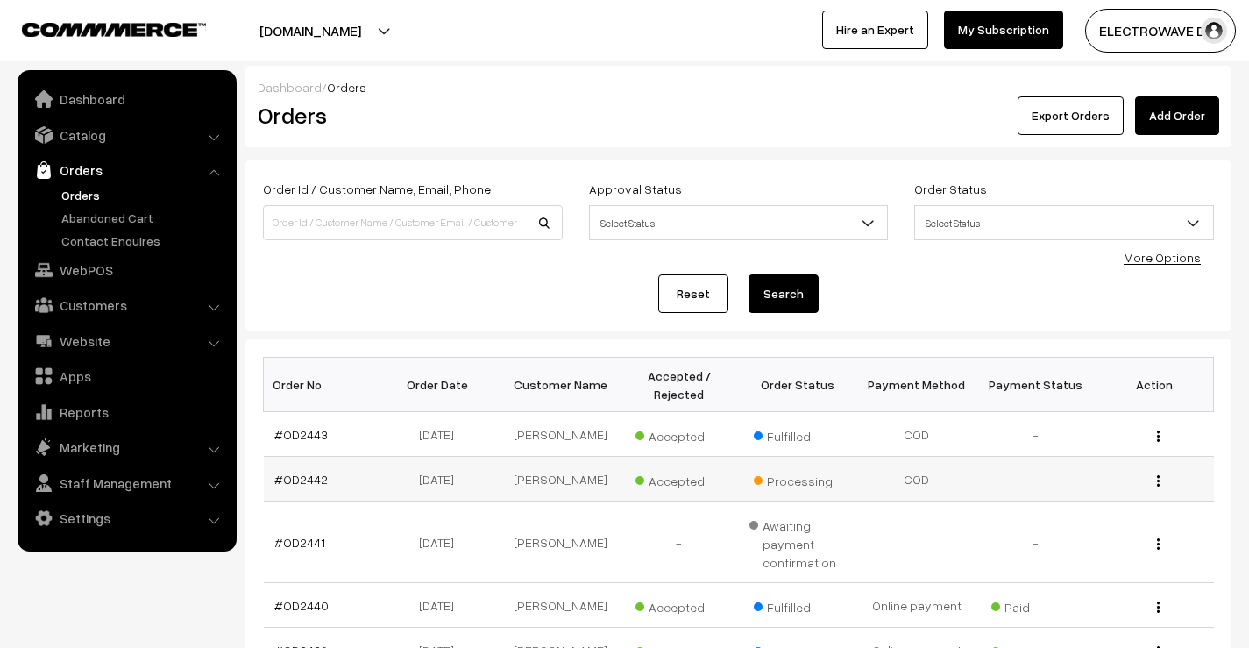
click at [307, 466] on td "#OD2442" at bounding box center [323, 479] width 119 height 45
click at [295, 482] on link "#OD2442" at bounding box center [300, 479] width 53 height 15
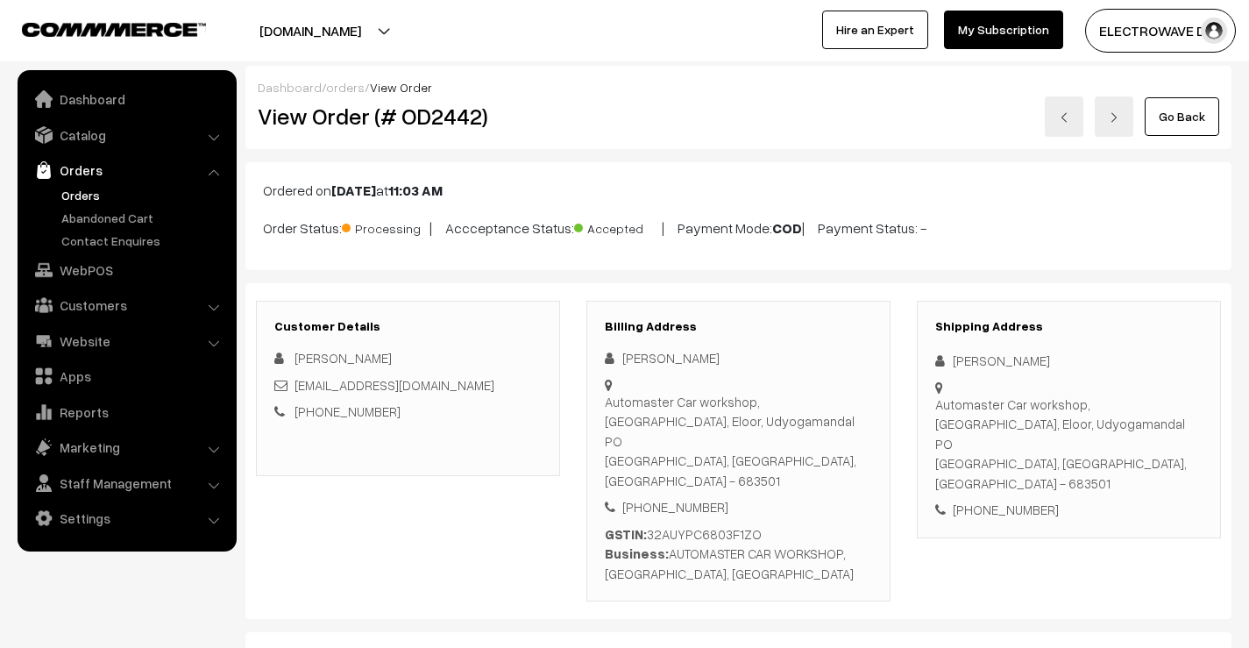
click at [422, 117] on h2 "View Order (# OD2442)" at bounding box center [409, 116] width 303 height 27
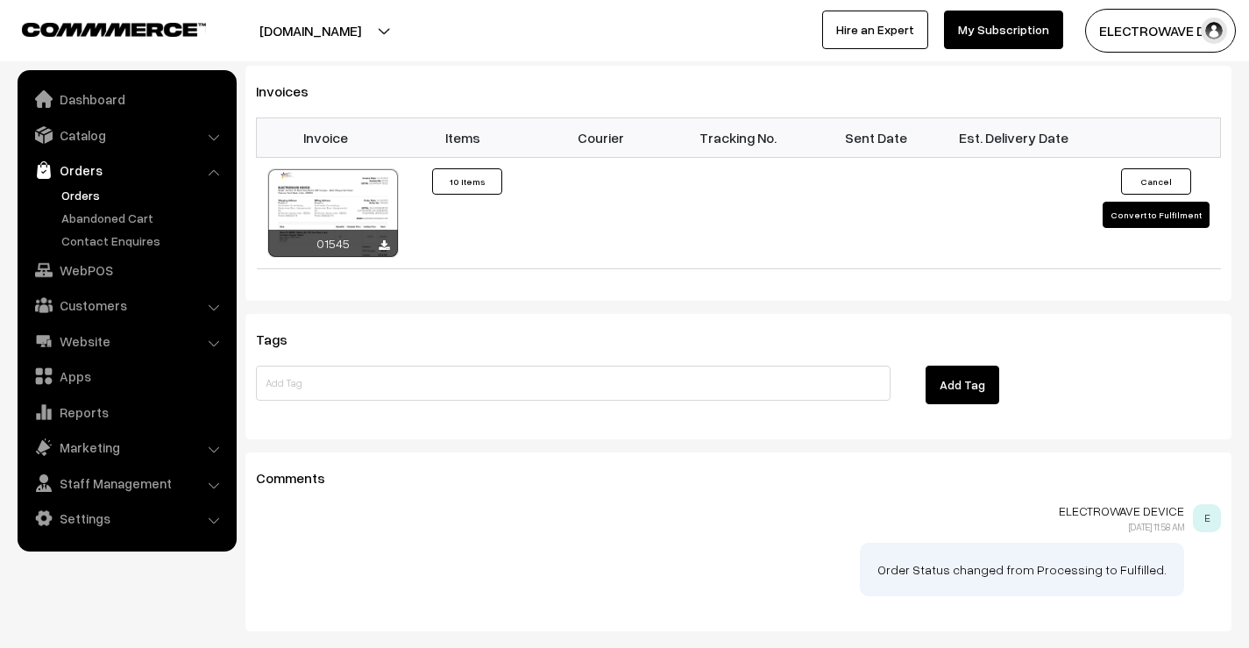
scroll to position [1246, 0]
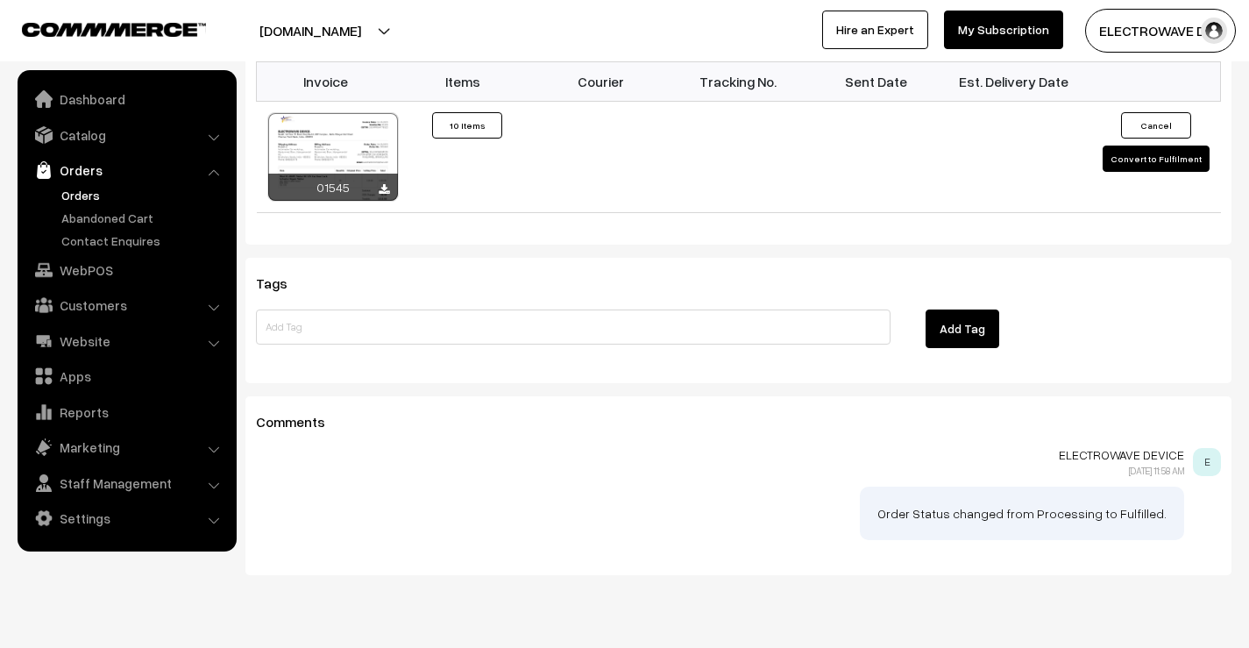
drag, startPoint x: 290, startPoint y: 20, endPoint x: 299, endPoint y: 55, distance: 36.1
click at [290, 20] on button "[DOMAIN_NAME]" at bounding box center [310, 31] width 224 height 44
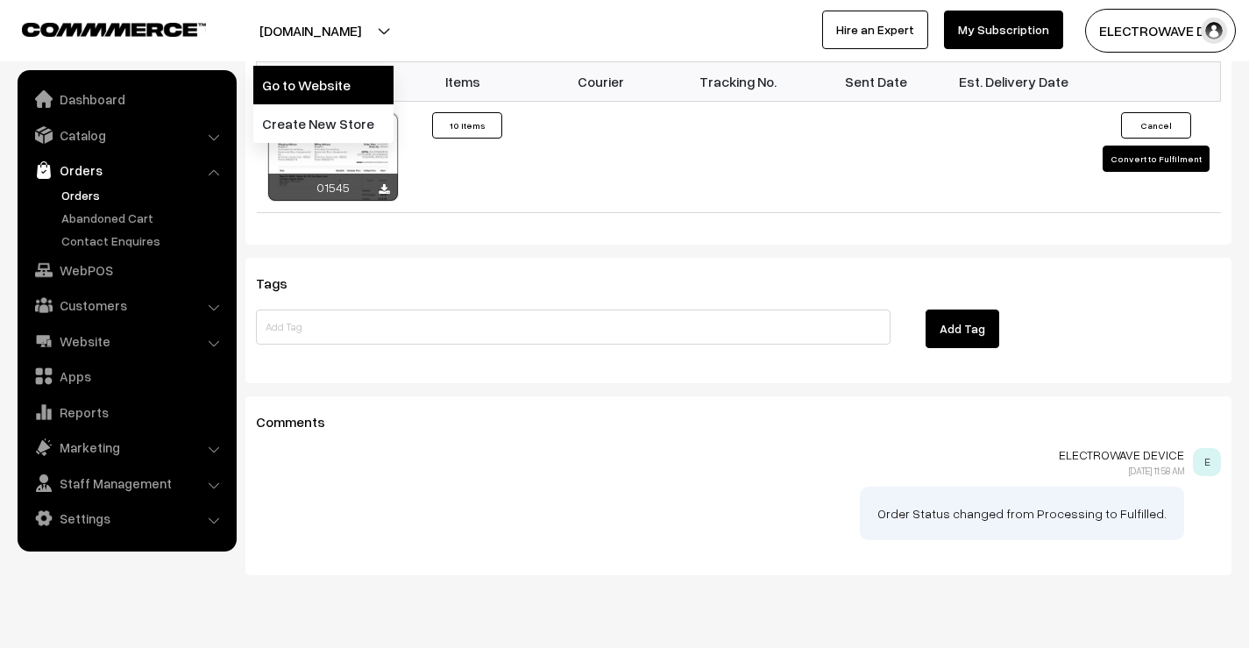
click at [302, 78] on link "Go to Website" at bounding box center [323, 85] width 140 height 39
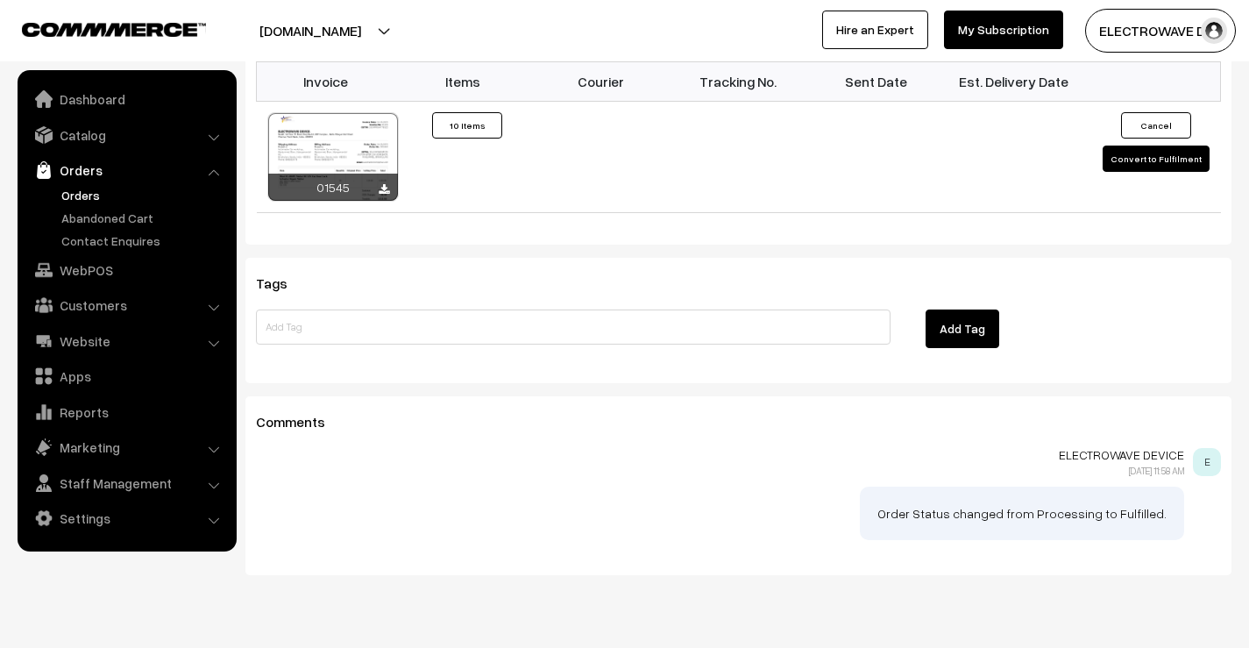
scroll to position [895, 0]
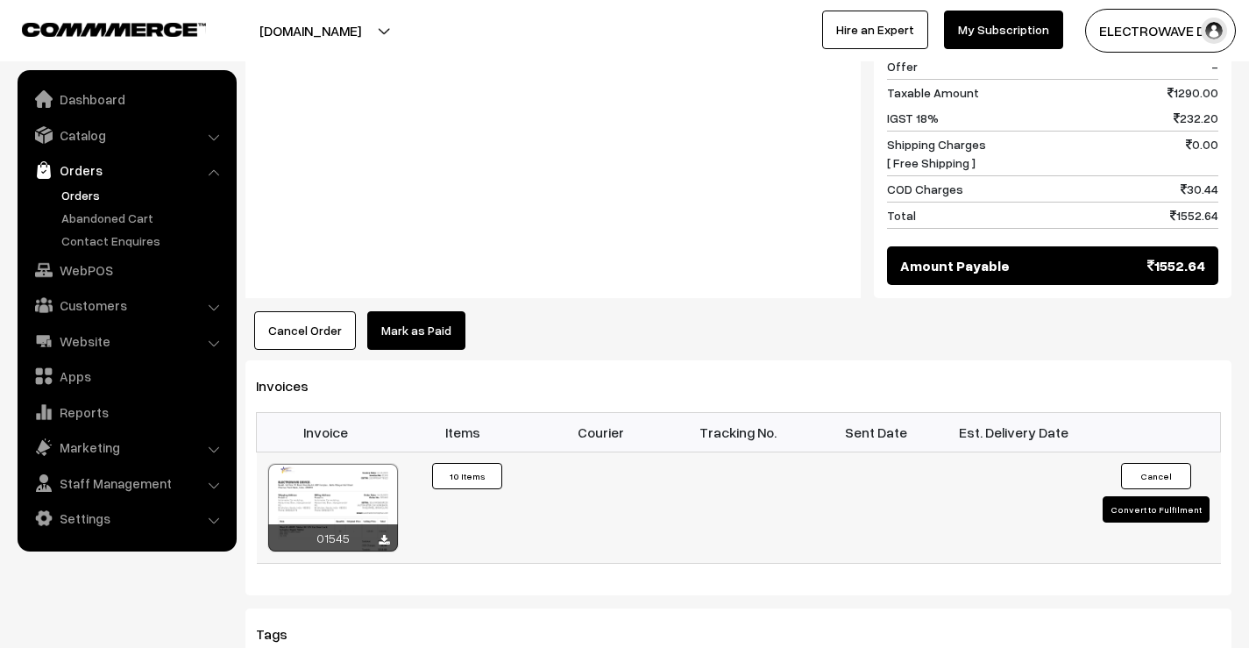
click at [1125, 496] on button "Convert to Fulfilment" at bounding box center [1156, 509] width 107 height 26
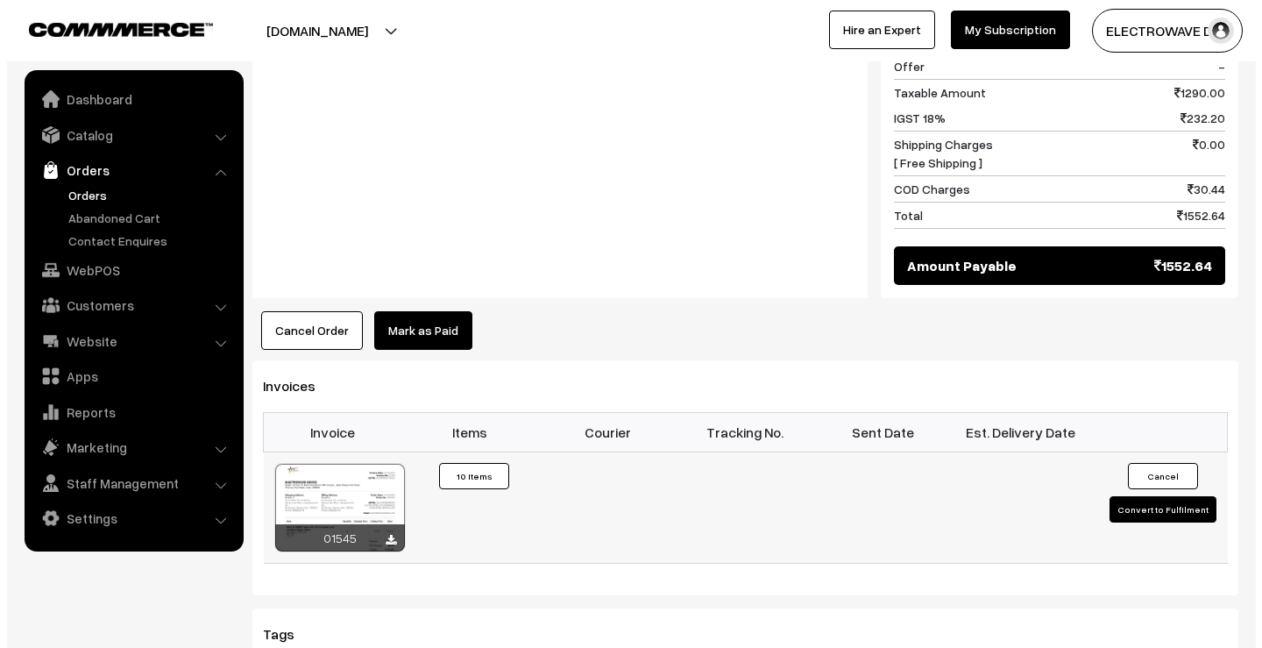
scroll to position [897, 0]
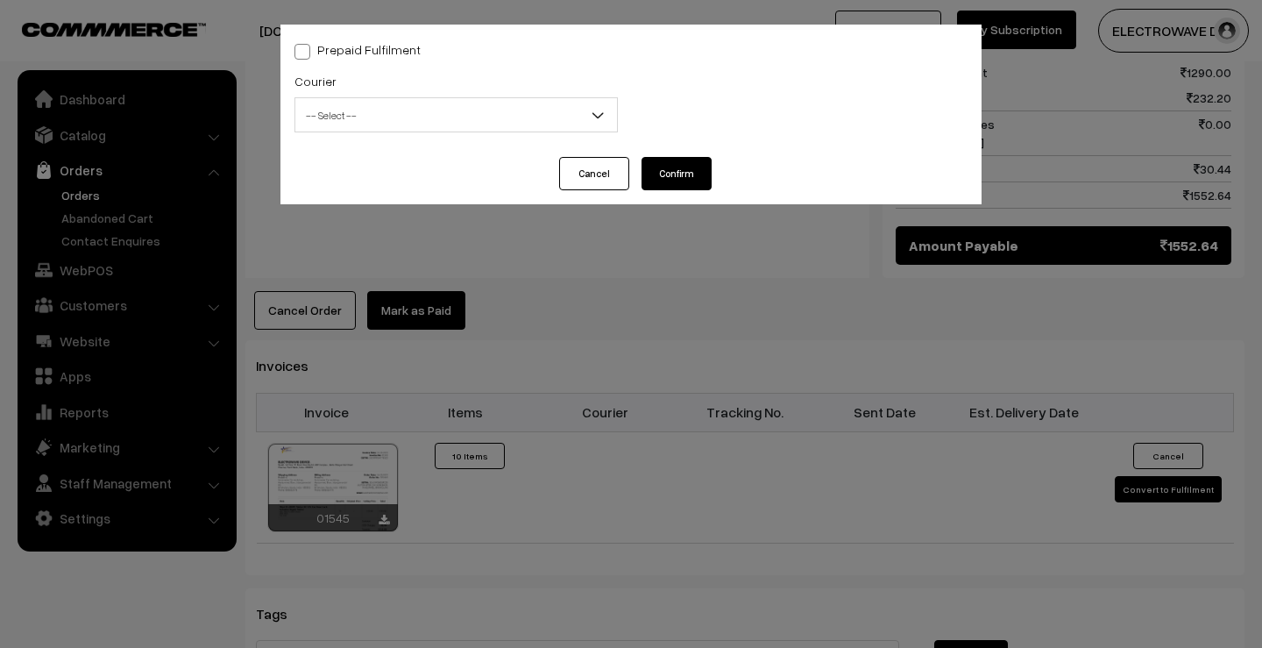
click at [367, 115] on span "-- Select --" at bounding box center [456, 115] width 322 height 31
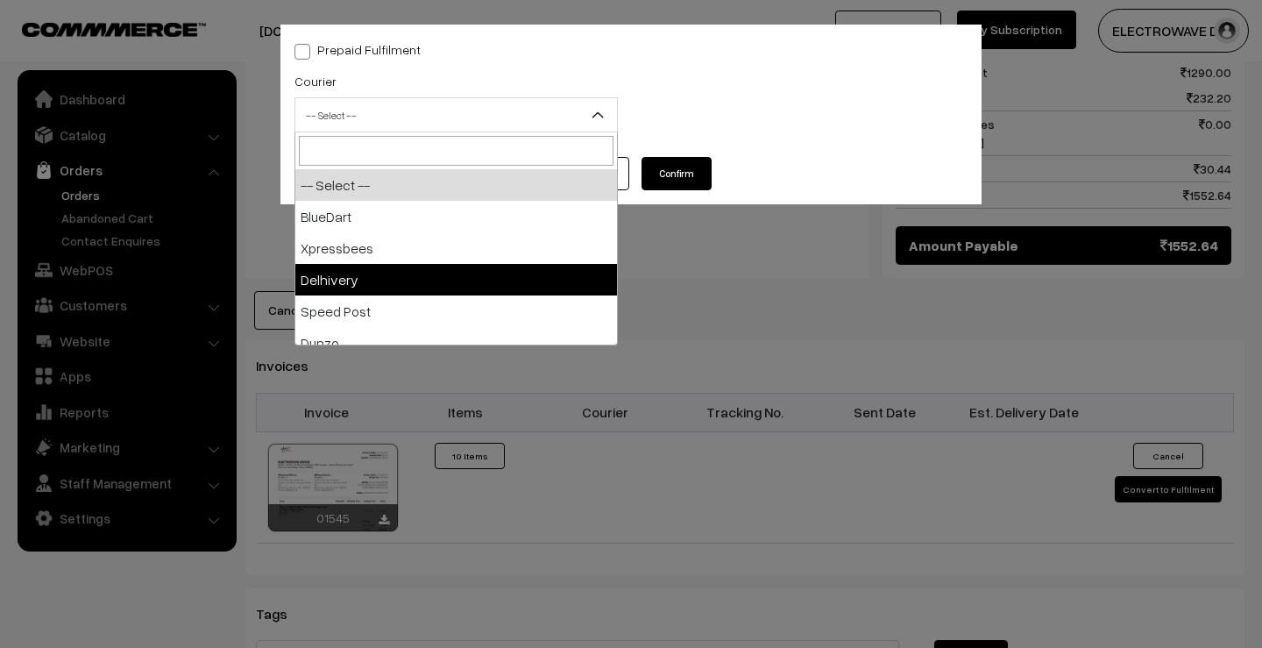
select select "4"
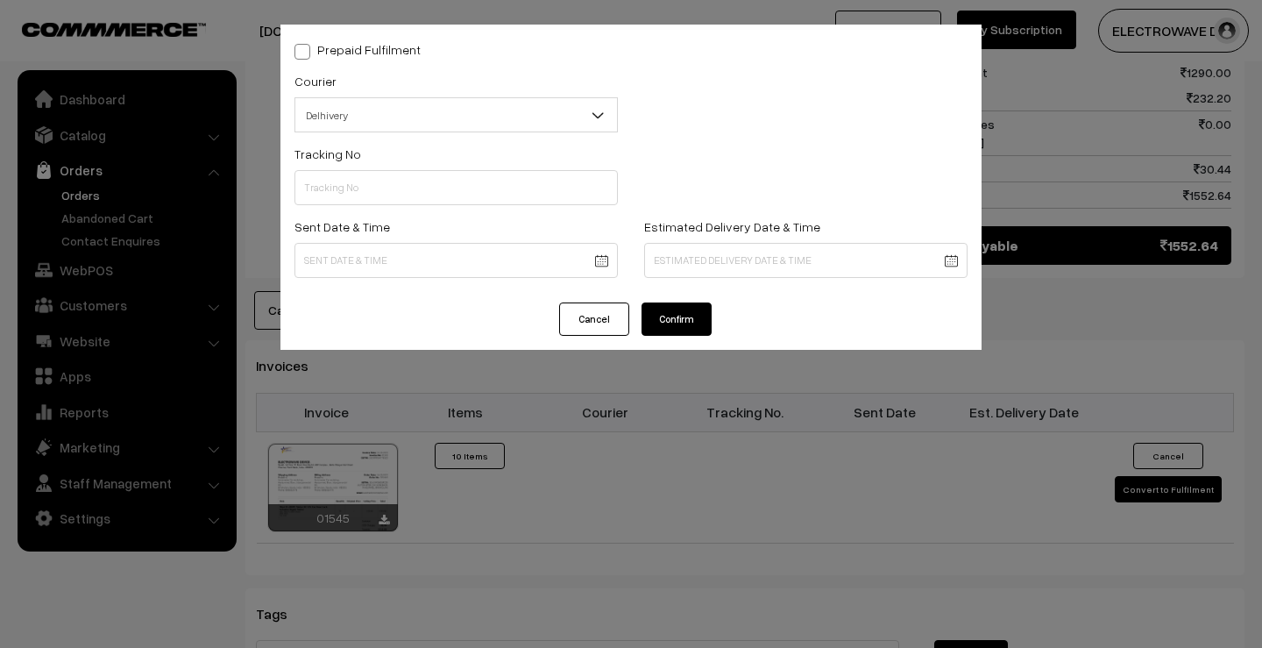
click at [383, 159] on div "Tracking No" at bounding box center [456, 174] width 323 height 62
click at [386, 174] on input "text" at bounding box center [456, 187] width 323 height 35
paste input "22679034261801"
type input "22679034261801"
click at [361, 249] on body "Thank you for showing interest. Our team will call you shortly. Close dhruvpro.…" at bounding box center [631, 61] width 1262 height 1916
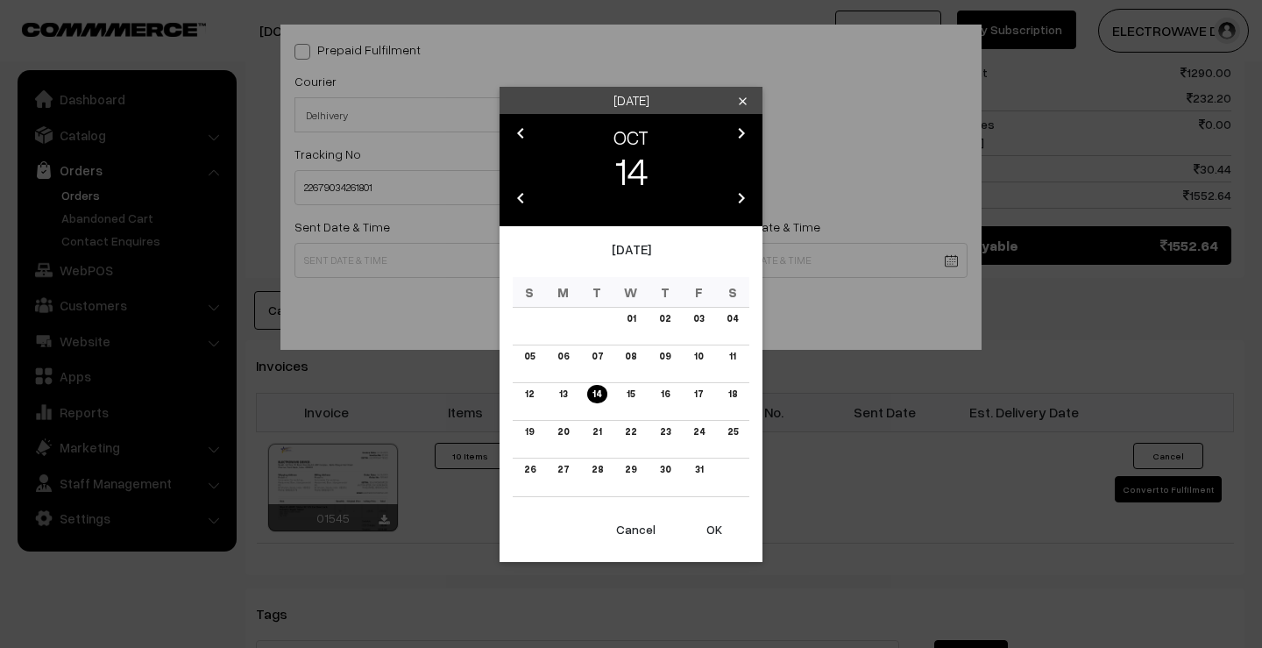
click at [709, 529] on button "OK" at bounding box center [714, 529] width 70 height 39
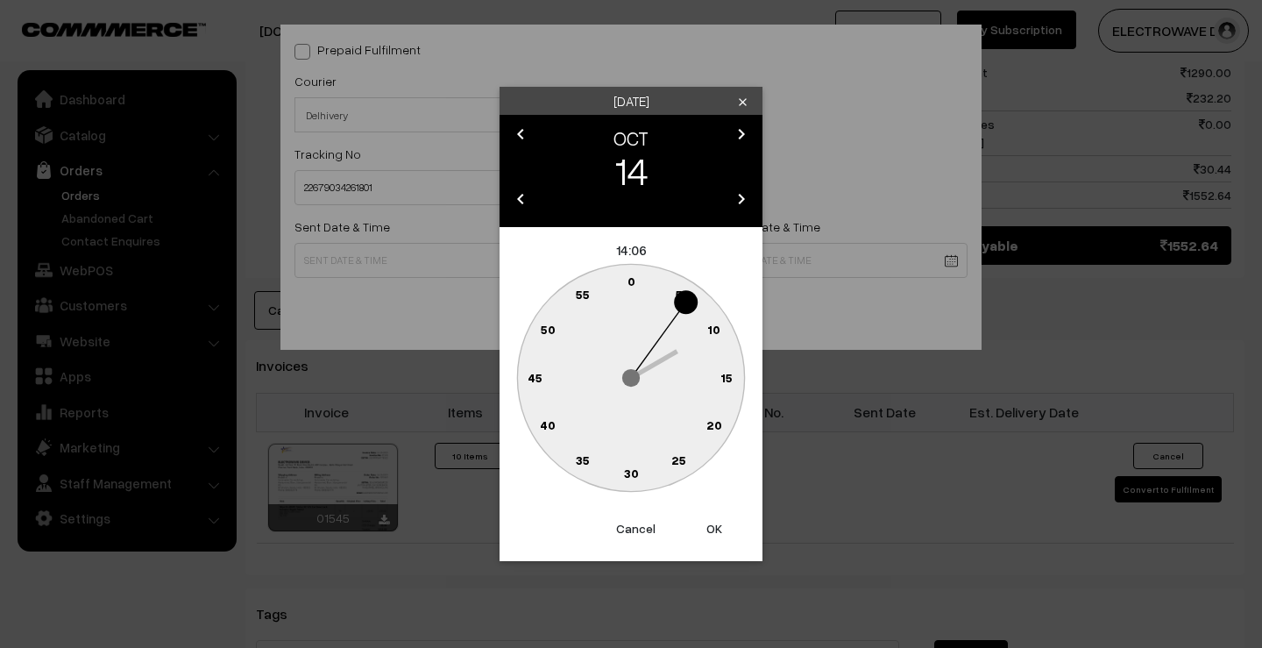
click at [709, 529] on button "OK" at bounding box center [714, 528] width 70 height 39
type input "14-10-2025 14:06"
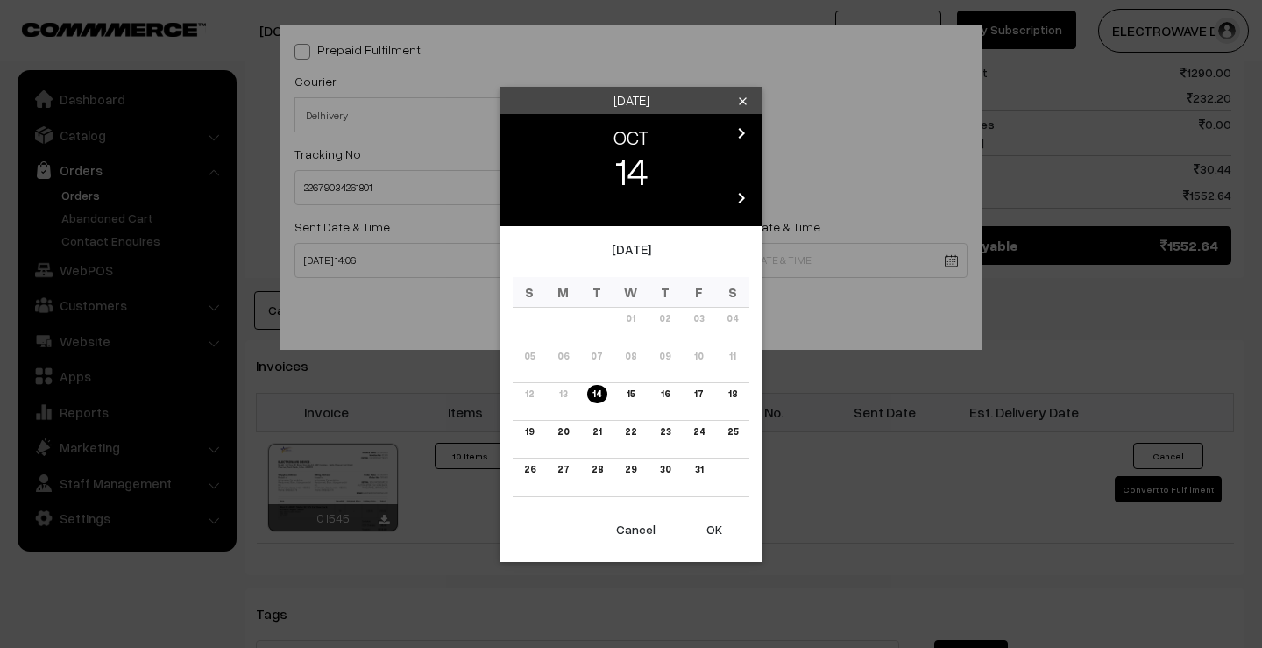
click at [692, 258] on body "Thank you for showing interest. Our team will call you shortly. Close dhruvpro.…" at bounding box center [631, 61] width 1262 height 1916
click at [557, 425] on link "20" at bounding box center [563, 431] width 22 height 18
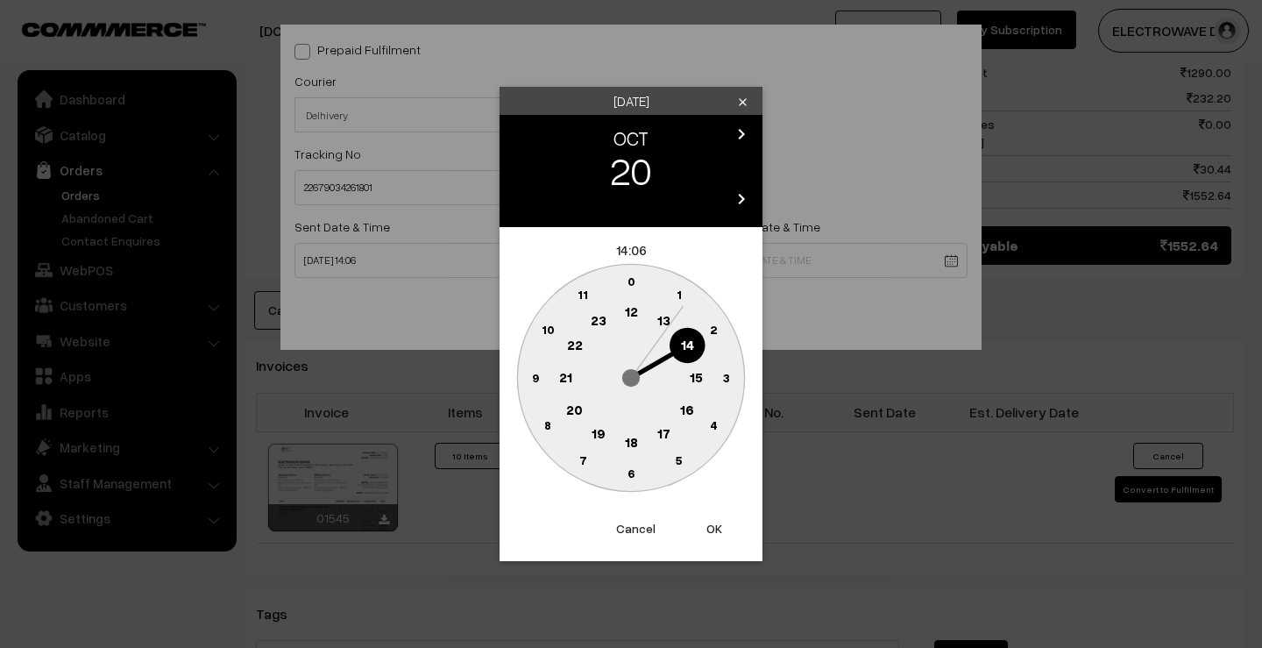
click at [706, 525] on button "OK" at bounding box center [714, 528] width 70 height 39
type input "20-10-2025 14:06"
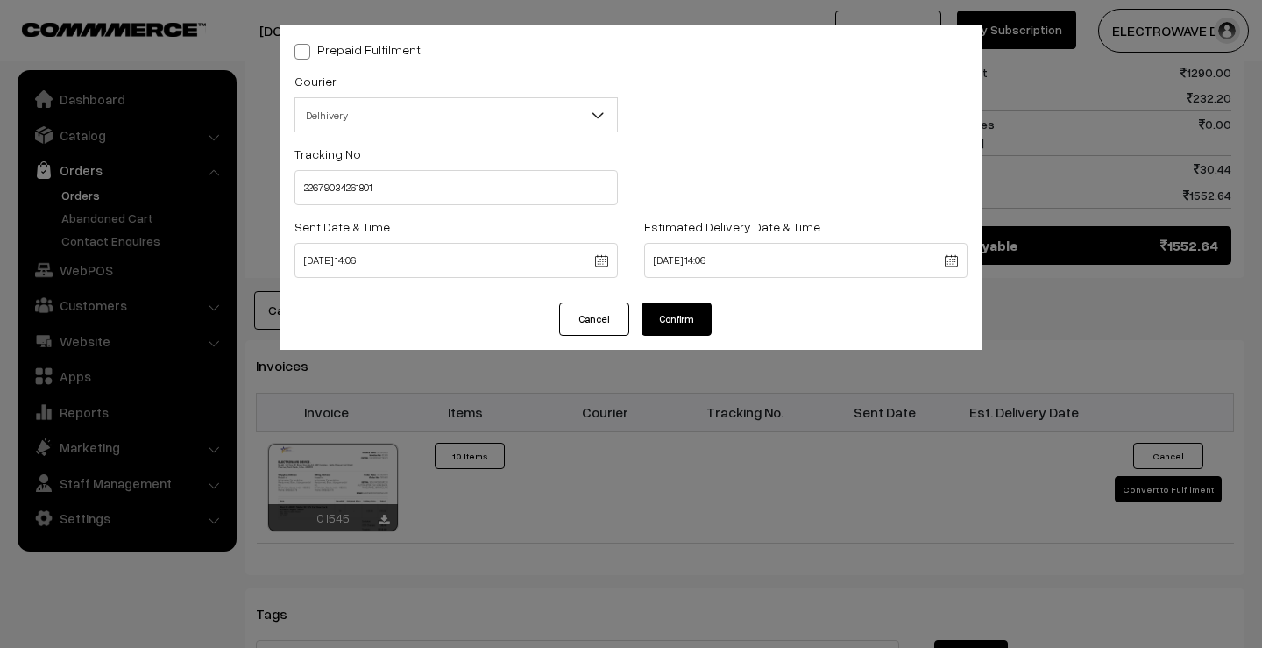
click at [677, 306] on button "Confirm" at bounding box center [677, 318] width 70 height 33
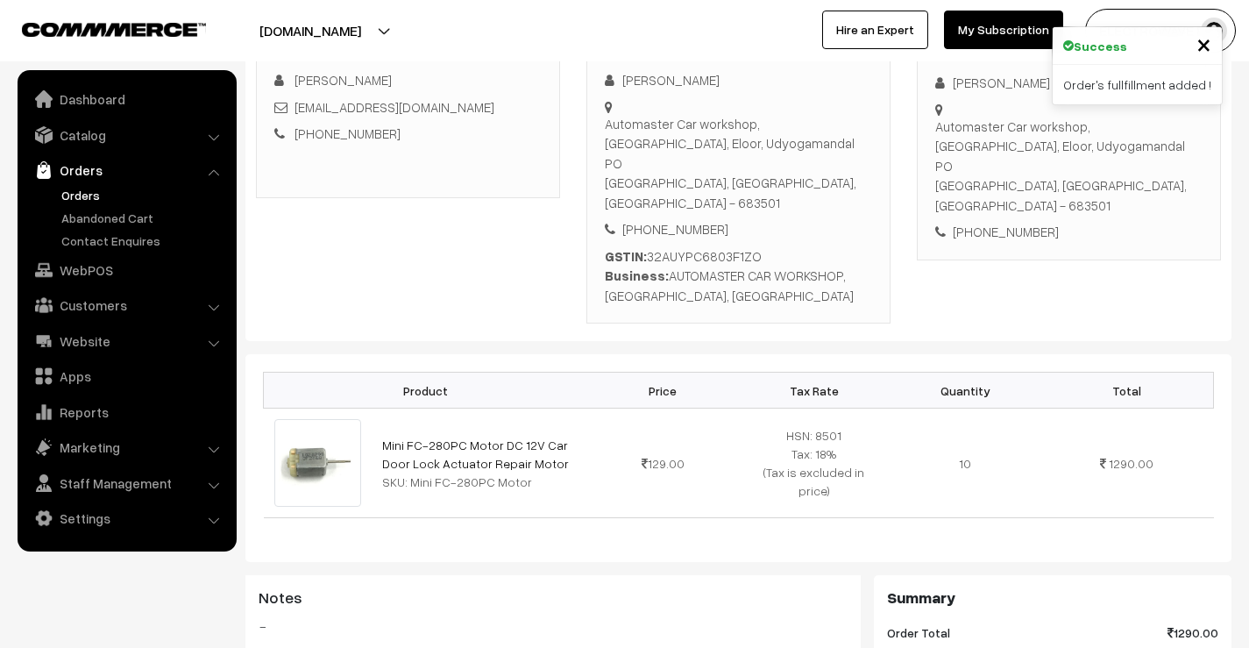
scroll to position [104, 0]
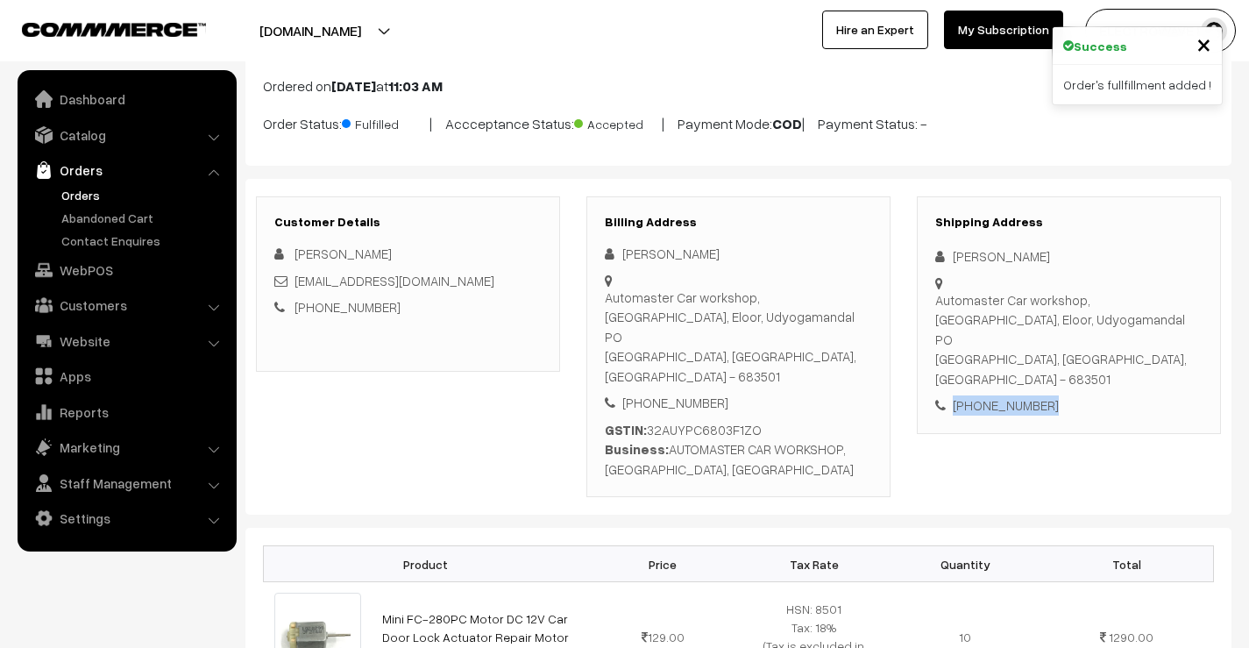
drag, startPoint x: 1053, startPoint y: 363, endPoint x: 941, endPoint y: 375, distance: 112.9
click at [941, 395] on div "[PHONE_NUMBER]" at bounding box center [1068, 405] width 267 height 20
copy div "[PHONE_NUMBER]"
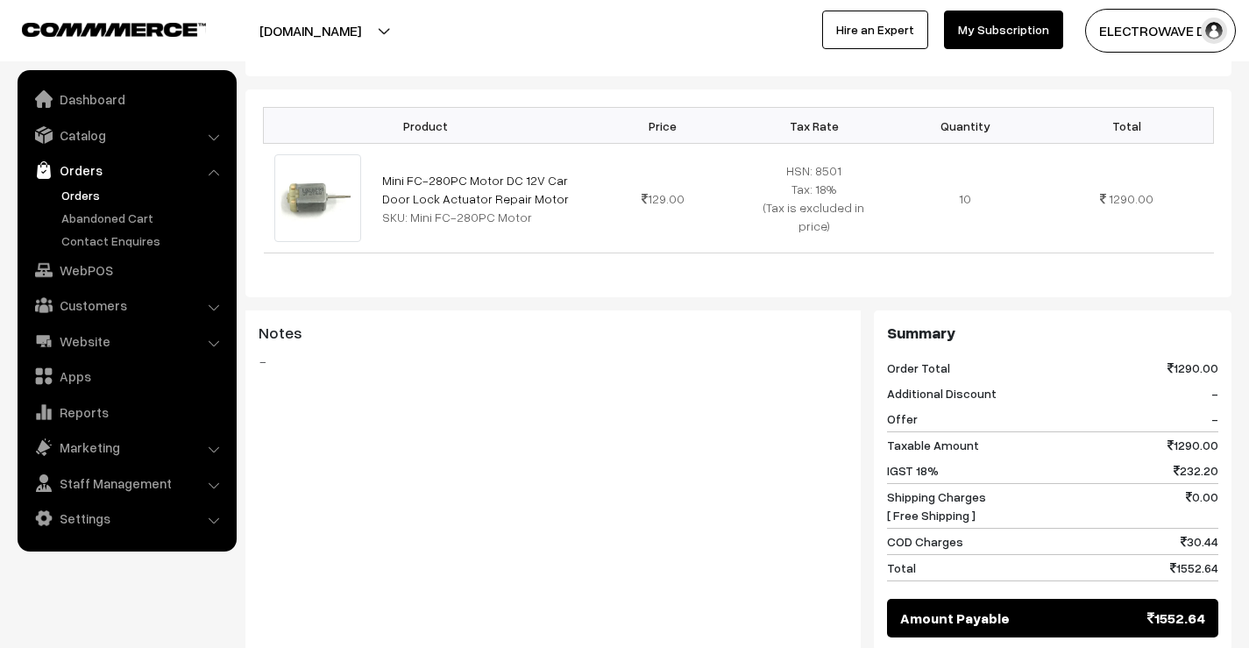
scroll to position [192, 0]
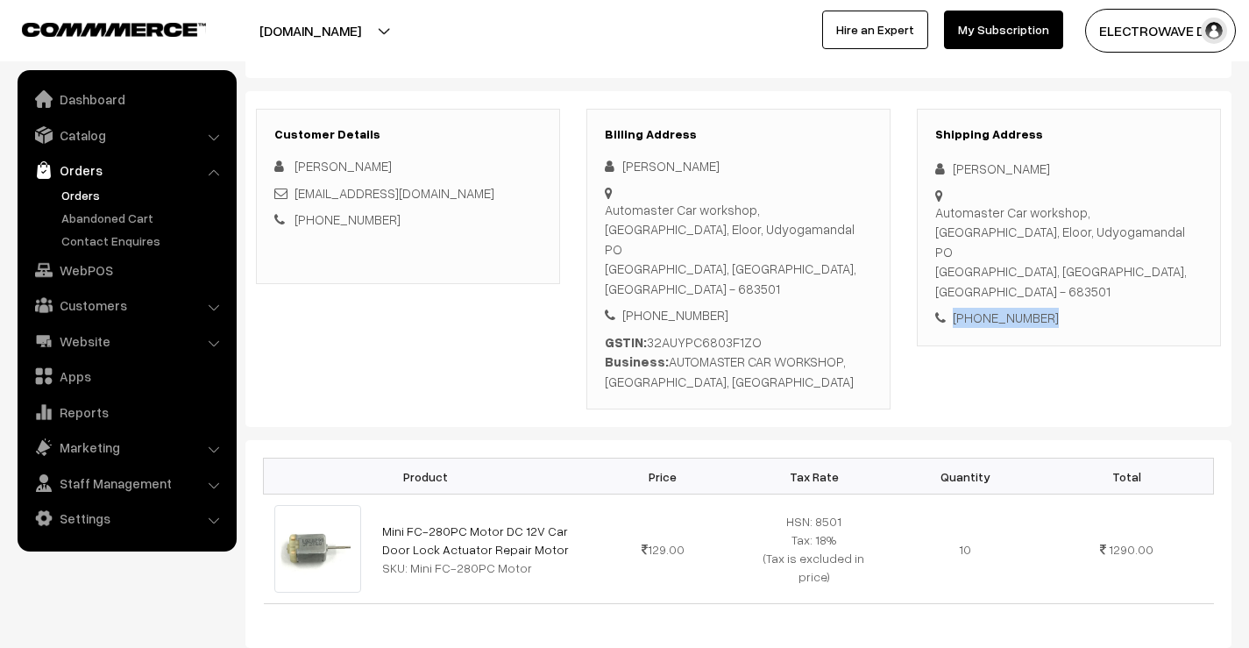
click at [96, 184] on link "Orders" at bounding box center [126, 170] width 209 height 32
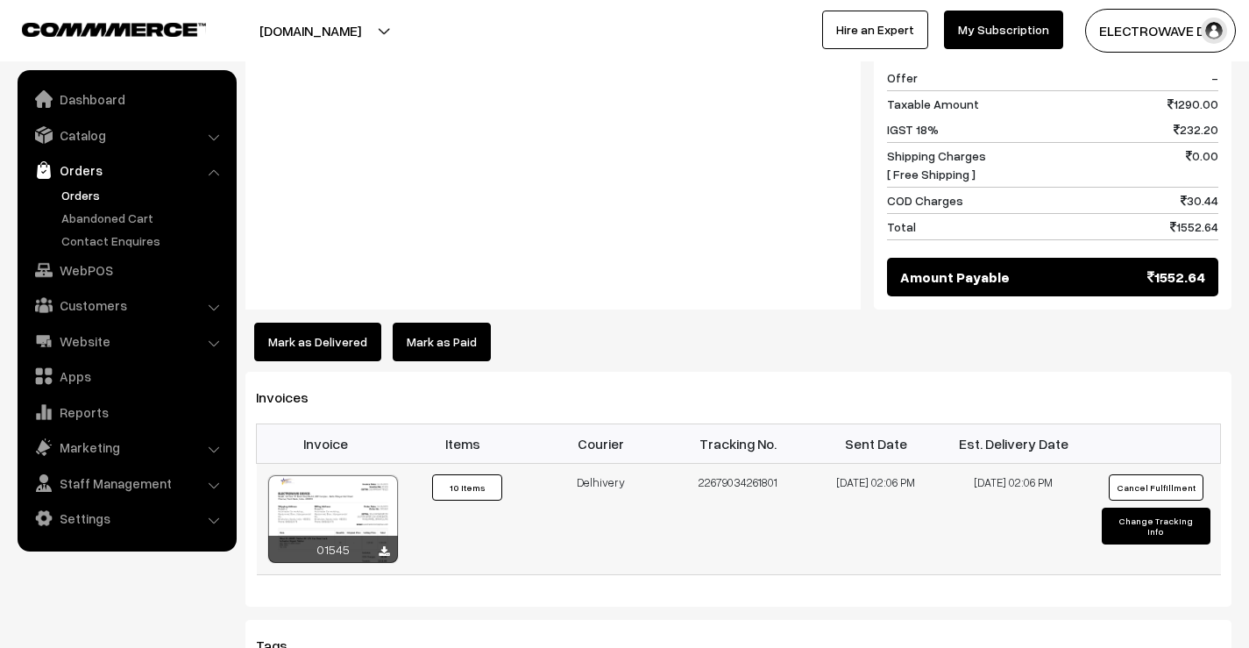
scroll to position [981, 0]
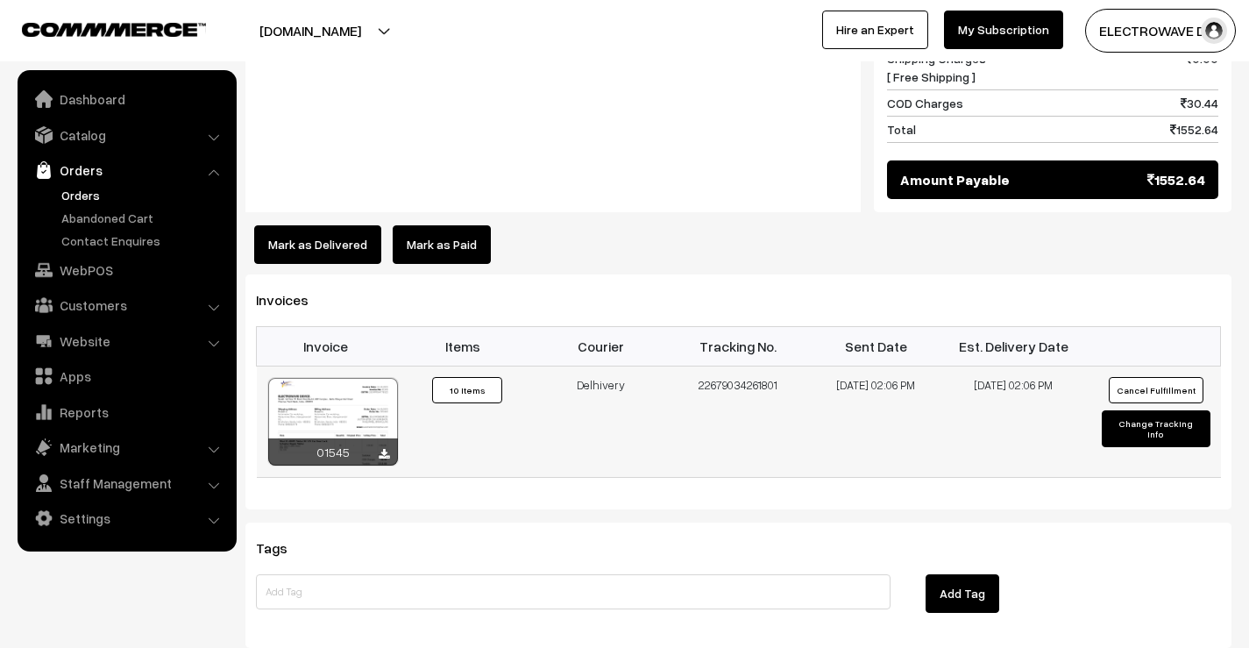
click at [331, 378] on div at bounding box center [333, 422] width 130 height 88
click at [83, 194] on link "Orders" at bounding box center [144, 195] width 174 height 18
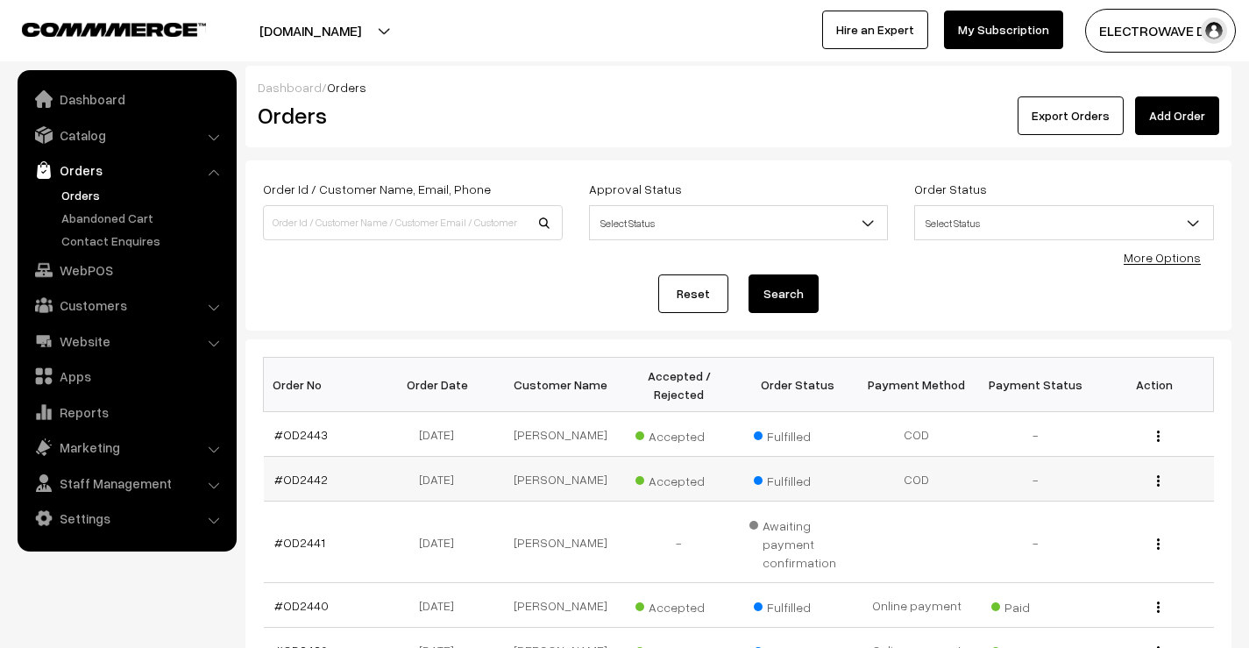
scroll to position [263, 0]
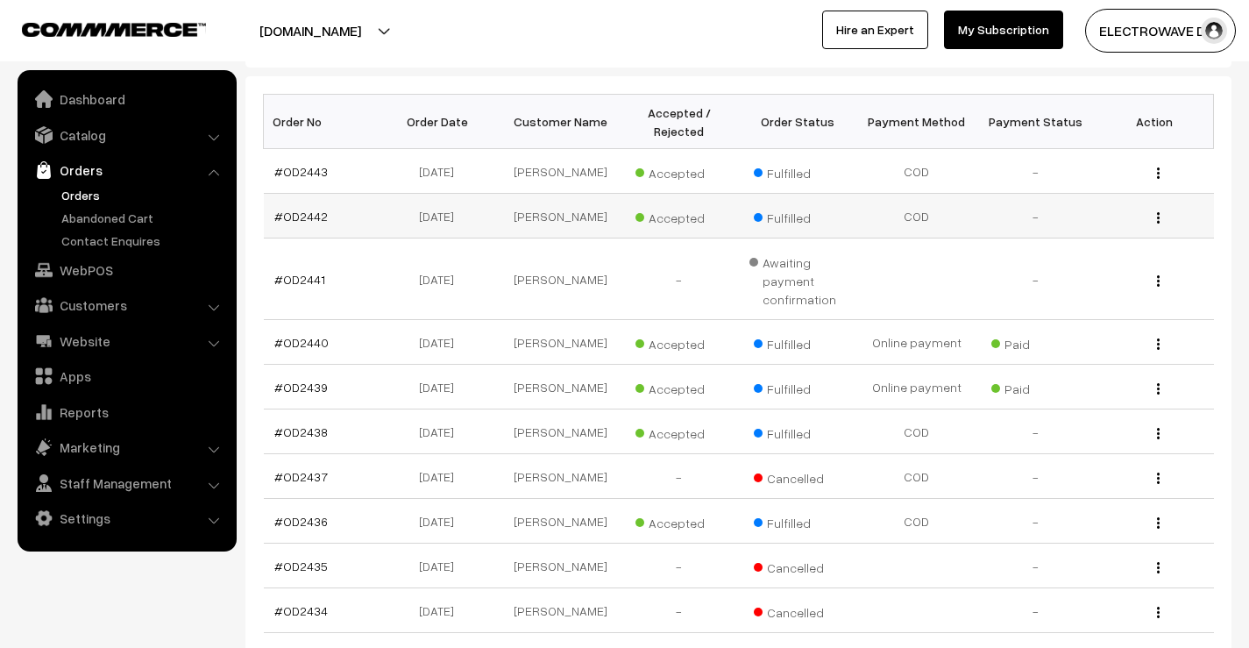
click at [290, 224] on td "#OD2442" at bounding box center [323, 216] width 119 height 45
click at [296, 215] on link "#OD2442" at bounding box center [300, 216] width 53 height 15
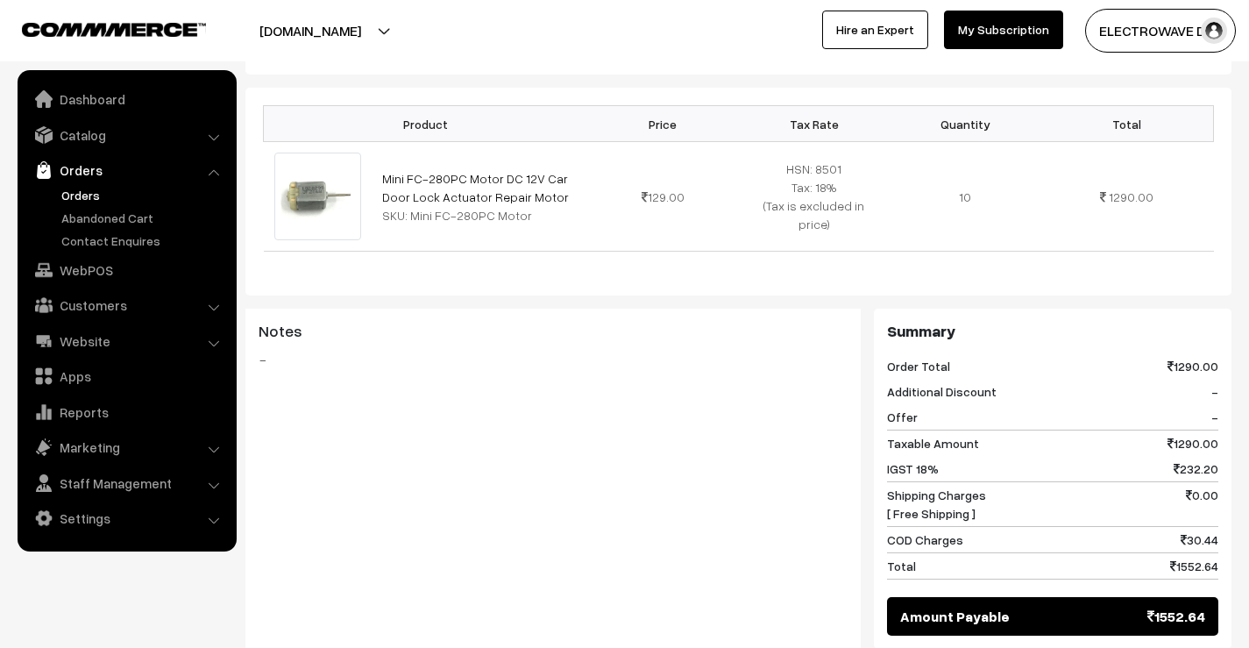
scroll to position [263, 0]
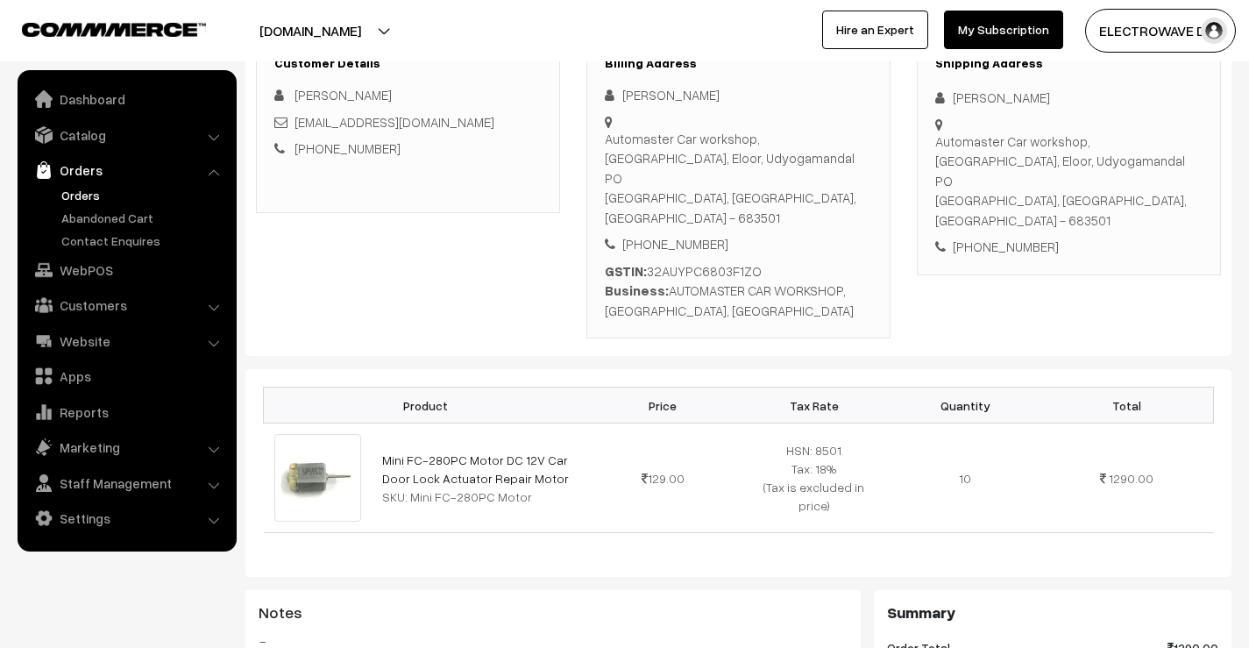
click at [93, 199] on link "Orders" at bounding box center [144, 195] width 174 height 18
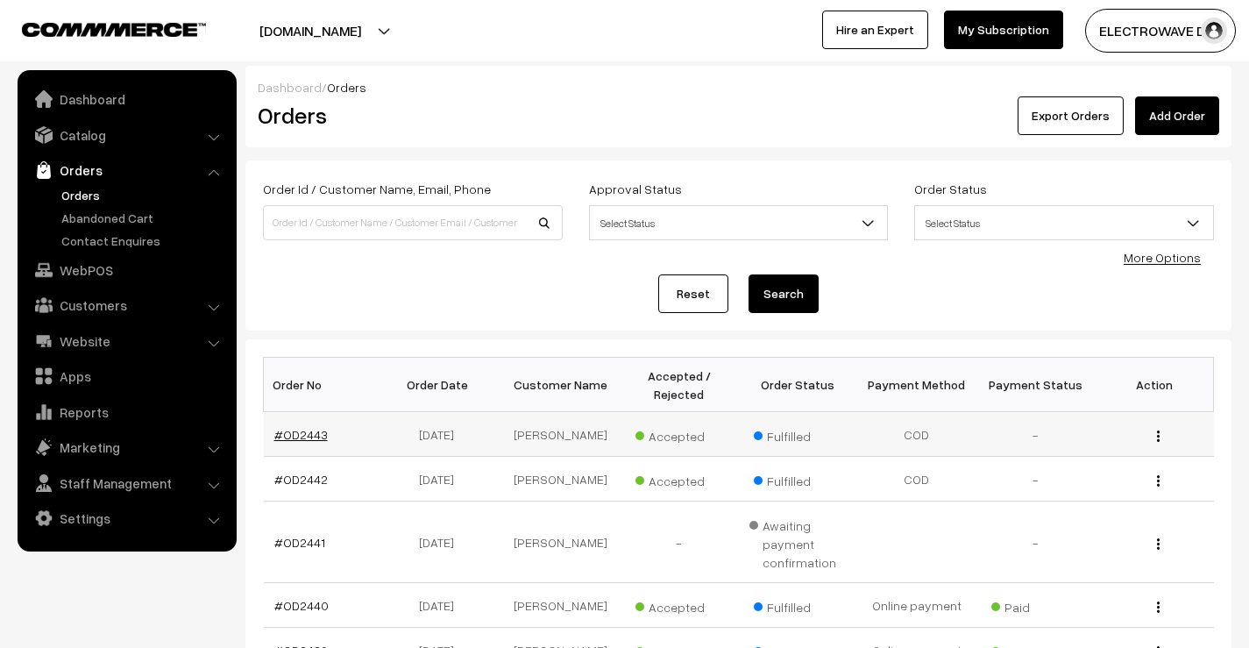
click at [293, 429] on link "#OD2443" at bounding box center [300, 434] width 53 height 15
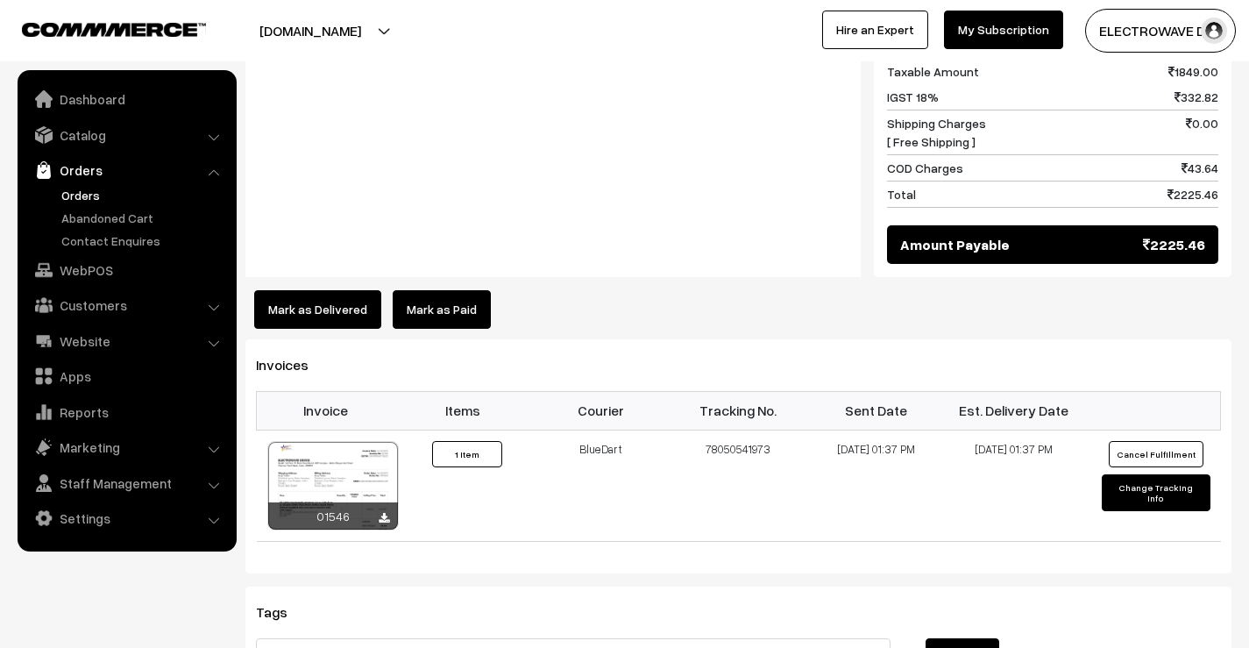
scroll to position [1052, 0]
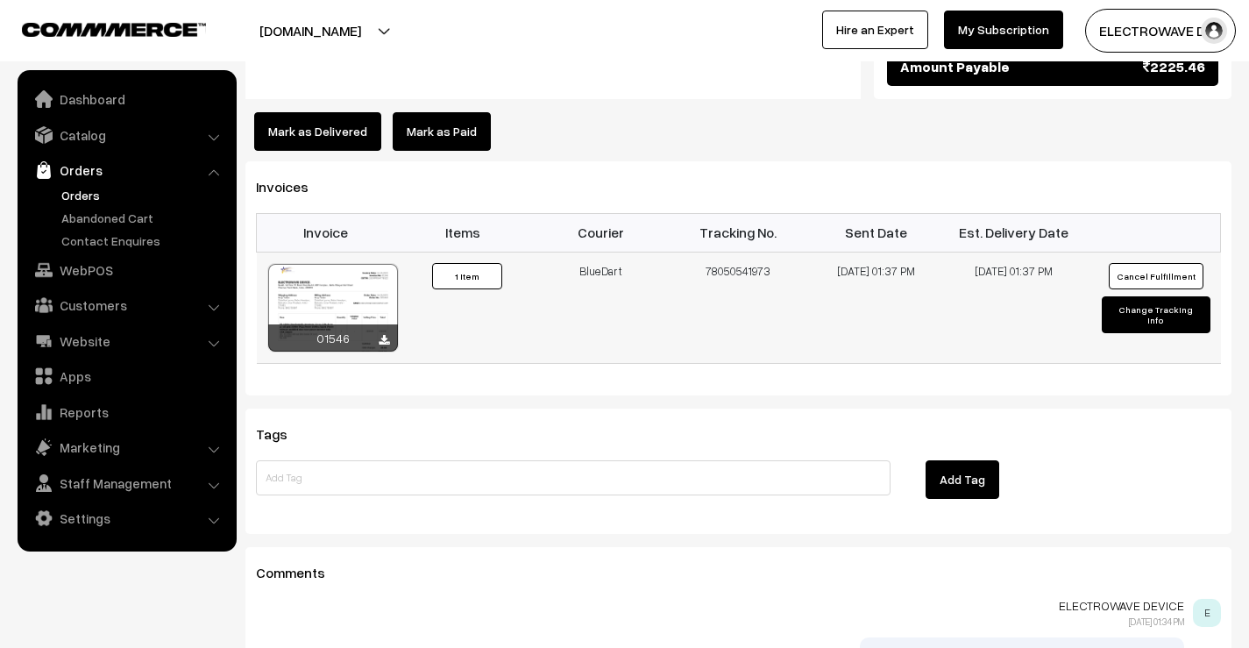
click at [357, 264] on div at bounding box center [333, 308] width 130 height 88
click at [91, 194] on link "Orders" at bounding box center [144, 195] width 174 height 18
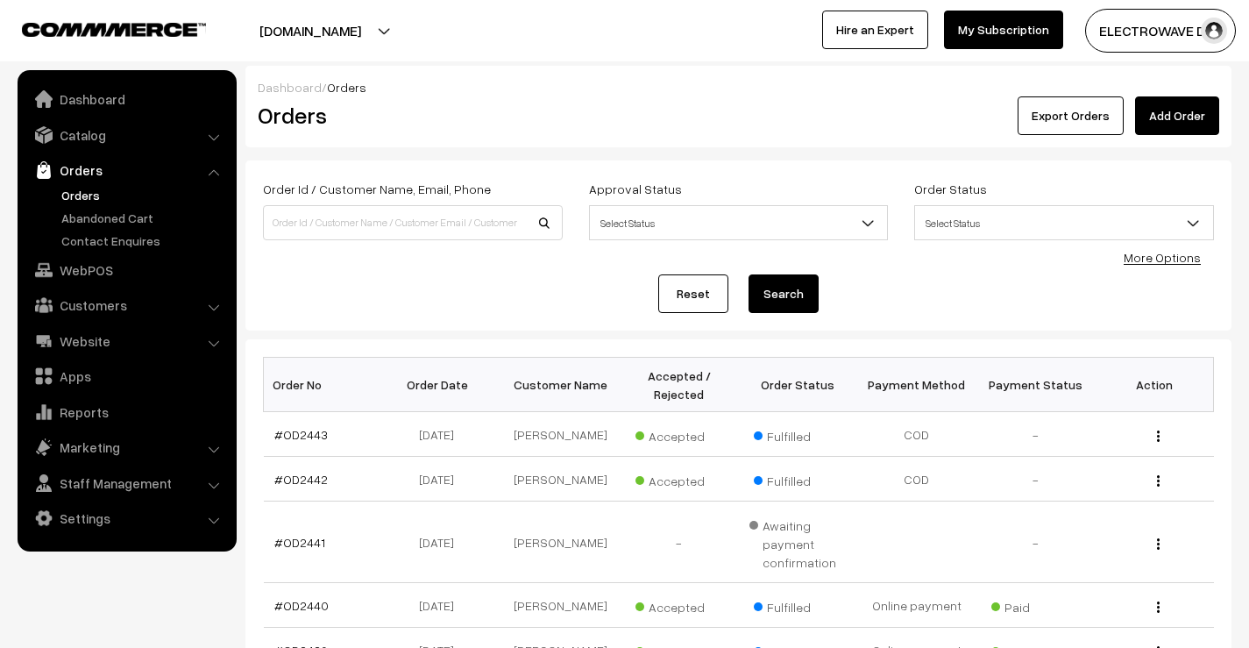
click at [89, 201] on link "Orders" at bounding box center [144, 195] width 174 height 18
click at [80, 193] on link "Orders" at bounding box center [144, 195] width 174 height 18
click at [86, 190] on link "Orders" at bounding box center [144, 195] width 174 height 18
click at [91, 179] on link "Orders" at bounding box center [126, 170] width 209 height 32
click at [83, 196] on link "Orders" at bounding box center [144, 195] width 174 height 18
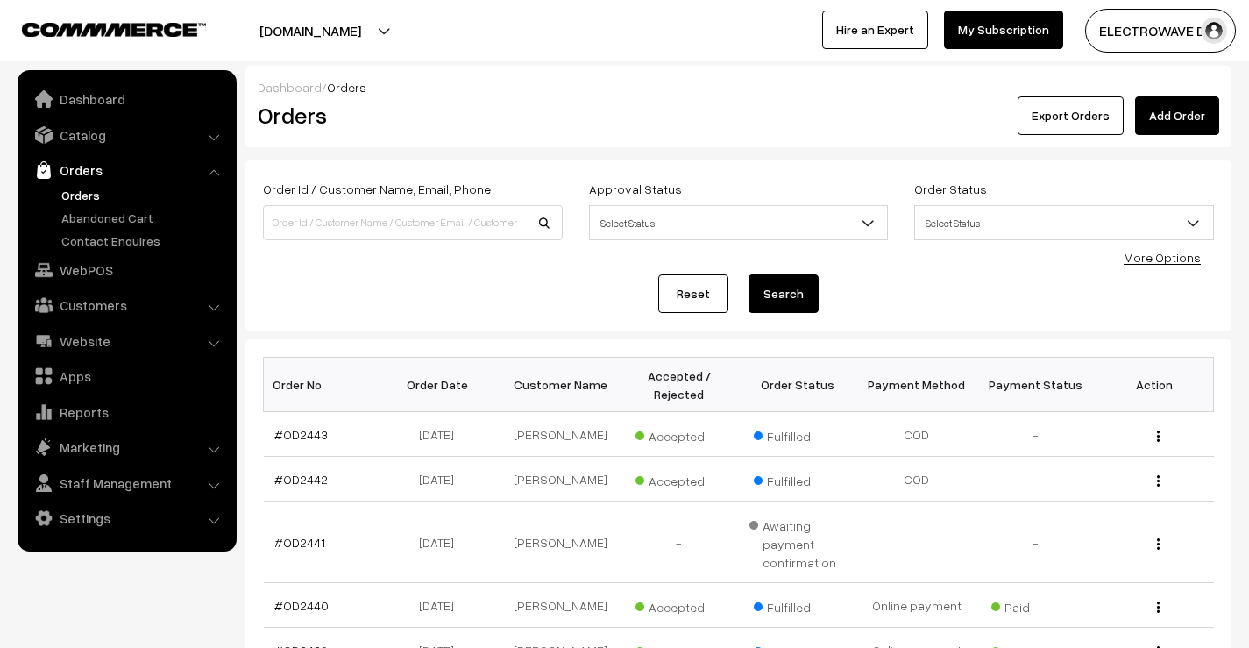
click at [91, 188] on link "Orders" at bounding box center [144, 195] width 174 height 18
click at [88, 188] on link "Orders" at bounding box center [144, 195] width 174 height 18
click at [53, 186] on ul "Orders" at bounding box center [127, 218] width 210 height 64
click at [72, 192] on link "Orders" at bounding box center [144, 195] width 174 height 18
